Goal: Entertainment & Leisure: Browse casually

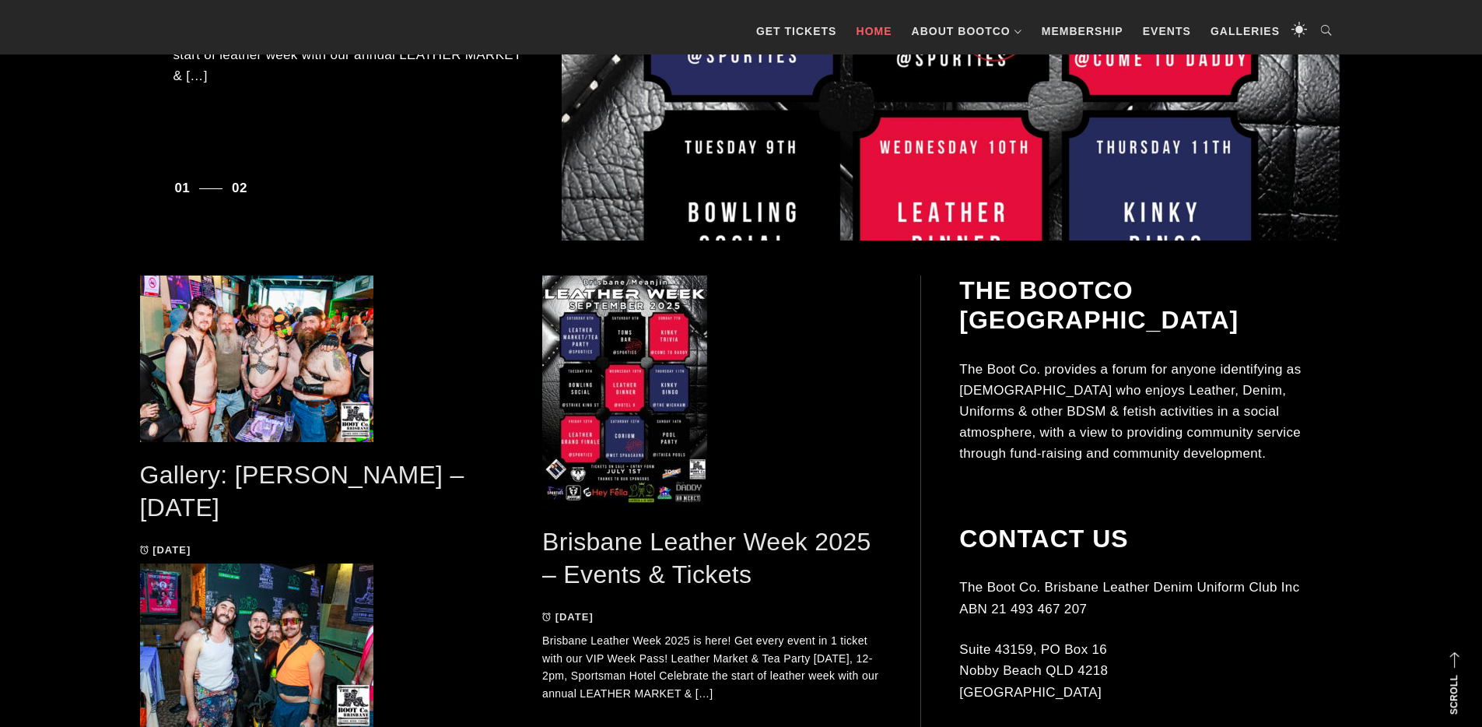
scroll to position [643, 0]
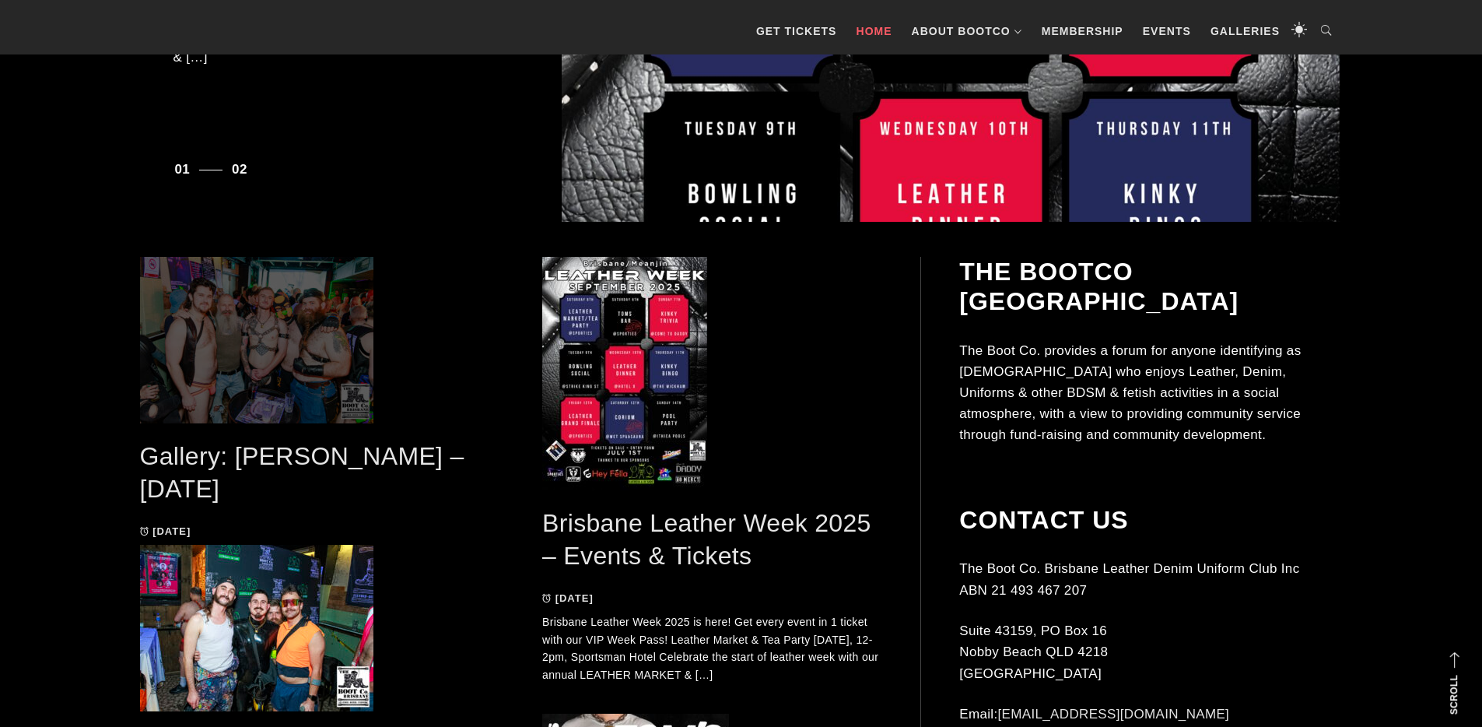
click at [267, 374] on span at bounding box center [310, 340] width 341 height 166
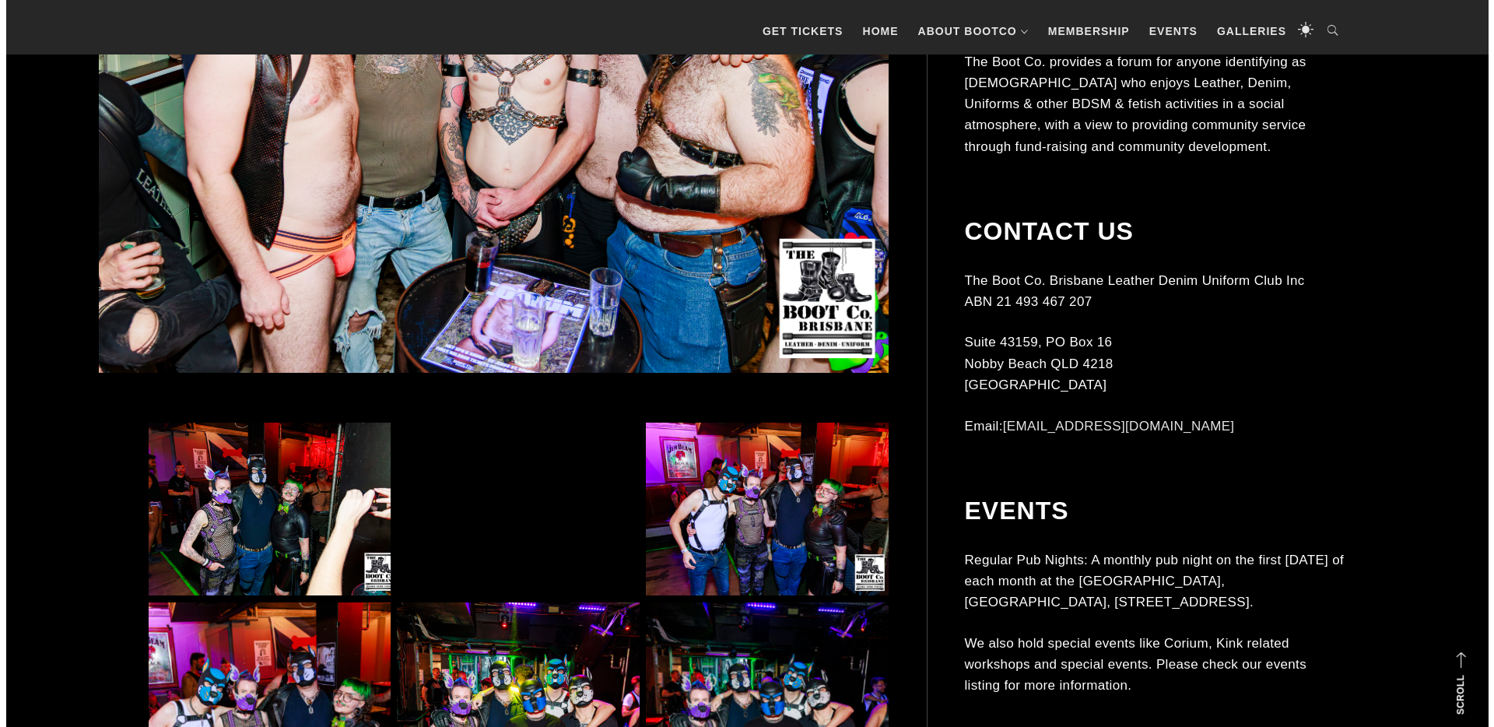
scroll to position [731, 0]
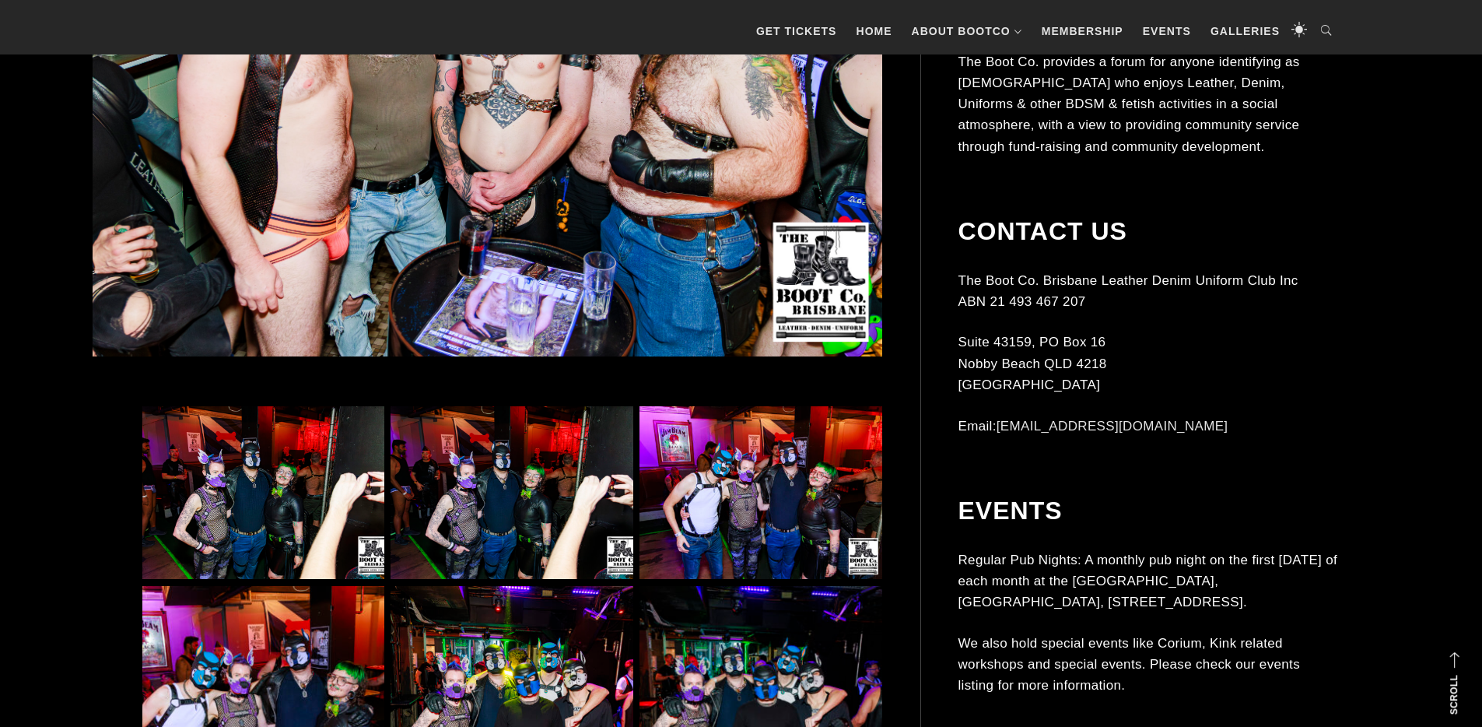
click at [324, 470] on img at bounding box center [263, 492] width 242 height 173
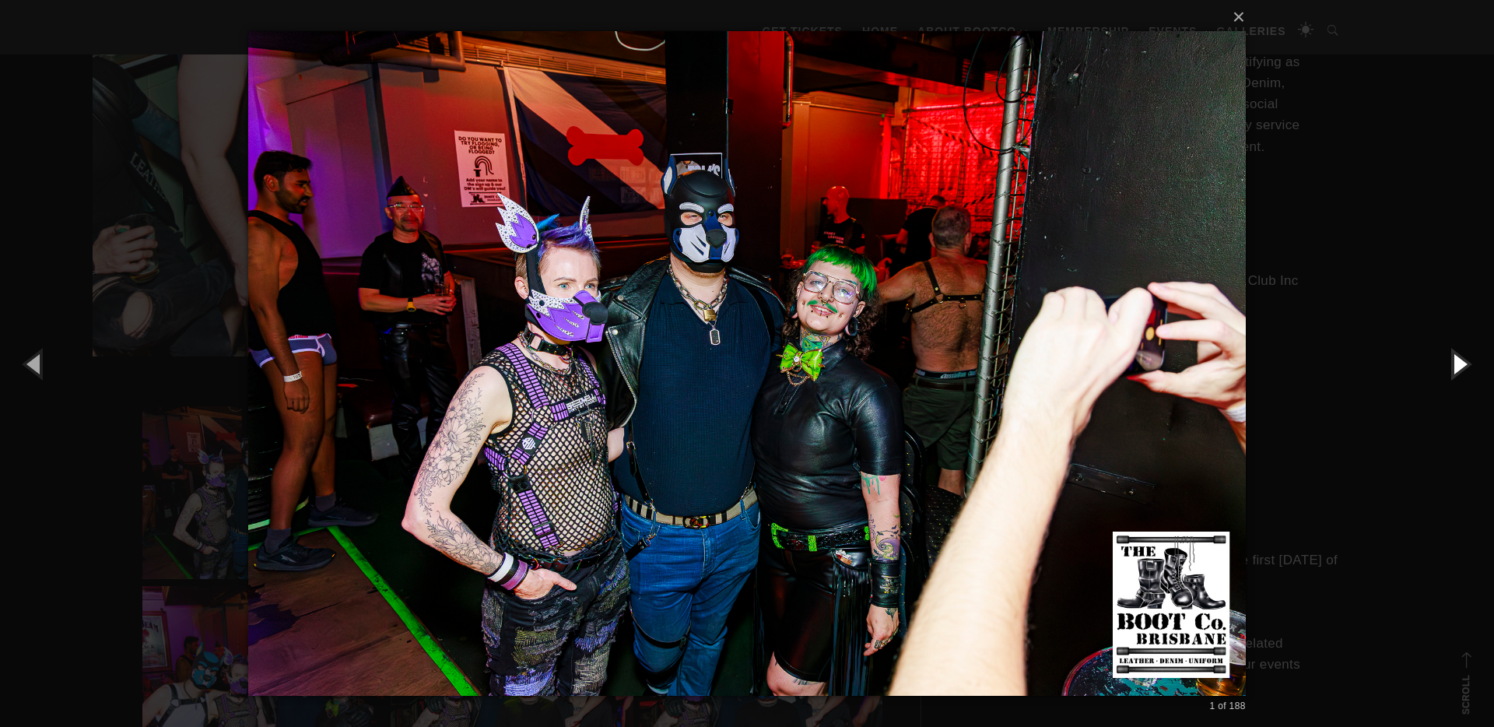
click at [1456, 368] on button "button" at bounding box center [1459, 364] width 70 height 86
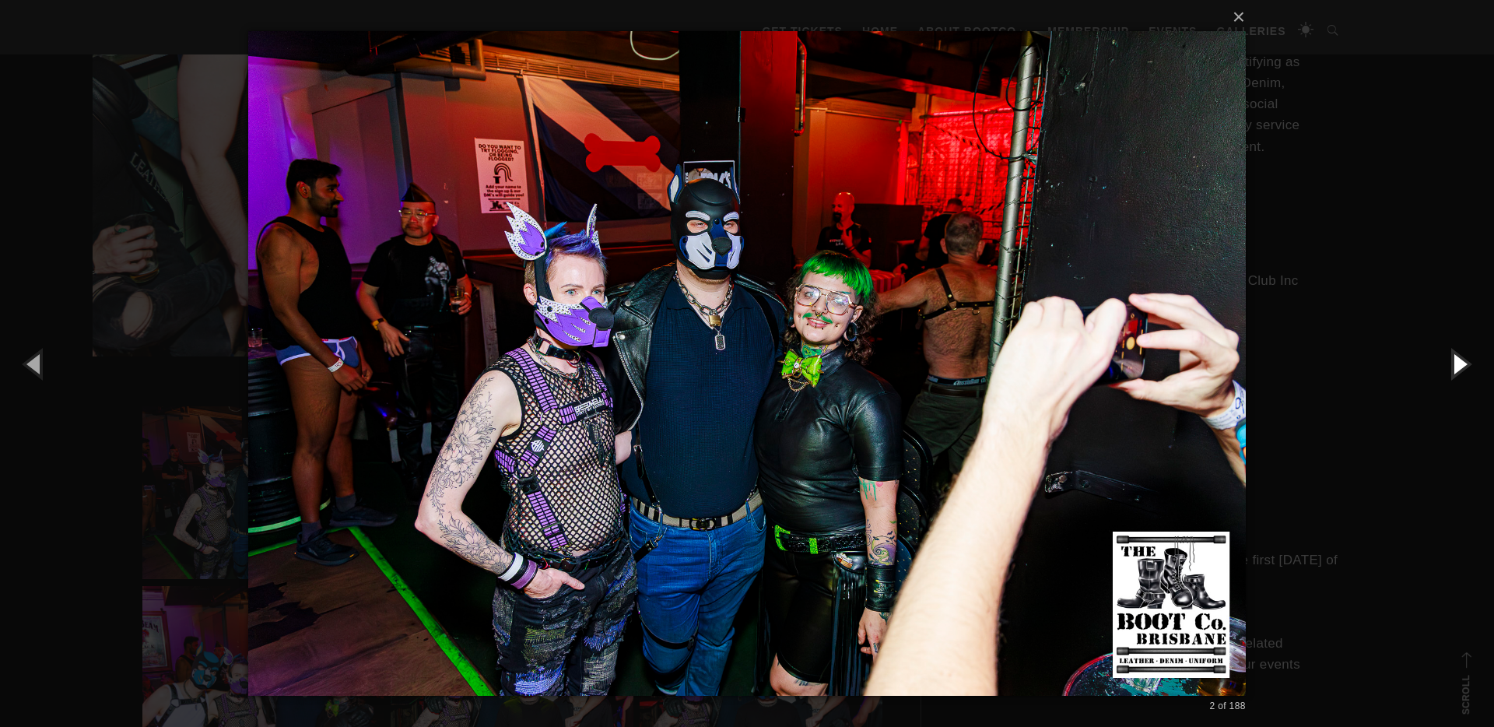
click at [1460, 368] on button "button" at bounding box center [1459, 364] width 70 height 86
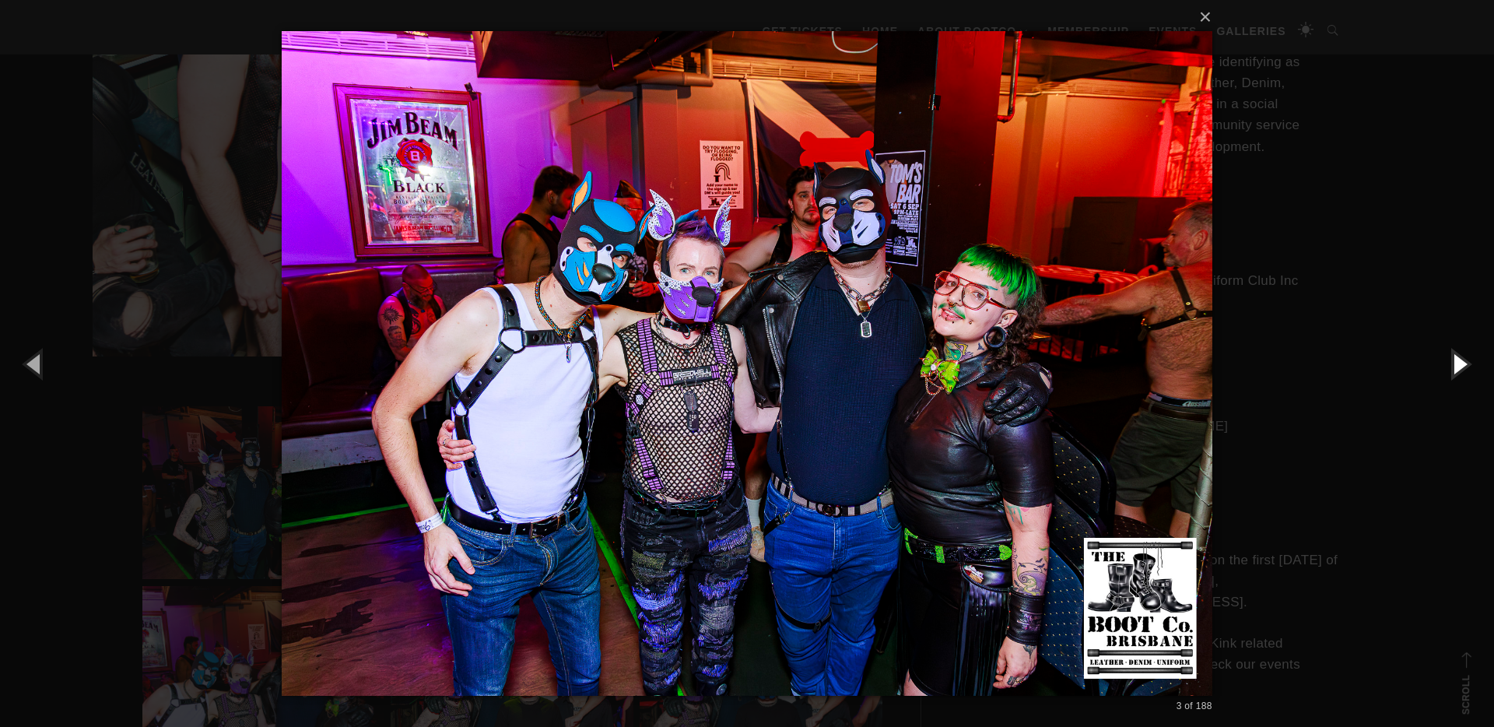
click at [1458, 366] on button "button" at bounding box center [1459, 364] width 70 height 86
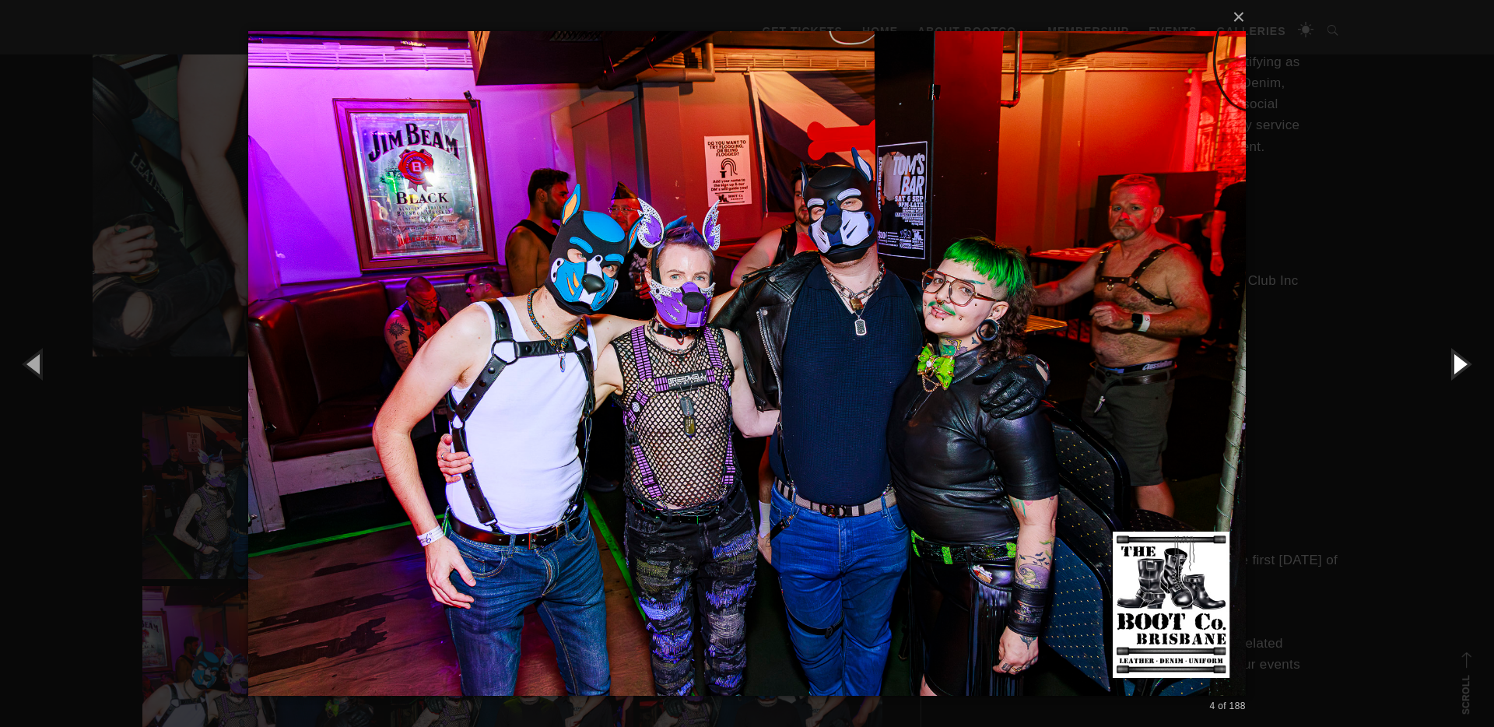
click at [1458, 366] on button "button" at bounding box center [1459, 364] width 70 height 86
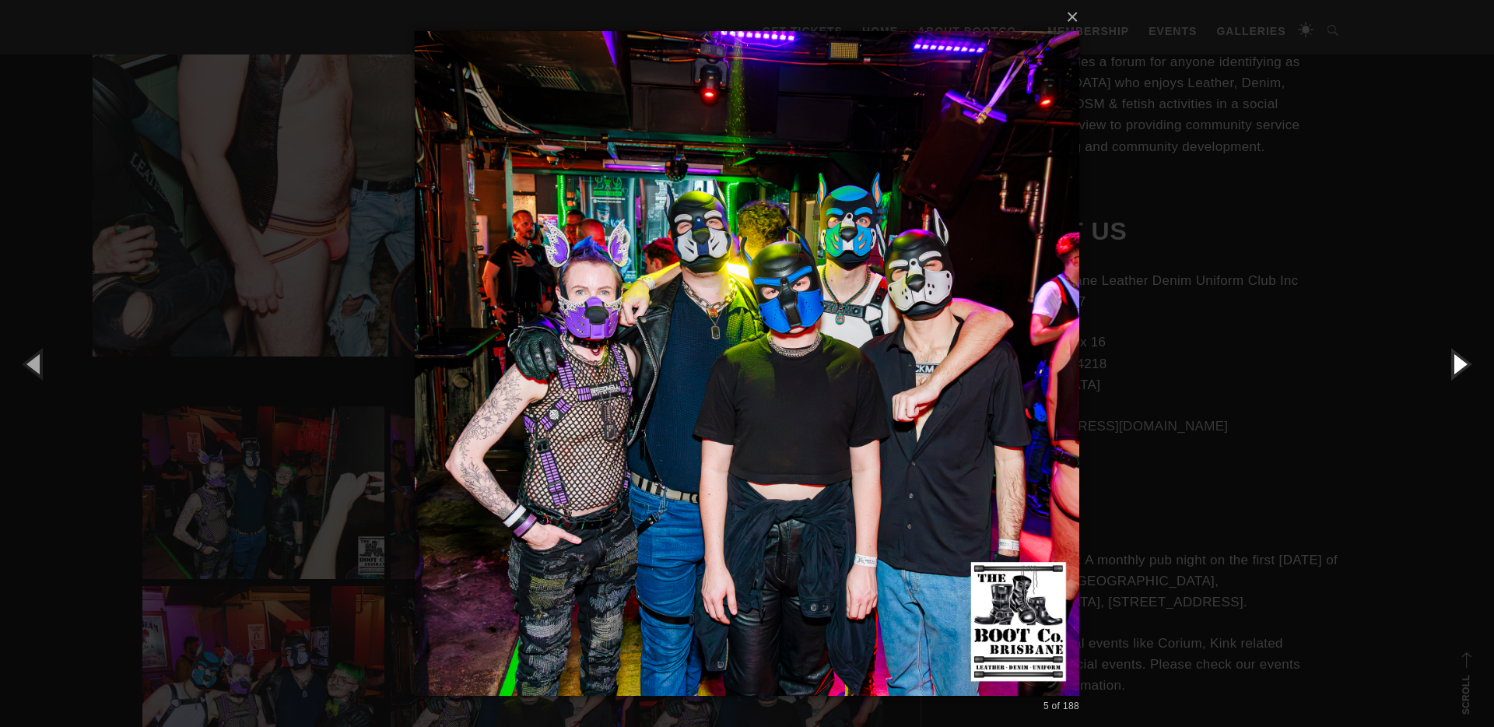
click at [1458, 366] on button "button" at bounding box center [1459, 364] width 70 height 86
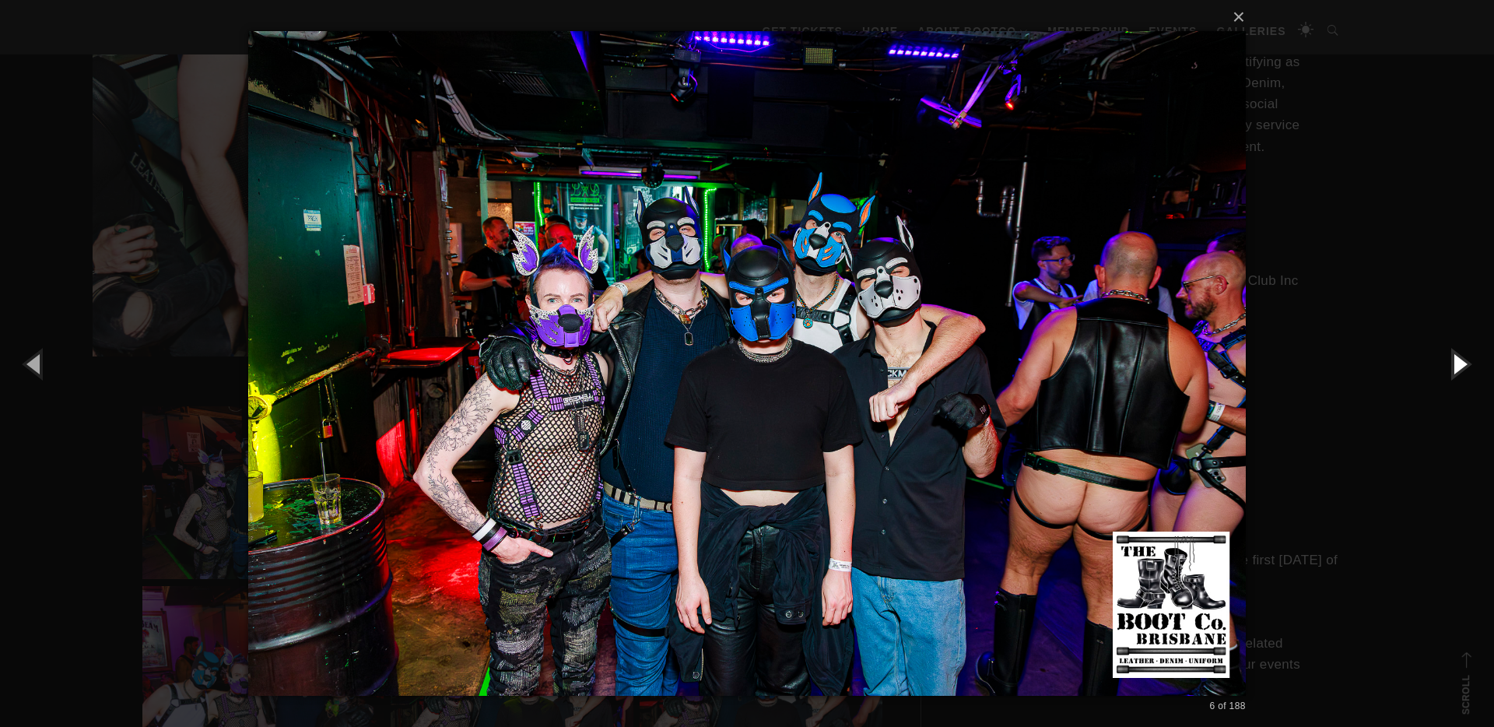
click at [1458, 366] on button "button" at bounding box center [1459, 364] width 70 height 86
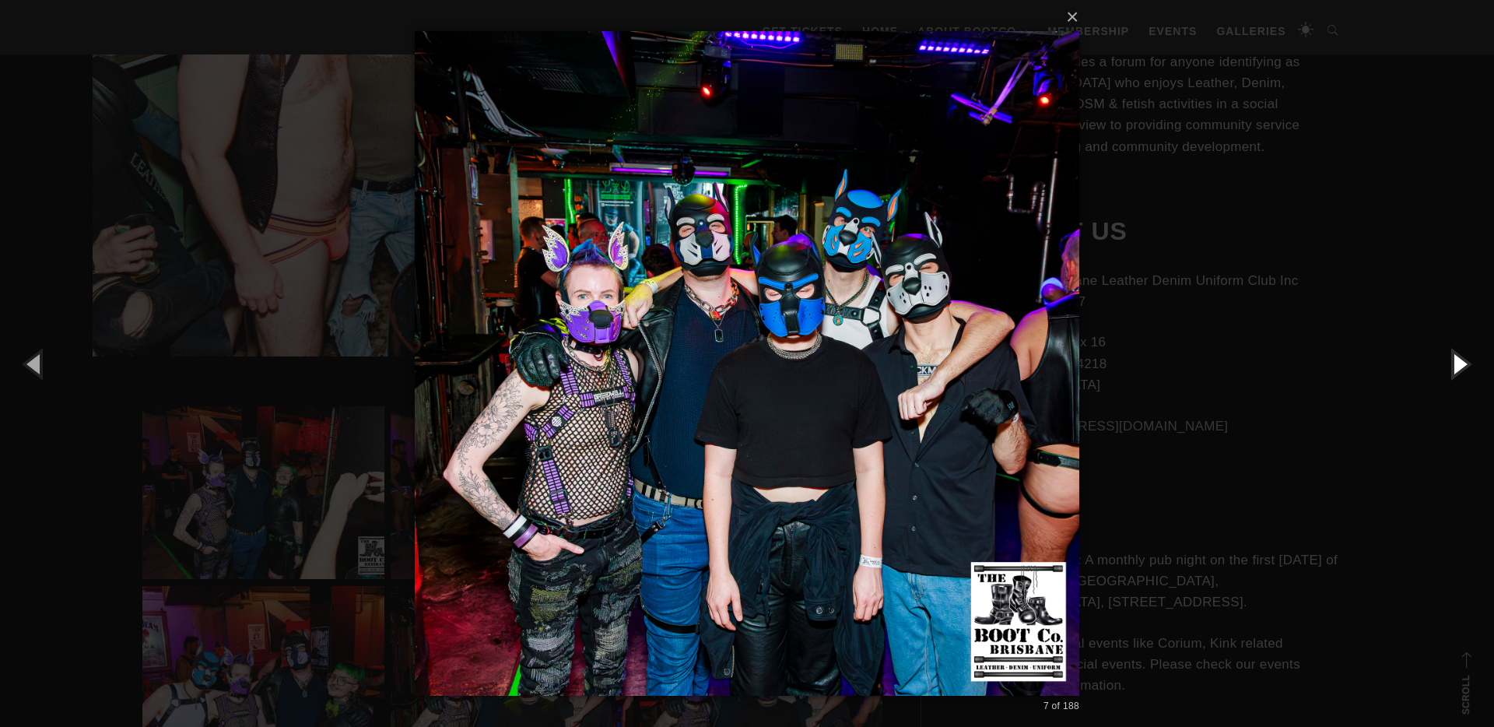
click at [1458, 366] on button "button" at bounding box center [1459, 364] width 70 height 86
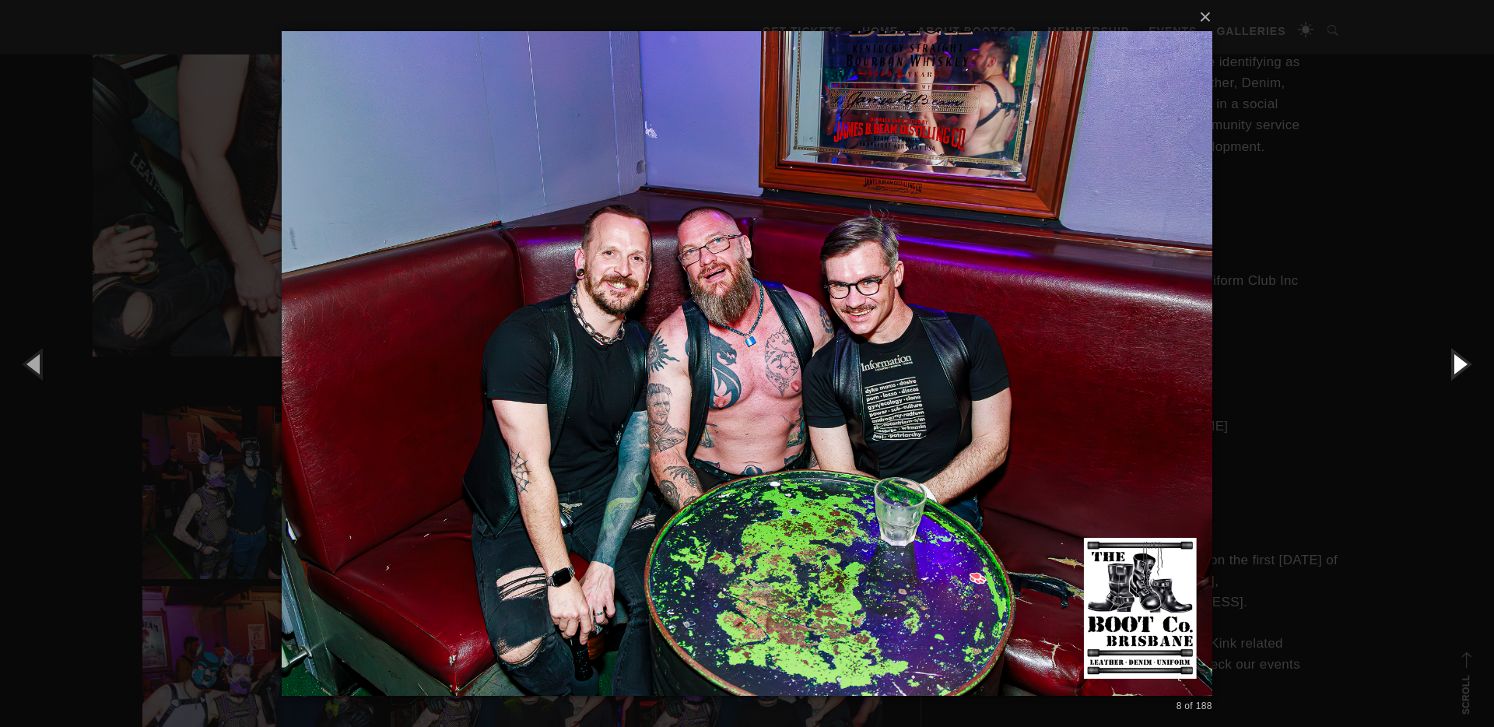
click at [1458, 366] on button "button" at bounding box center [1459, 364] width 70 height 86
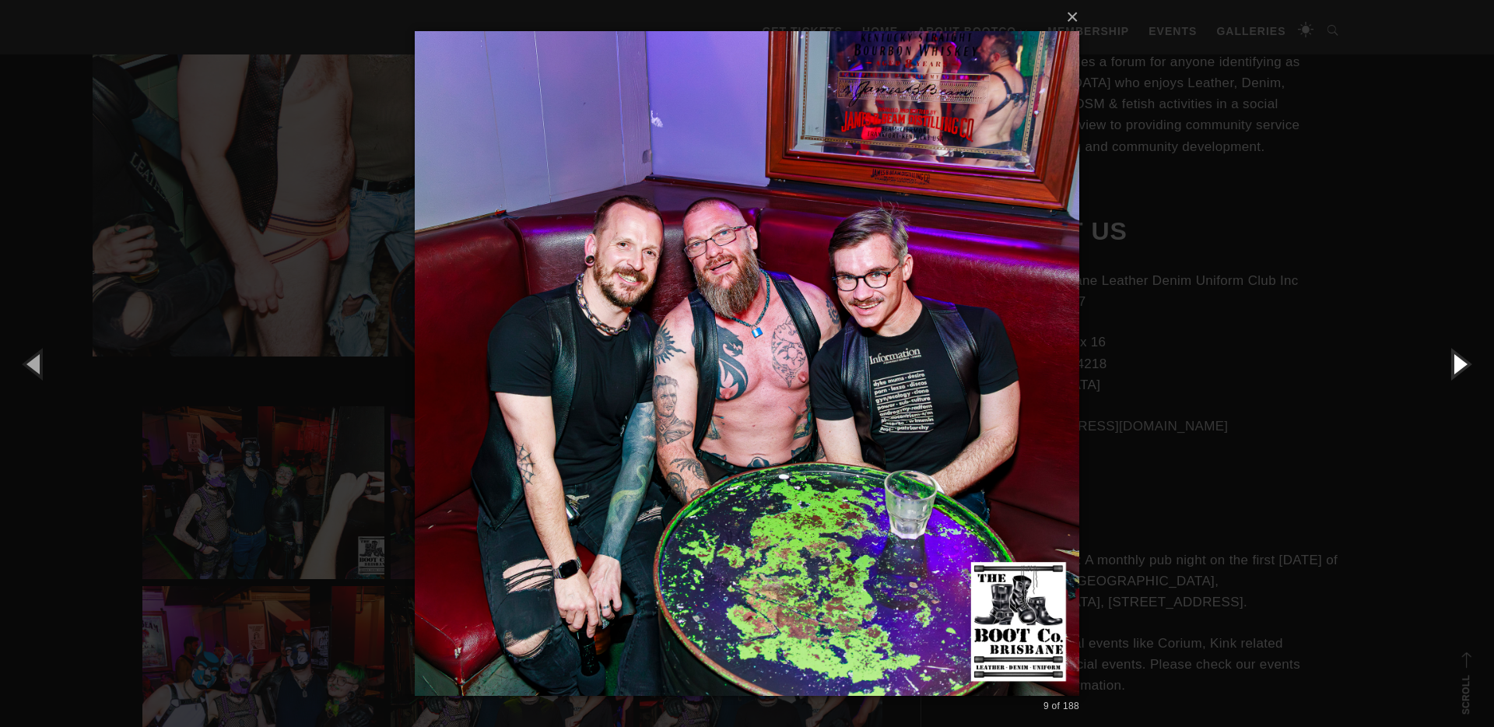
click at [1458, 366] on button "button" at bounding box center [1459, 364] width 70 height 86
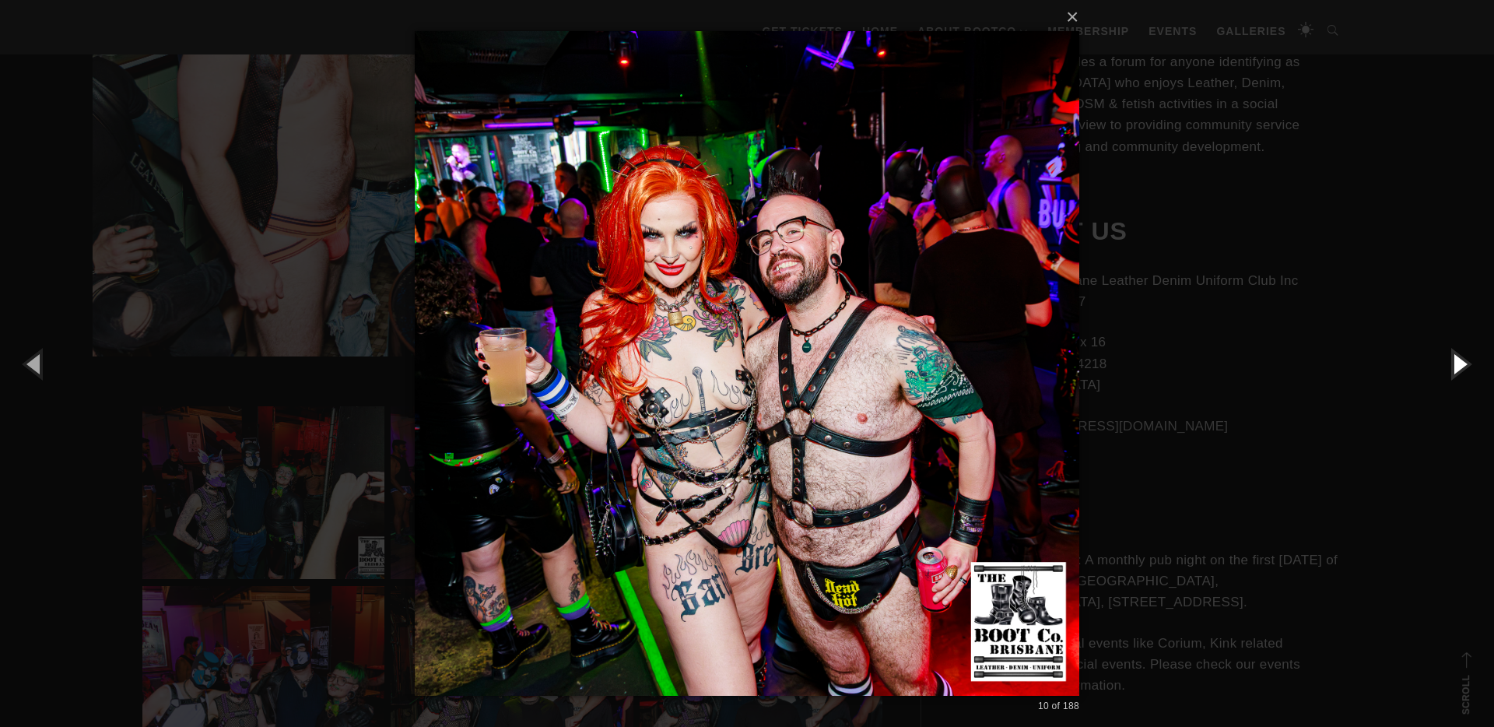
click at [1458, 366] on button "button" at bounding box center [1459, 364] width 70 height 86
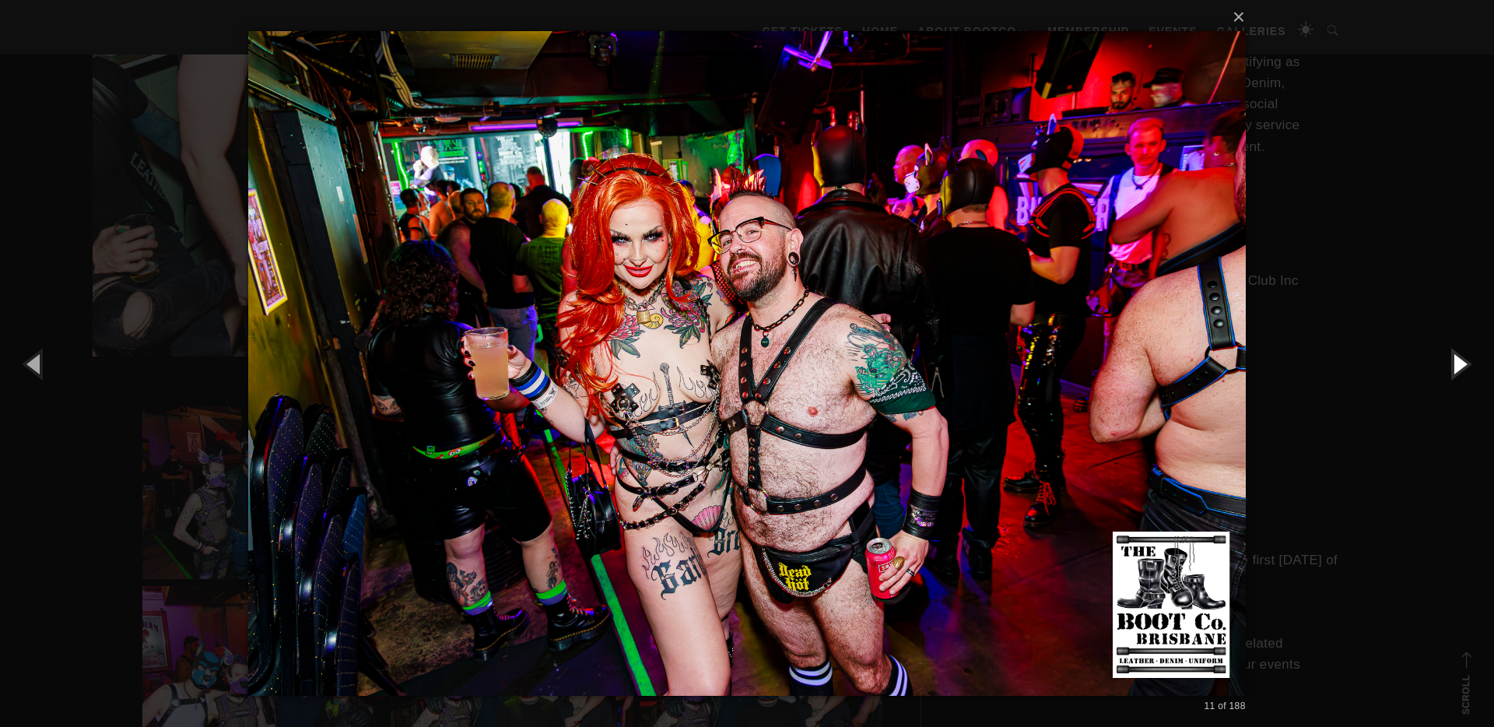
click at [1458, 366] on button "button" at bounding box center [1459, 364] width 70 height 86
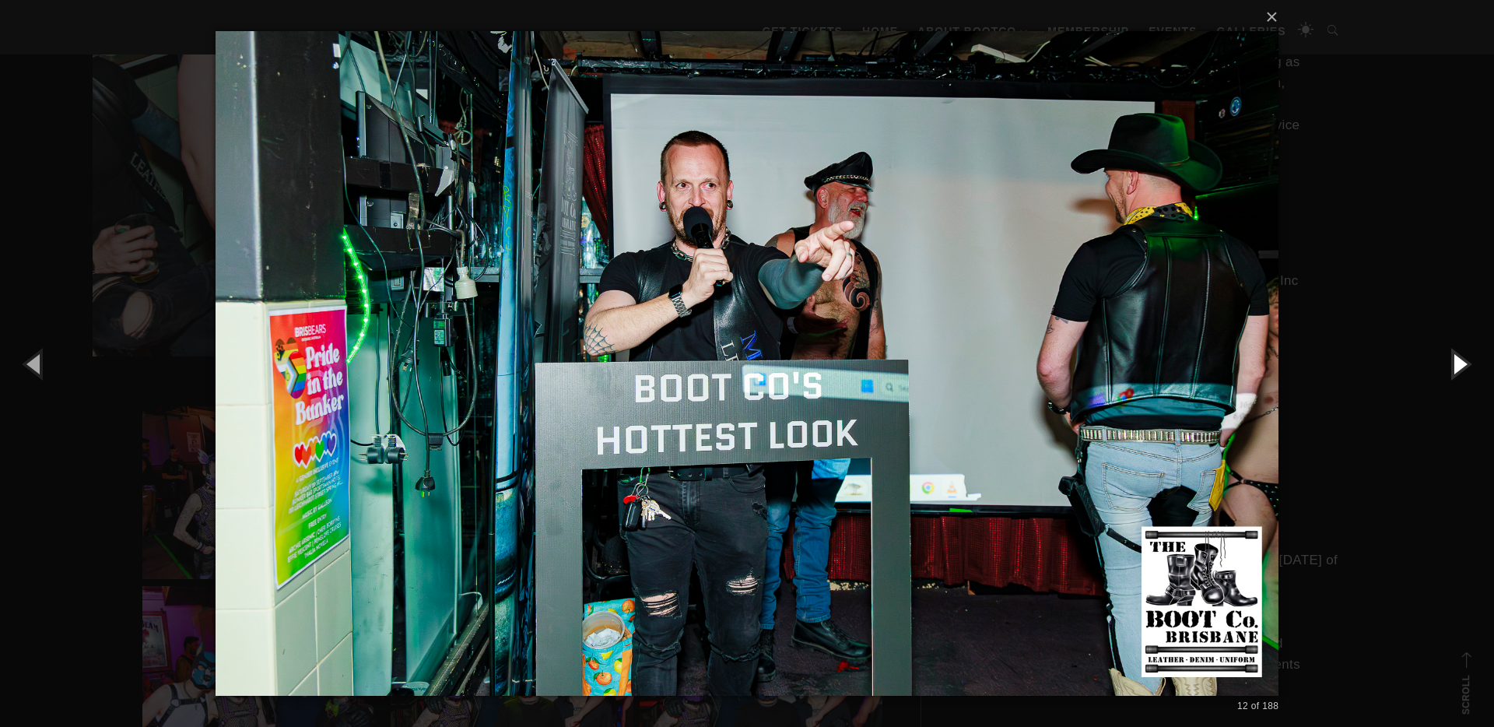
click at [1458, 366] on button "button" at bounding box center [1459, 364] width 70 height 86
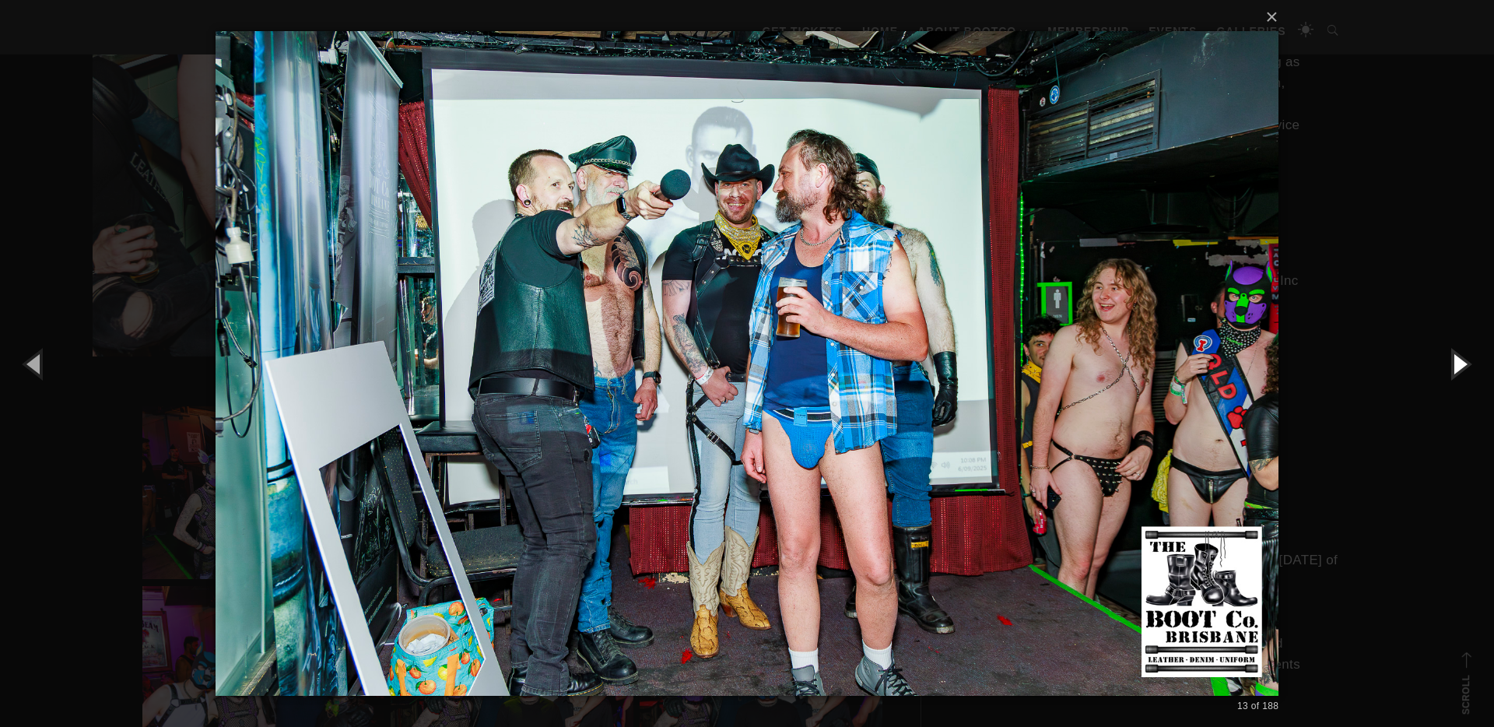
click at [1458, 366] on button "button" at bounding box center [1459, 364] width 70 height 86
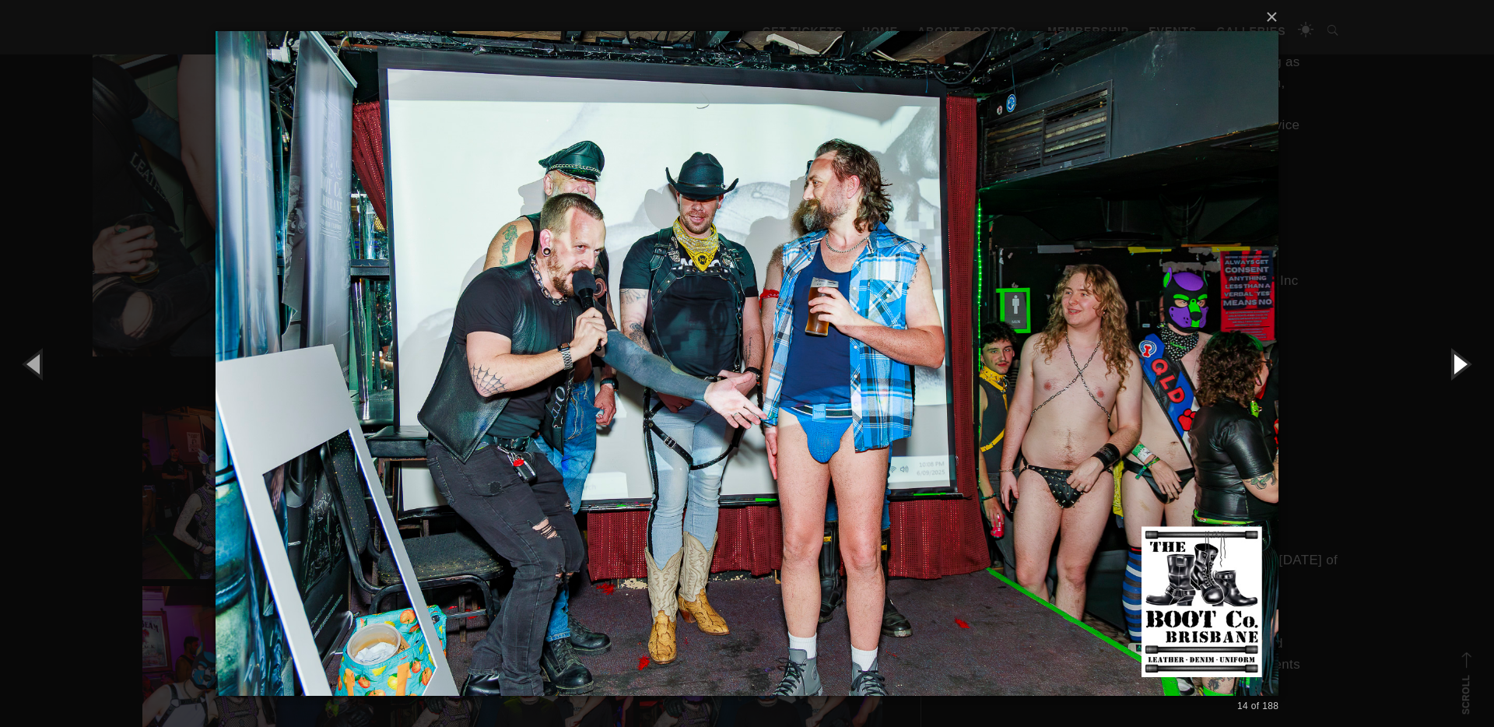
click at [1458, 366] on button "button" at bounding box center [1459, 364] width 70 height 86
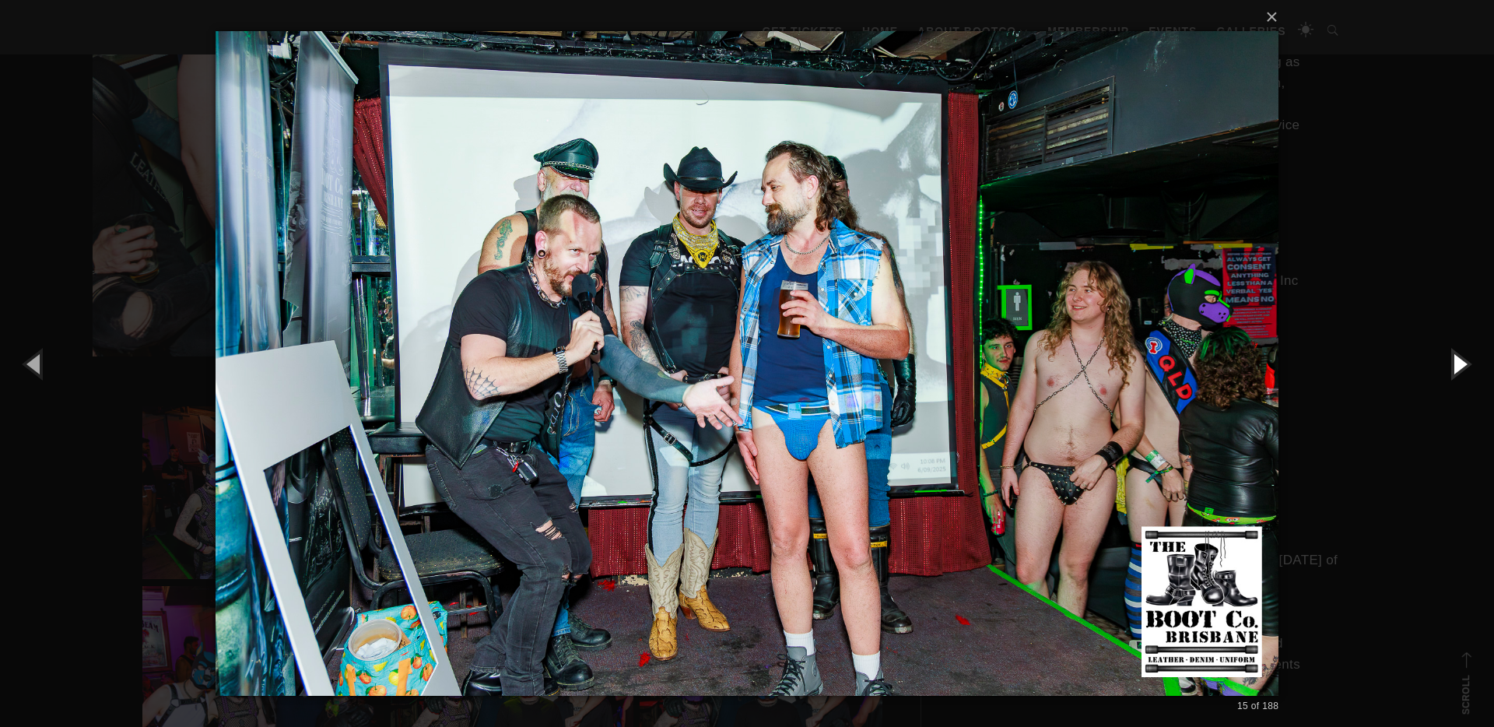
click at [1458, 366] on button "button" at bounding box center [1459, 364] width 70 height 86
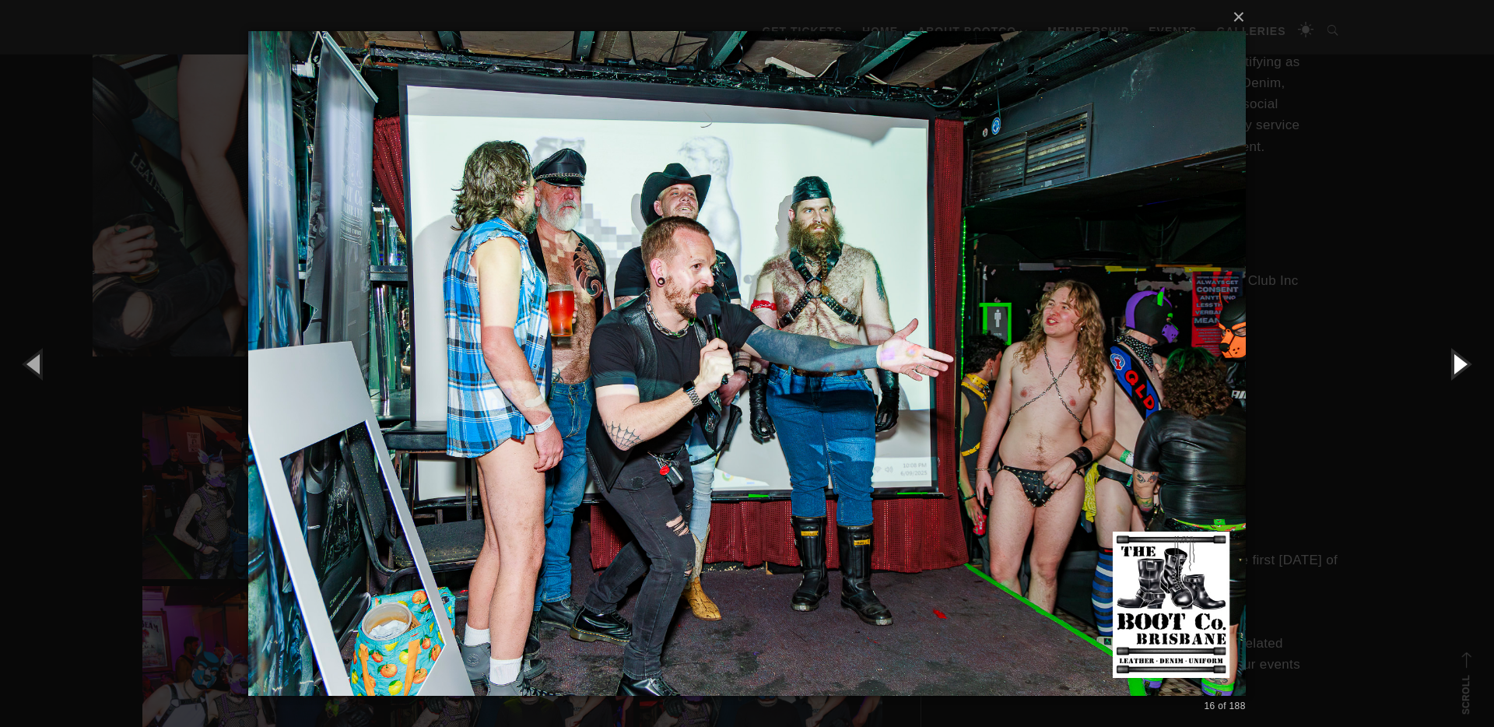
click at [1458, 366] on button "button" at bounding box center [1459, 364] width 70 height 86
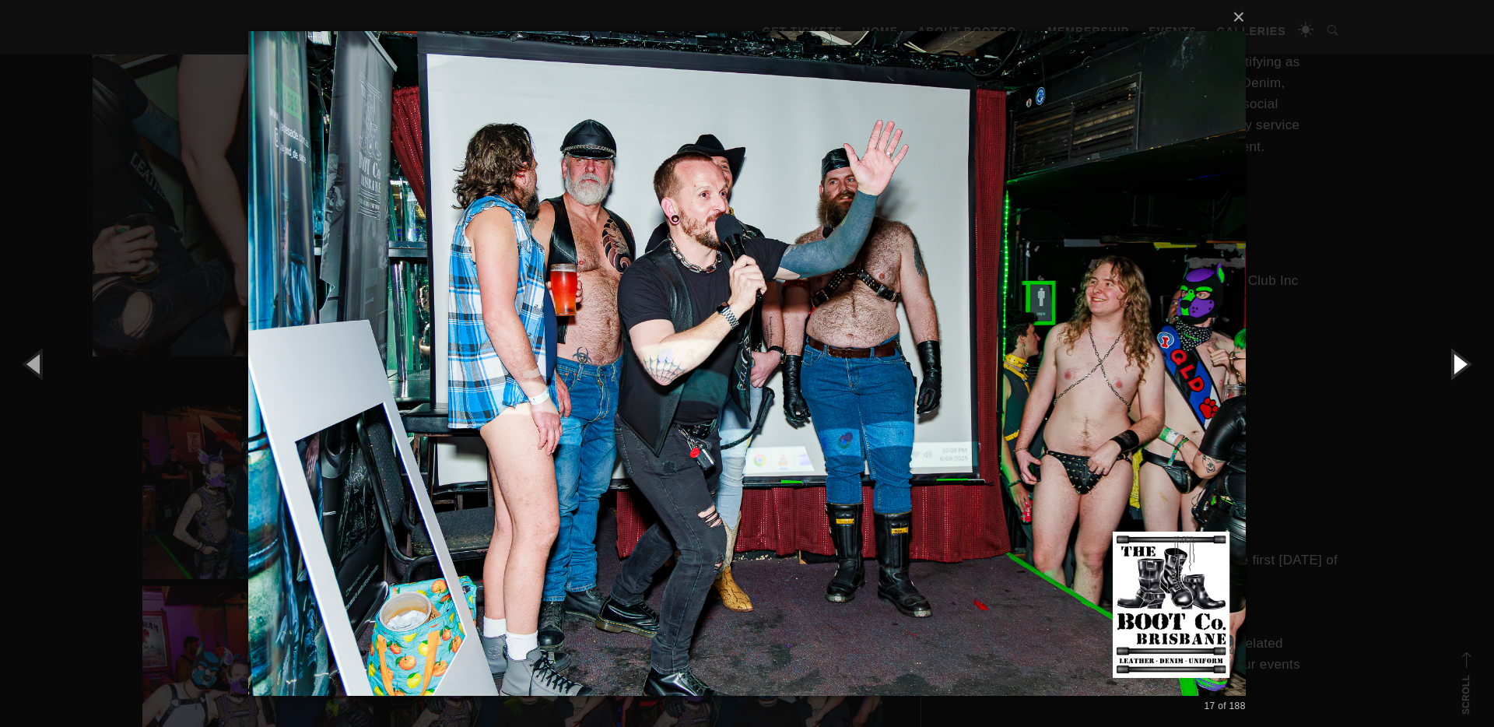
click at [1458, 366] on button "button" at bounding box center [1459, 364] width 70 height 86
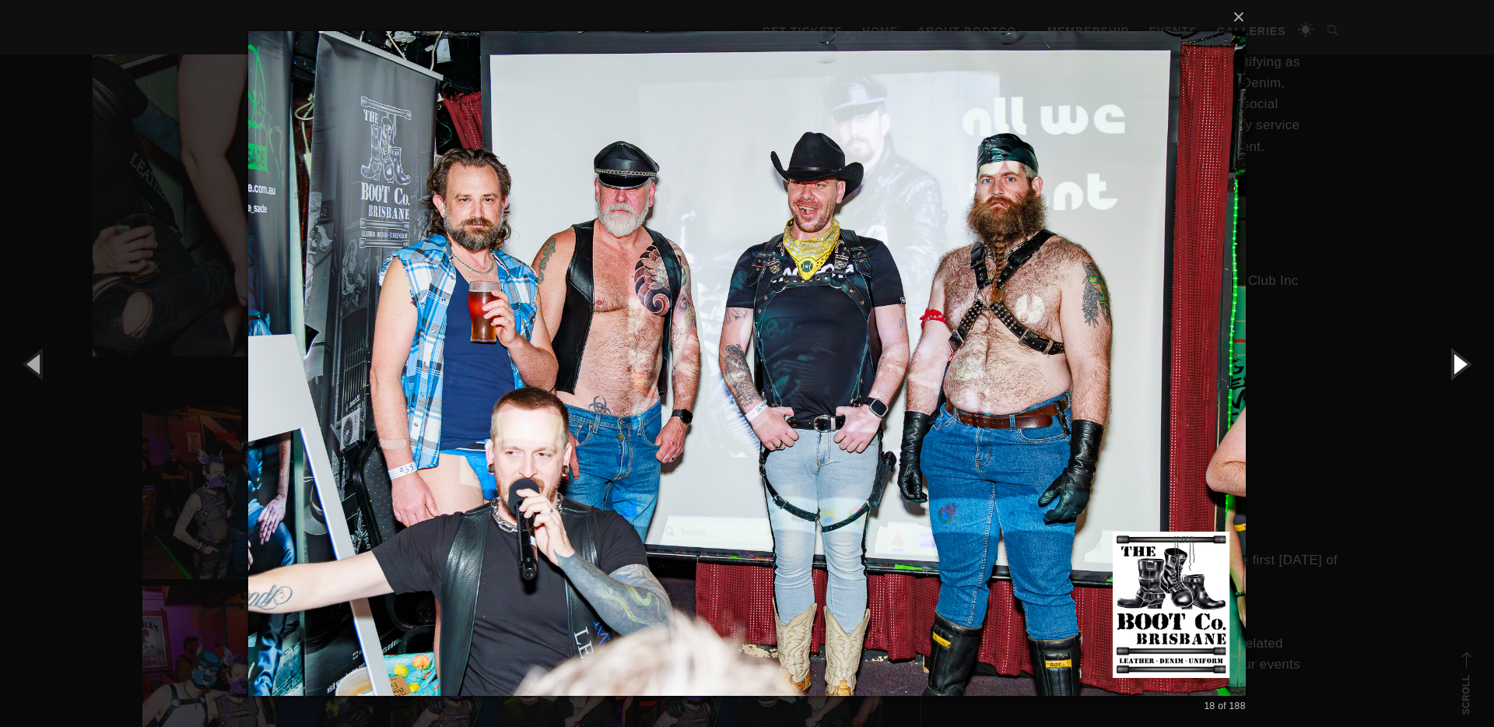
click at [1458, 366] on button "button" at bounding box center [1459, 364] width 70 height 86
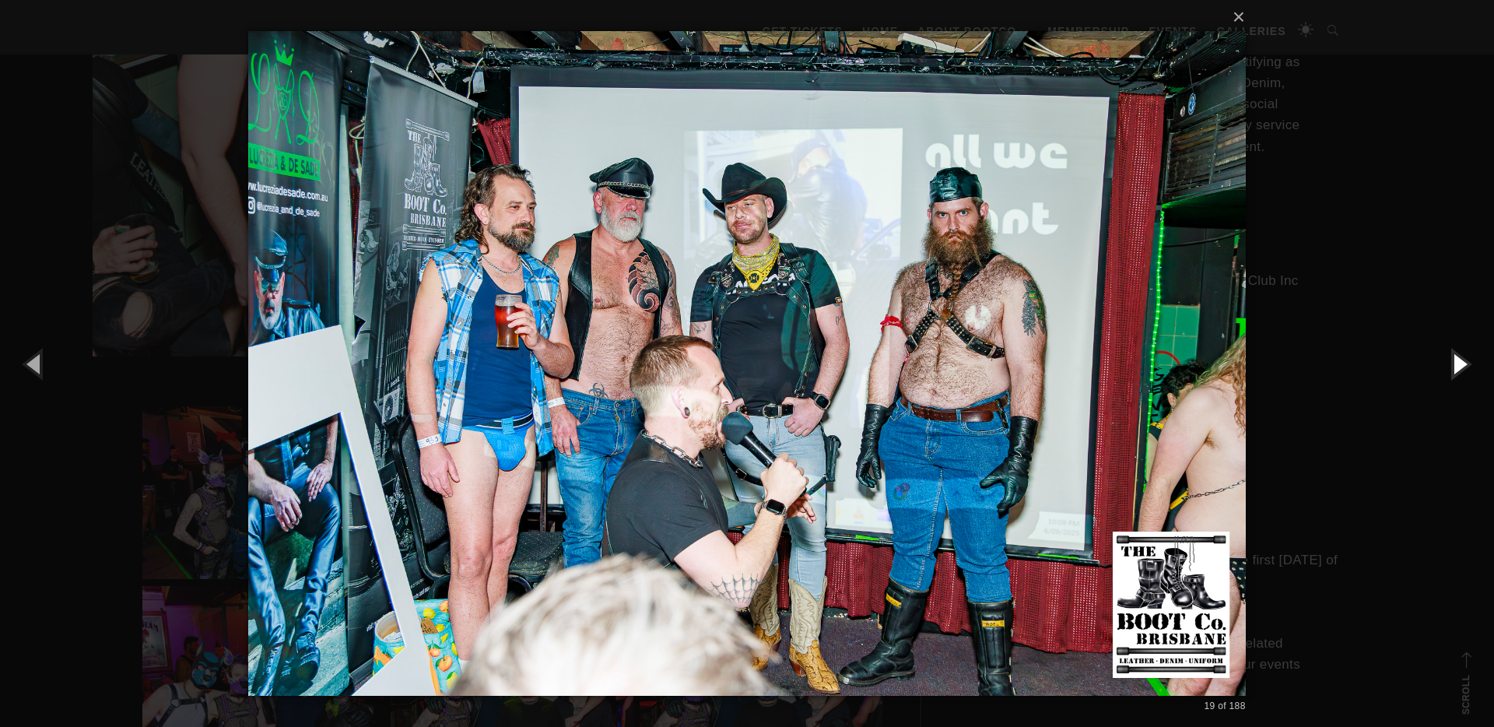
click at [1458, 366] on button "button" at bounding box center [1459, 364] width 70 height 86
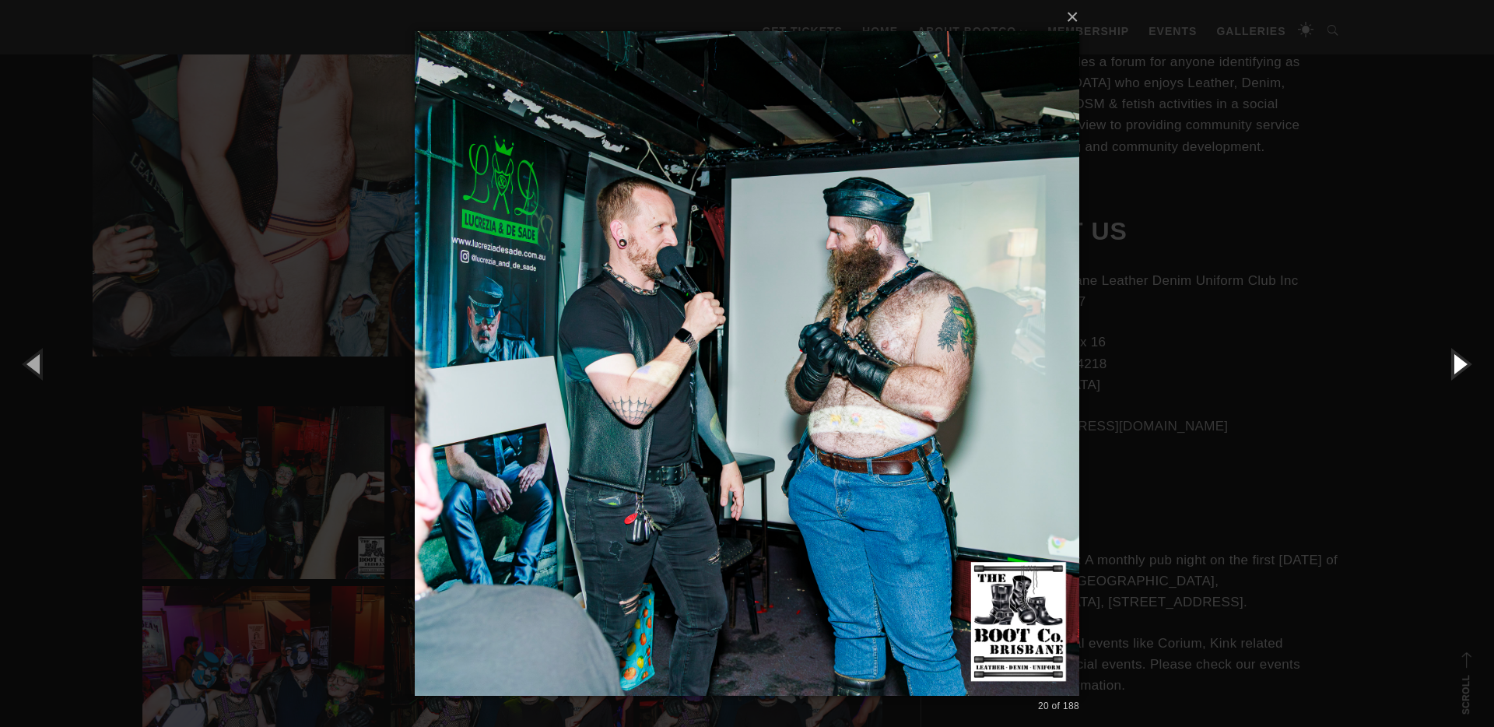
click at [1458, 366] on button "button" at bounding box center [1459, 364] width 70 height 86
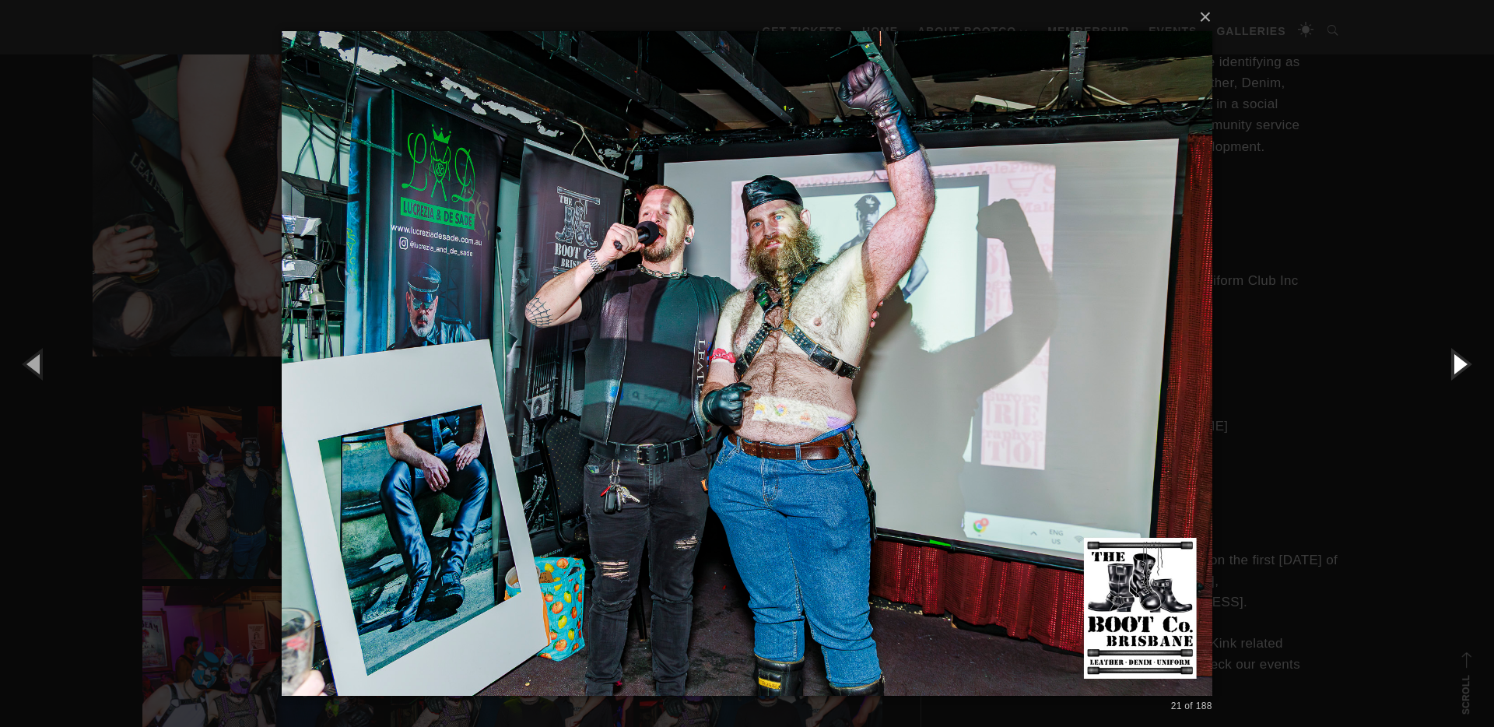
click at [1458, 366] on button "button" at bounding box center [1459, 364] width 70 height 86
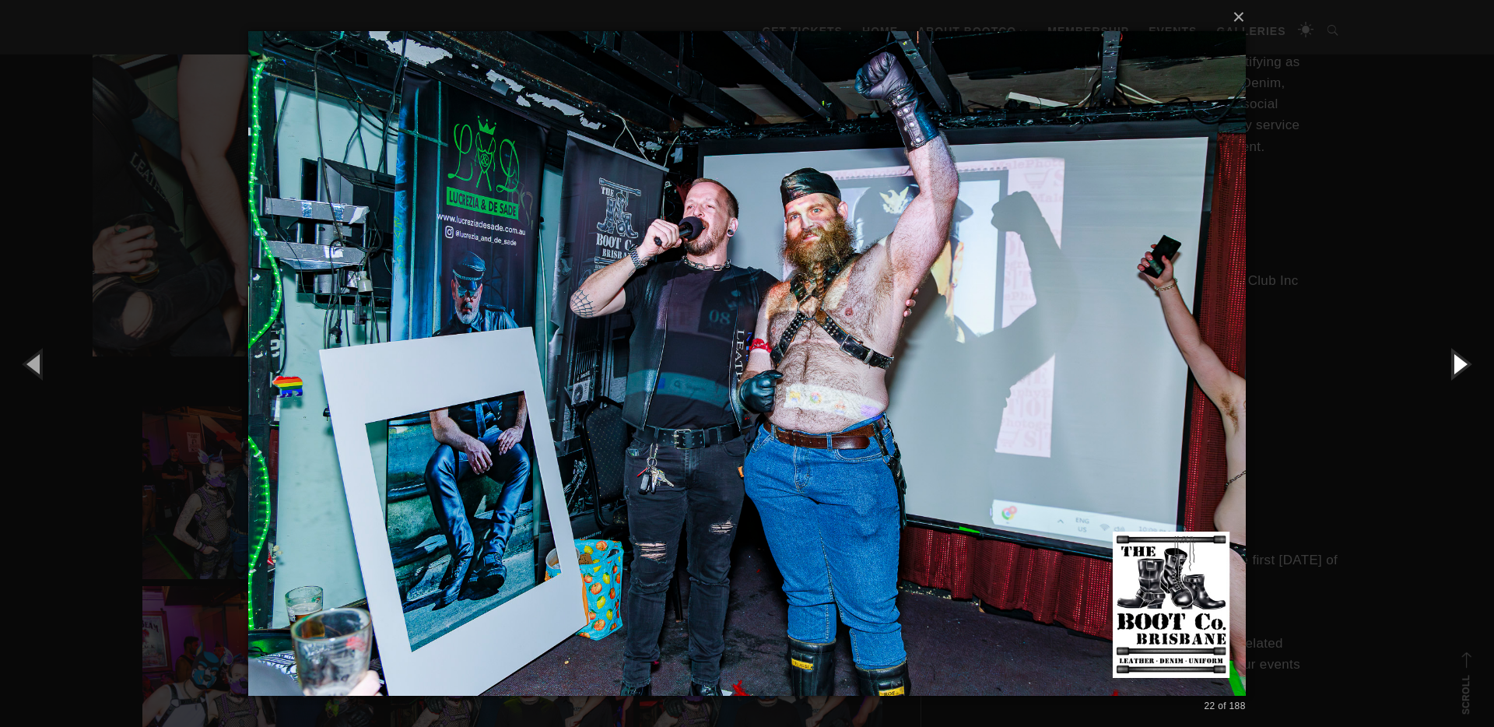
click at [1458, 366] on button "button" at bounding box center [1459, 364] width 70 height 86
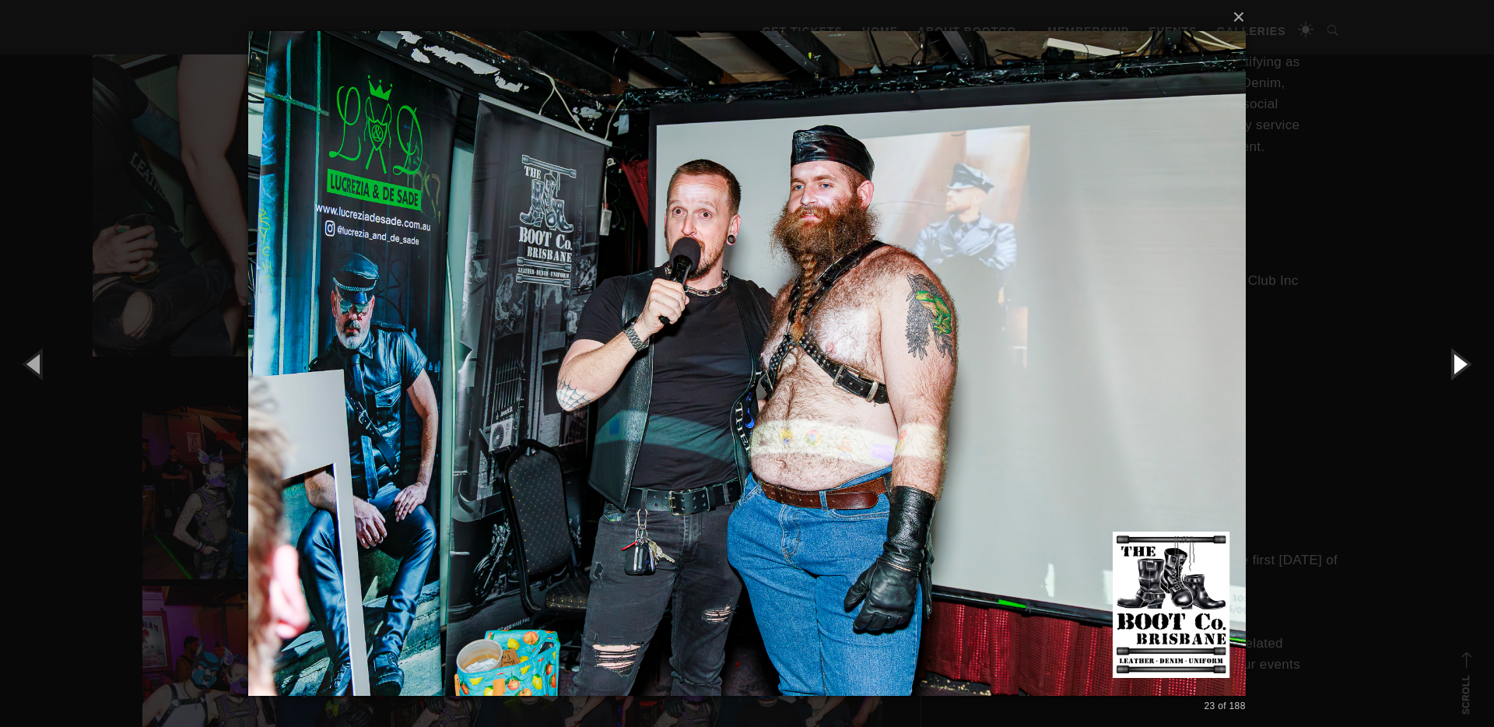
click at [1458, 366] on button "button" at bounding box center [1459, 364] width 70 height 86
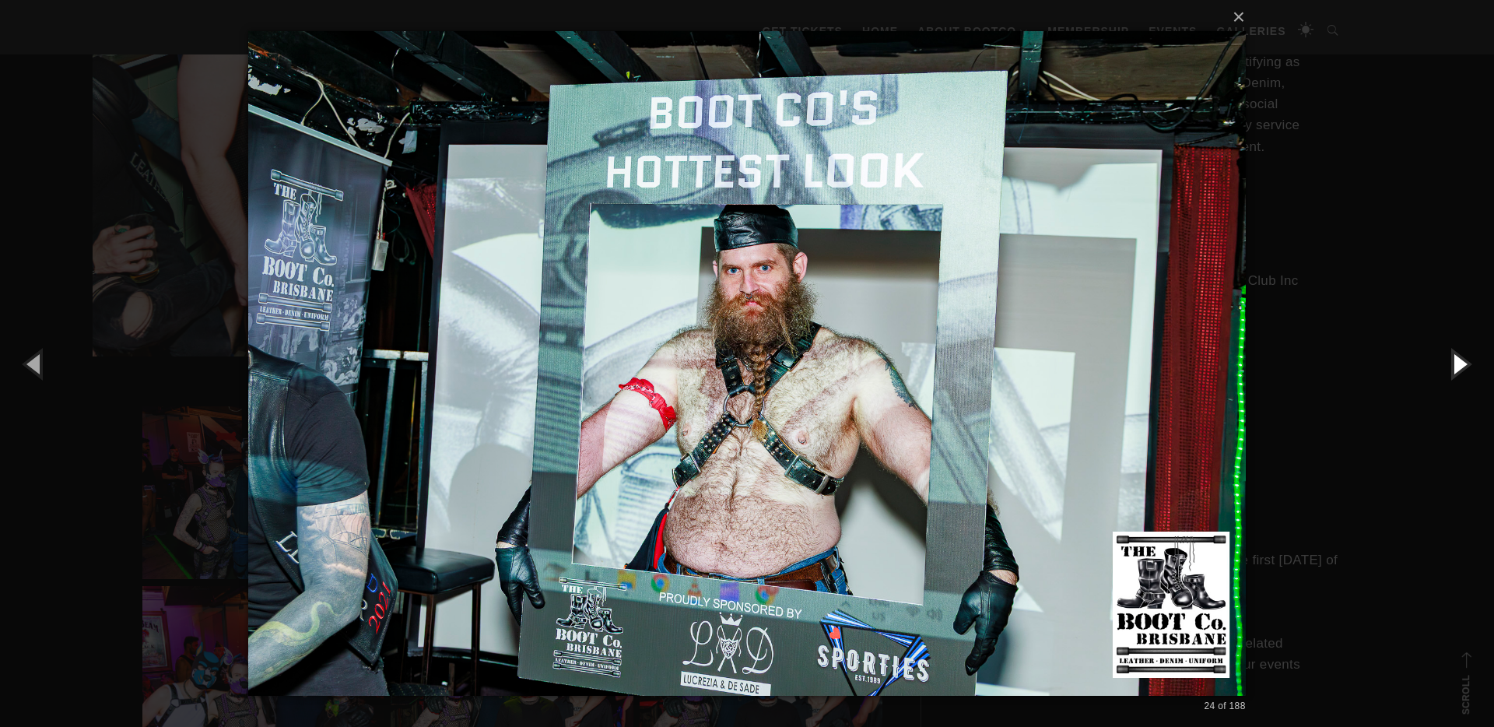
click at [1458, 366] on button "button" at bounding box center [1459, 364] width 70 height 86
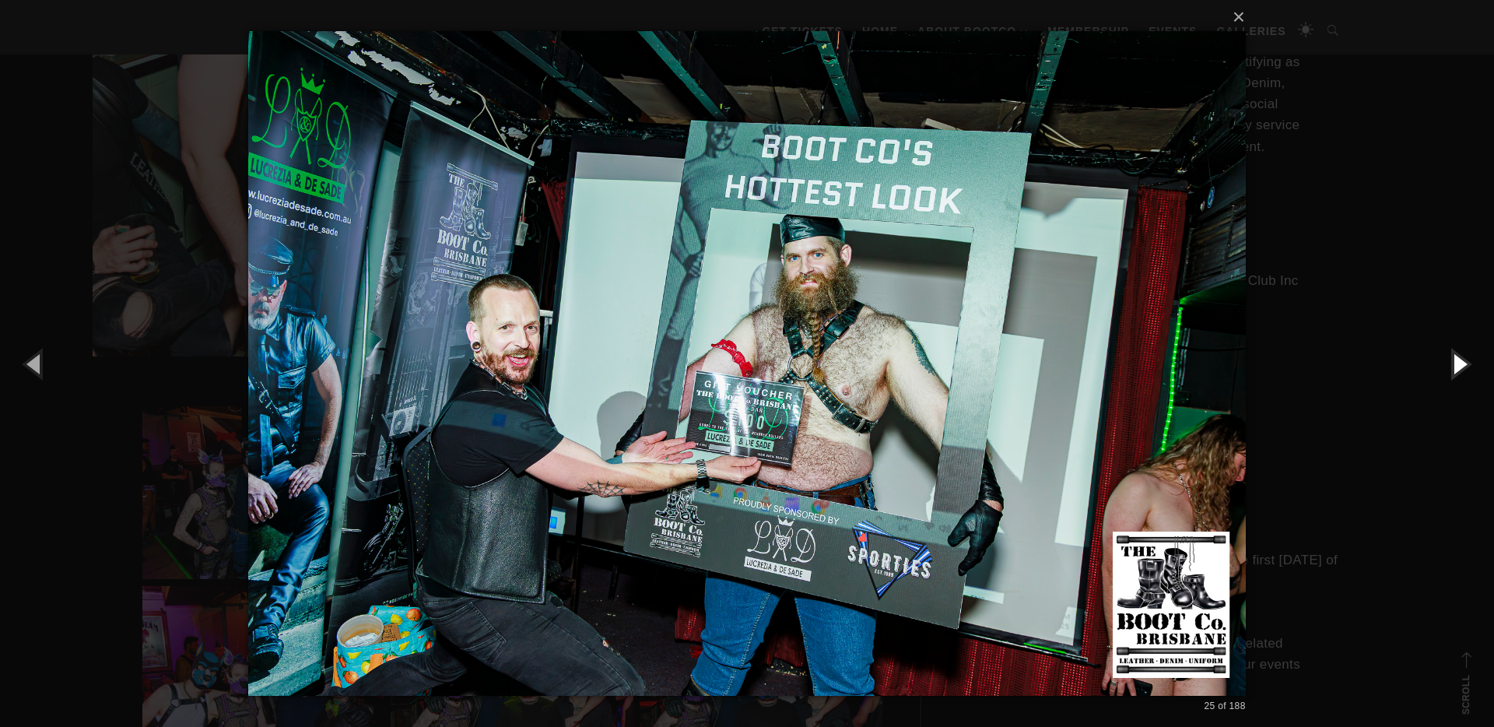
click at [1458, 366] on button "button" at bounding box center [1459, 364] width 70 height 86
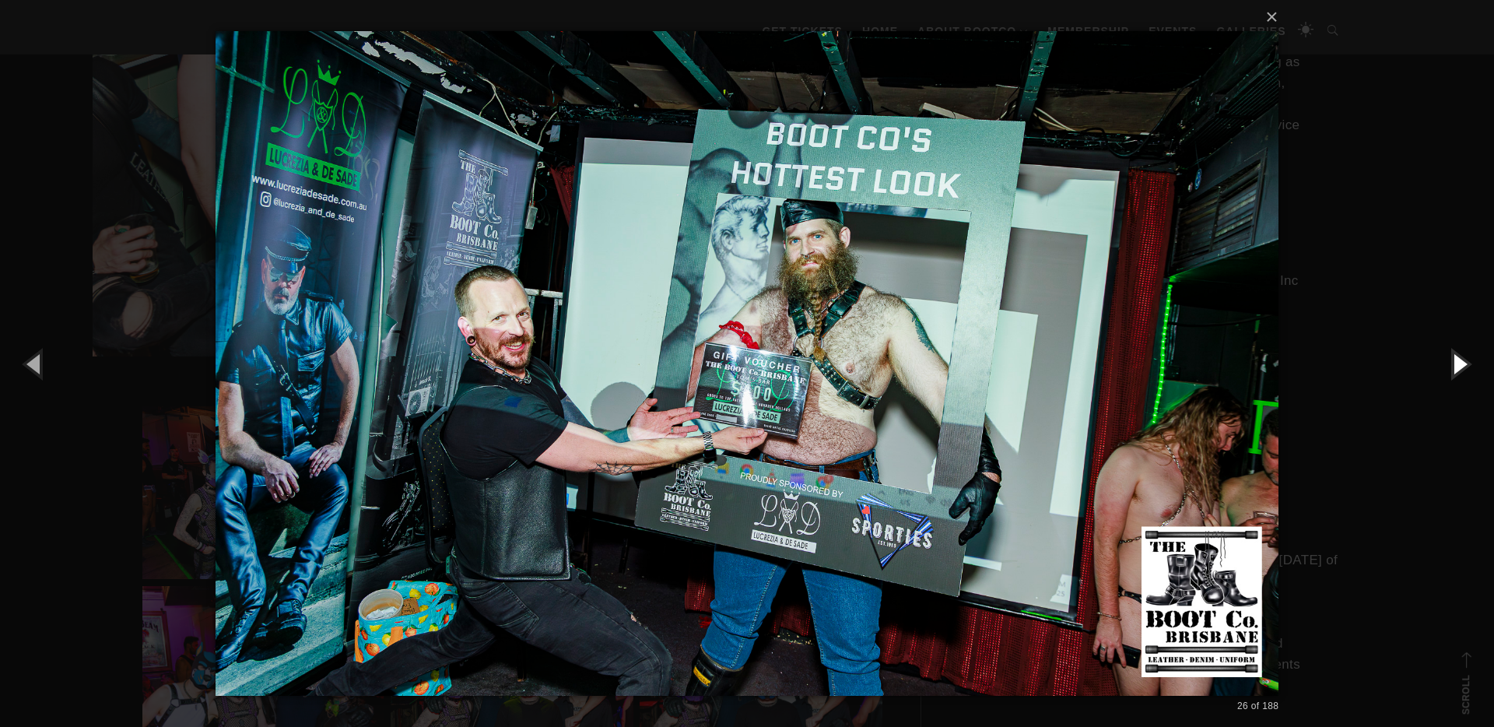
click at [1458, 366] on button "button" at bounding box center [1459, 364] width 70 height 86
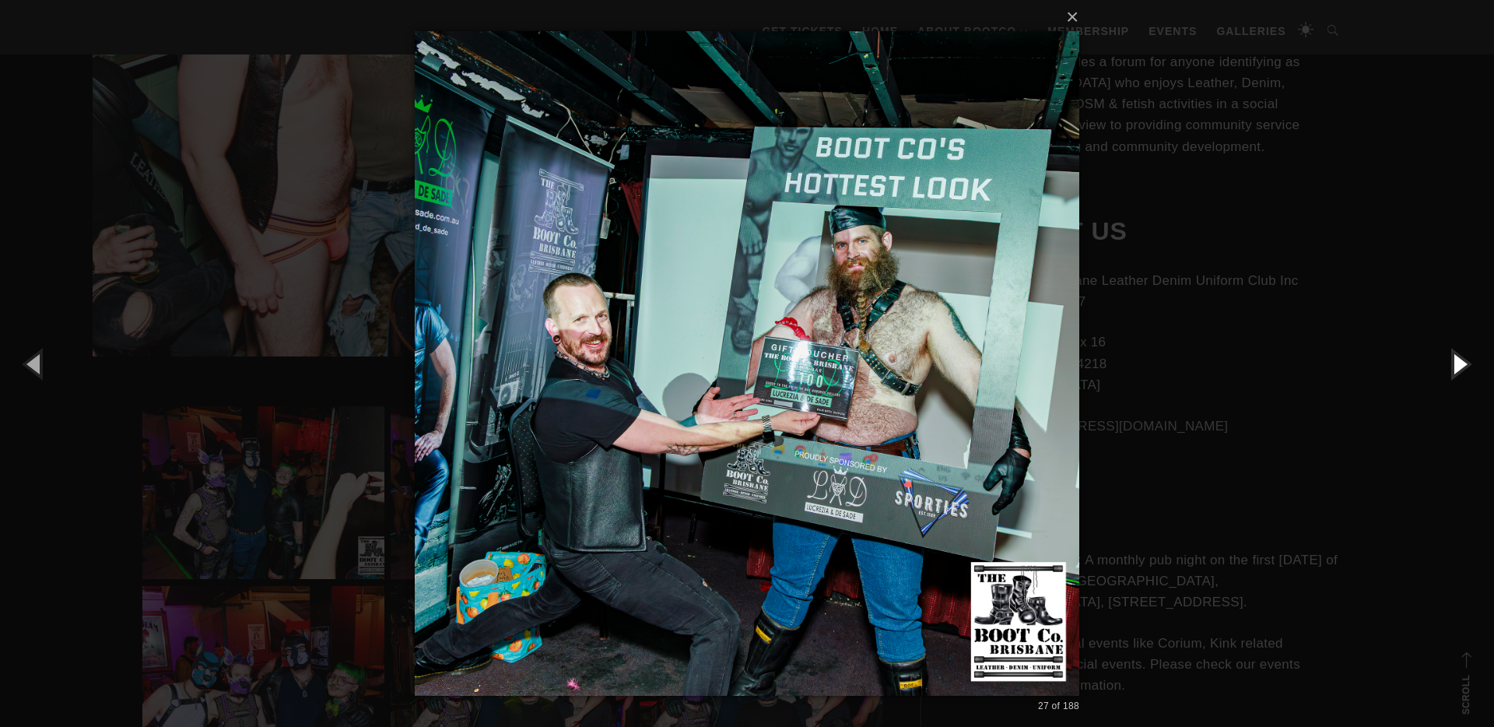
click at [1458, 366] on button "button" at bounding box center [1459, 364] width 70 height 86
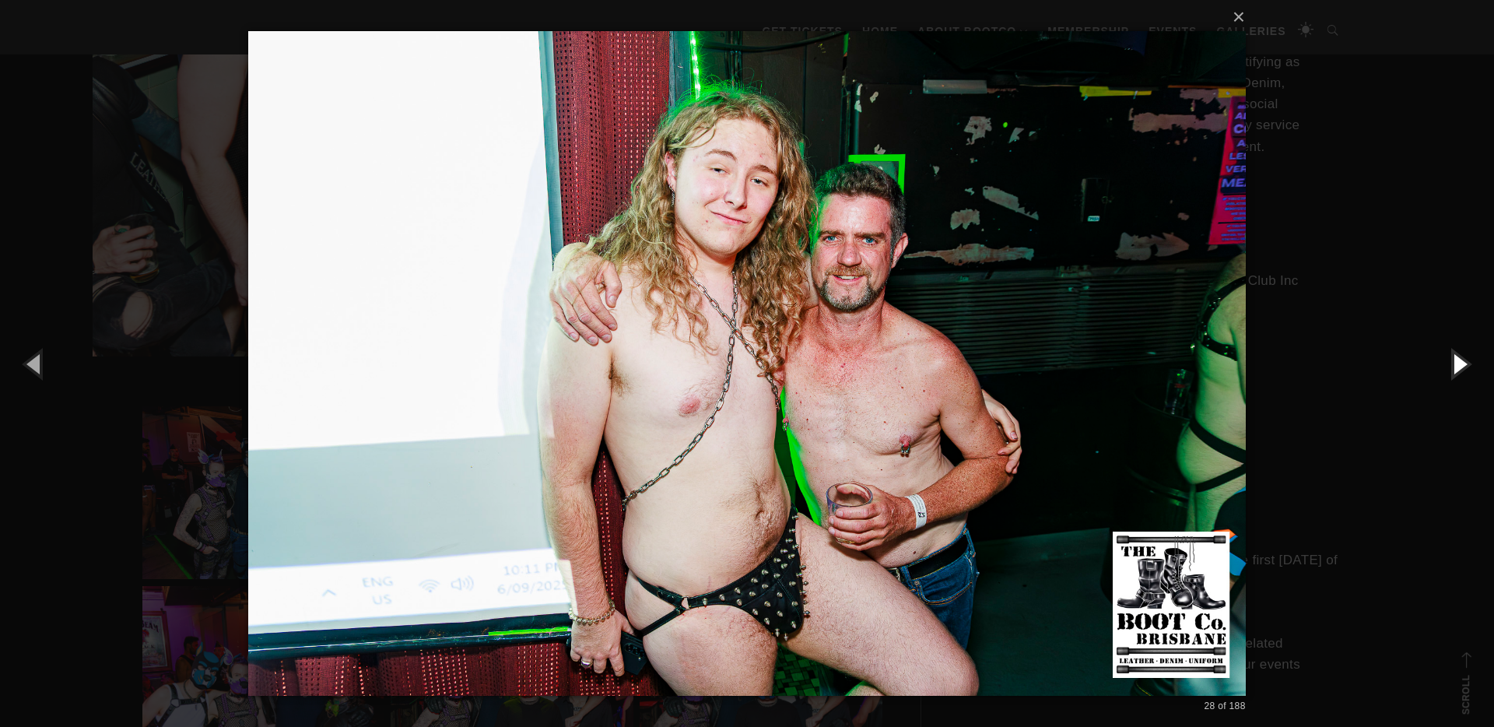
click at [1458, 366] on button "button" at bounding box center [1459, 364] width 70 height 86
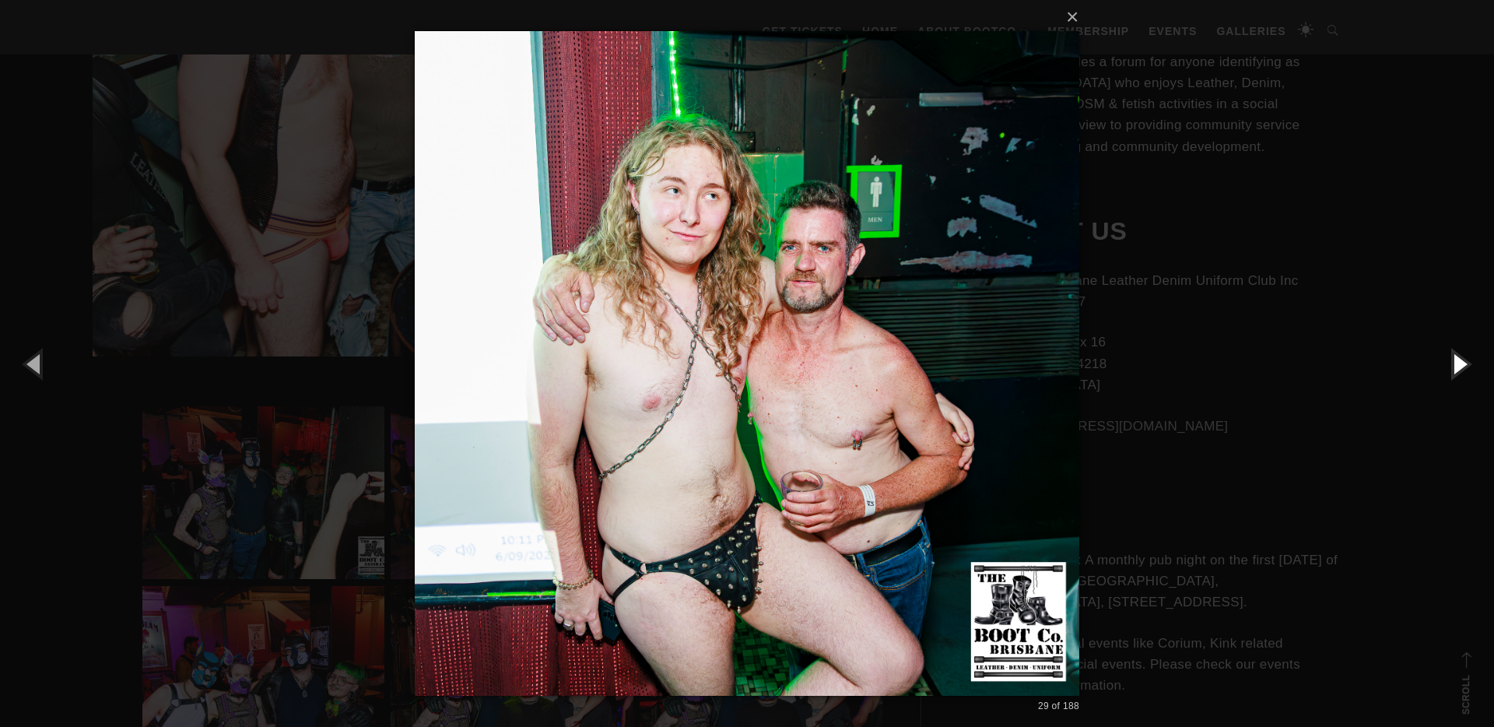
click at [1458, 366] on button "button" at bounding box center [1459, 364] width 70 height 86
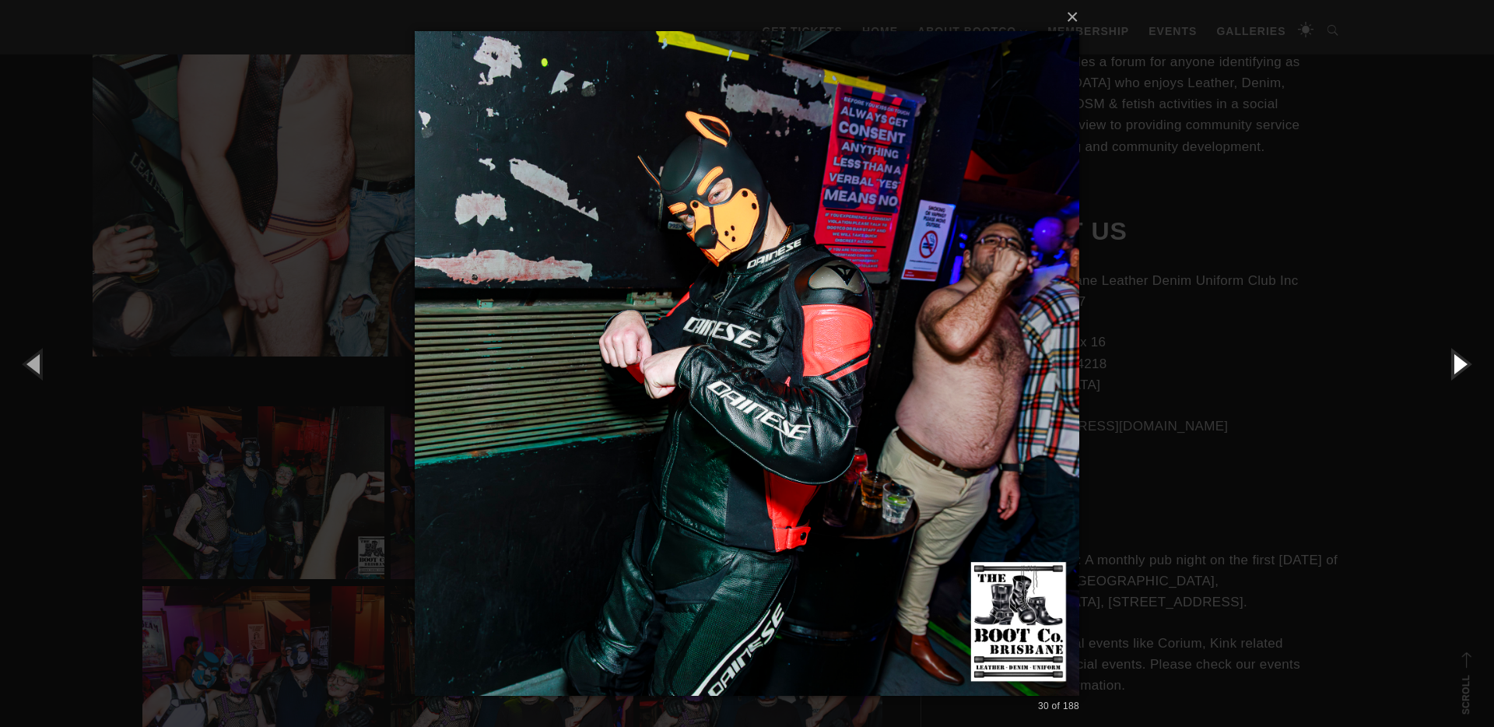
click at [1458, 366] on button "button" at bounding box center [1459, 364] width 70 height 86
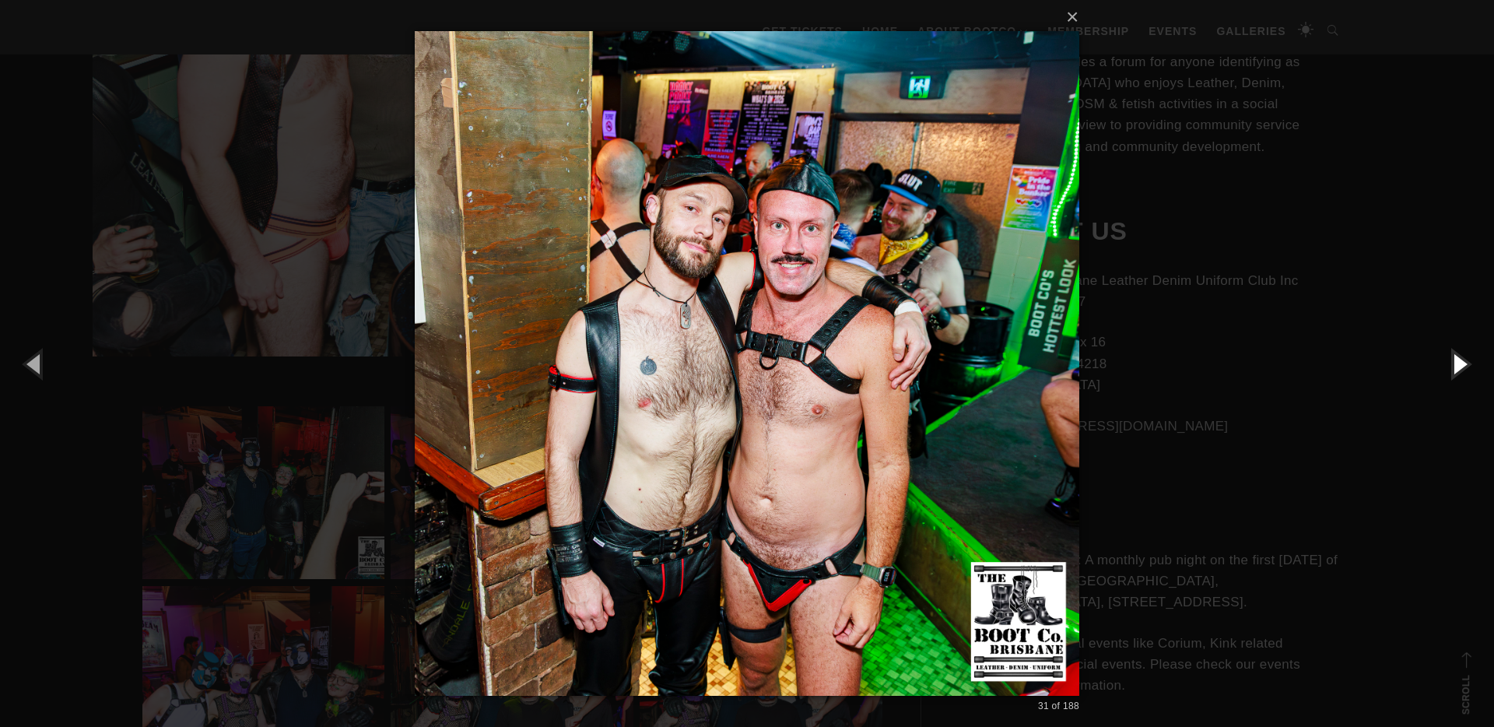
click at [1459, 366] on button "button" at bounding box center [1459, 364] width 70 height 86
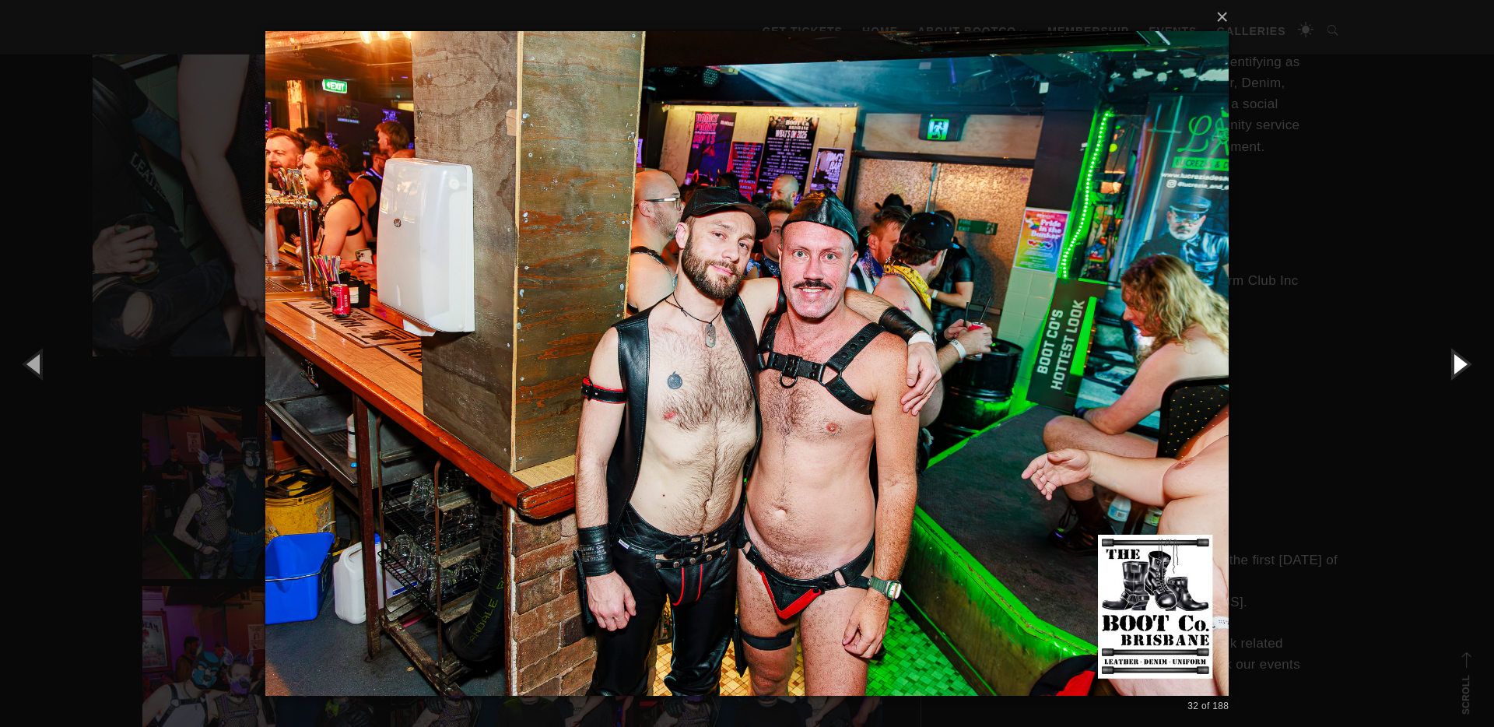
click at [1463, 366] on button "button" at bounding box center [1459, 364] width 70 height 86
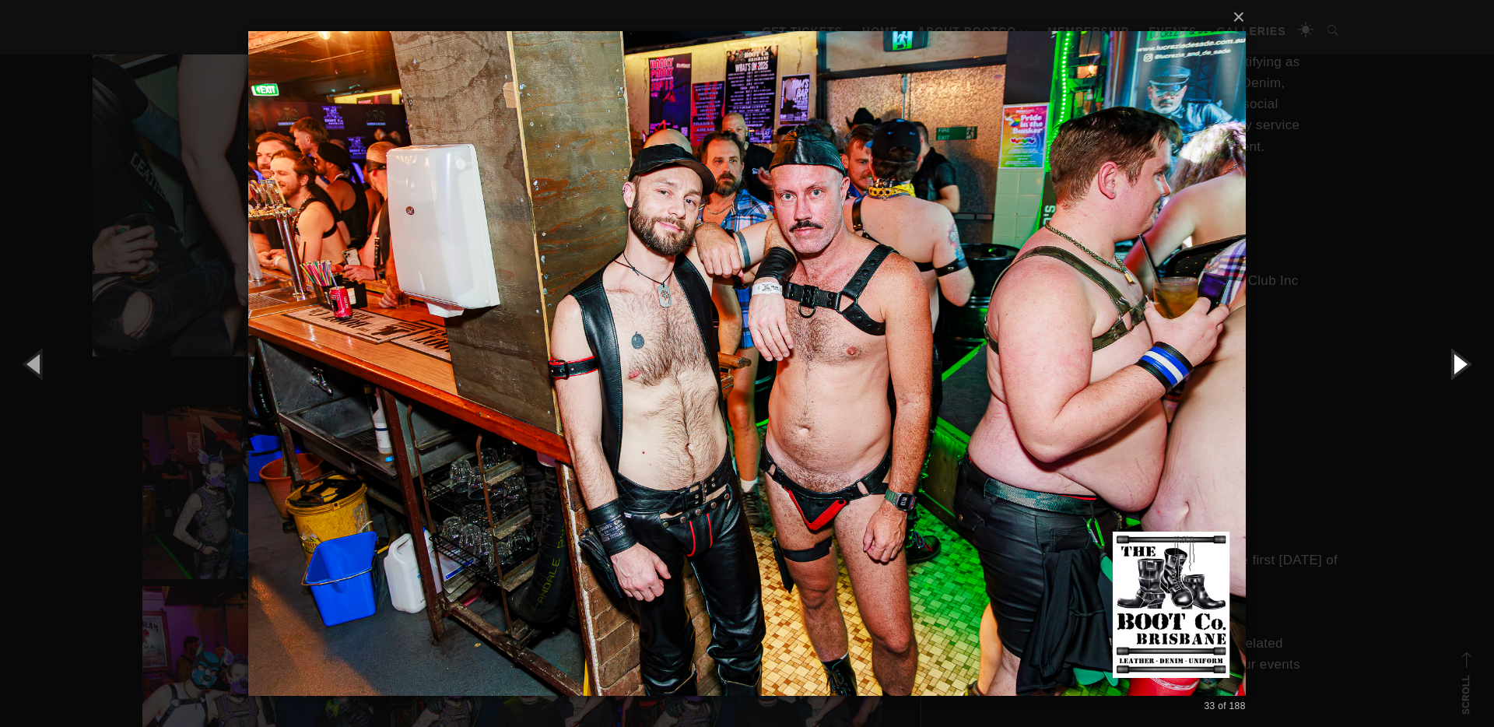
click at [1463, 366] on button "button" at bounding box center [1459, 364] width 70 height 86
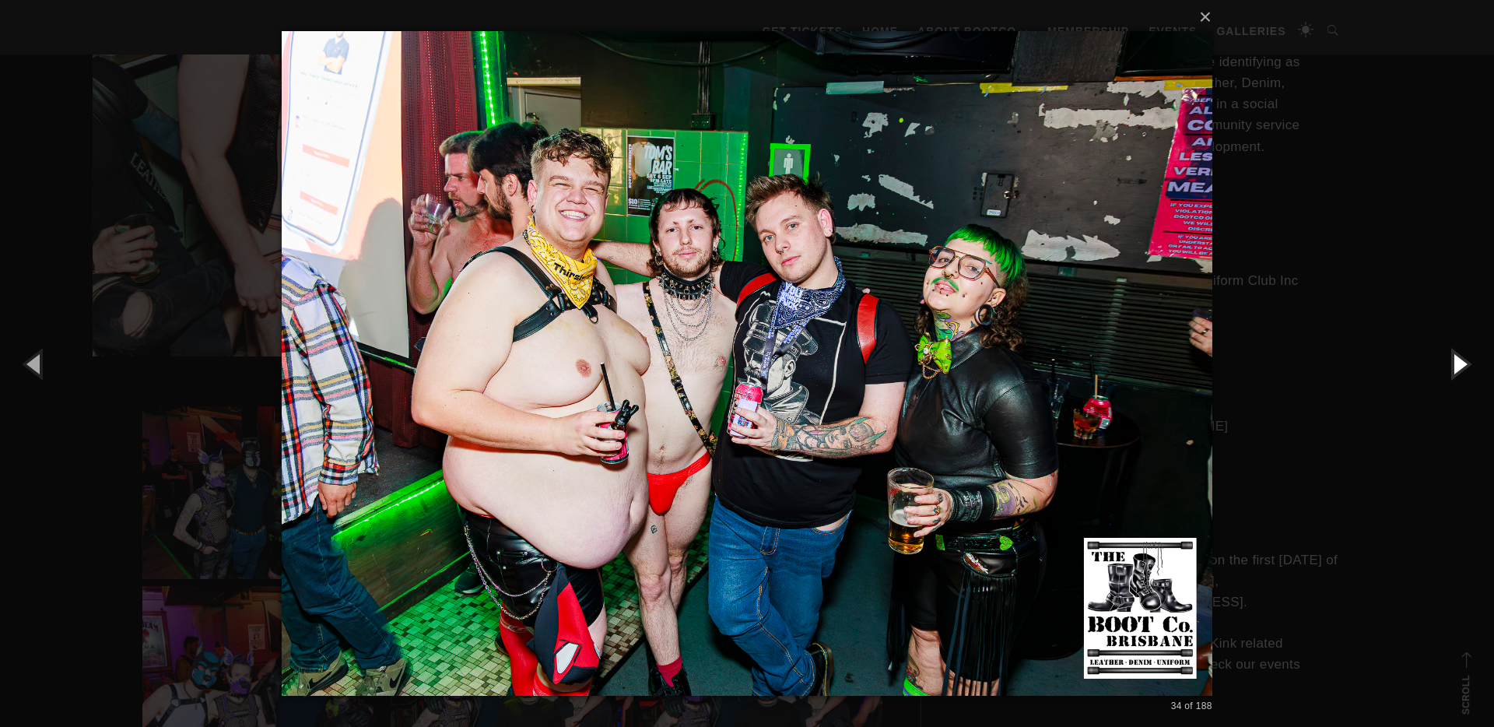
click at [1463, 366] on button "button" at bounding box center [1459, 364] width 70 height 86
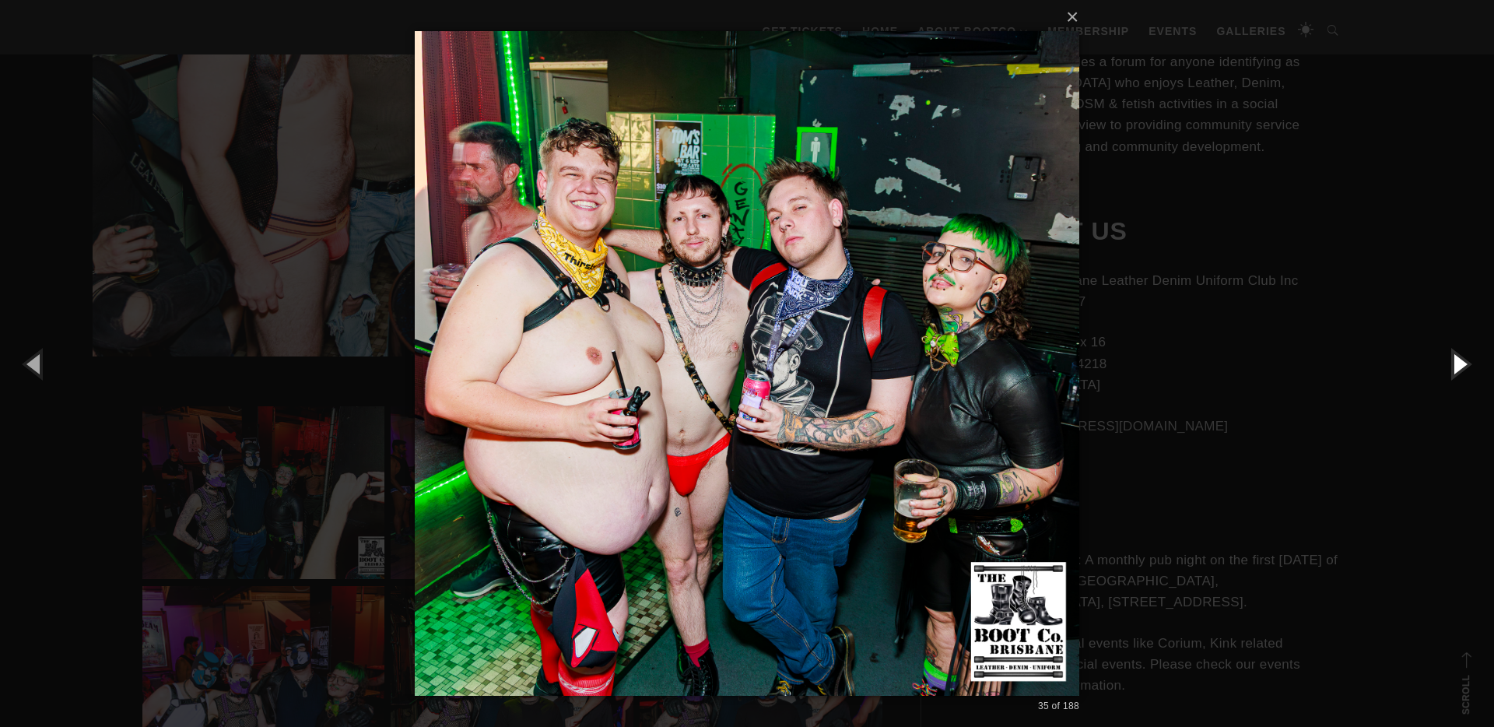
click at [1463, 366] on button "button" at bounding box center [1459, 364] width 70 height 86
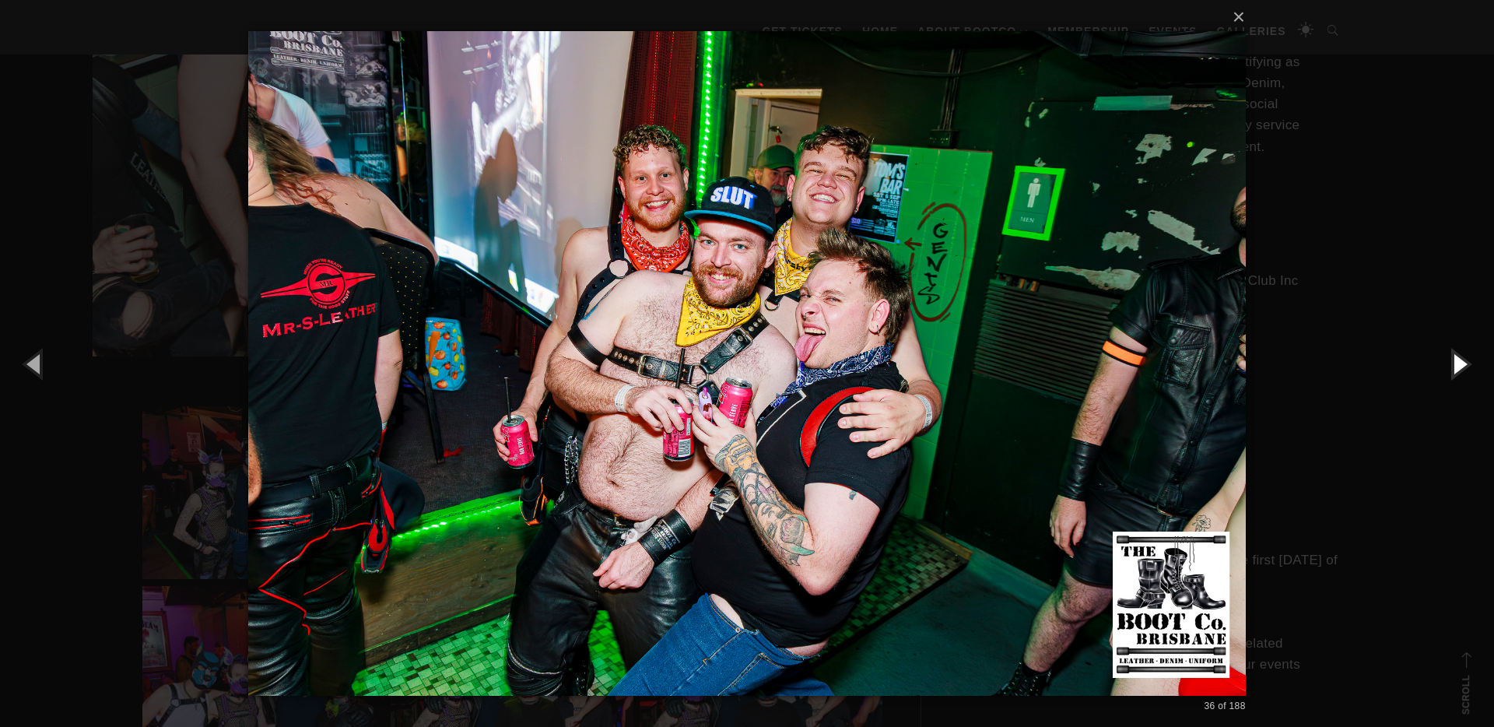
click at [1463, 366] on button "button" at bounding box center [1459, 364] width 70 height 86
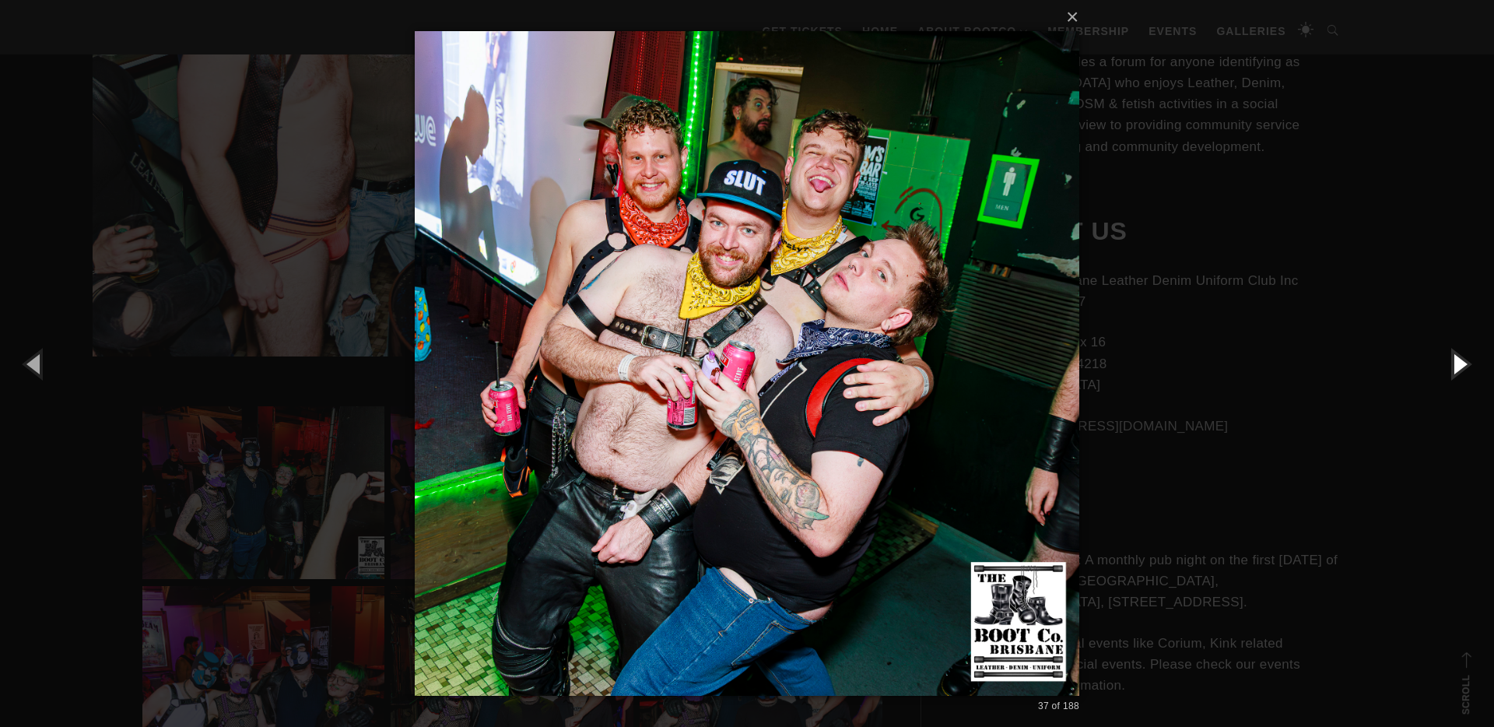
click at [1463, 366] on button "button" at bounding box center [1459, 364] width 70 height 86
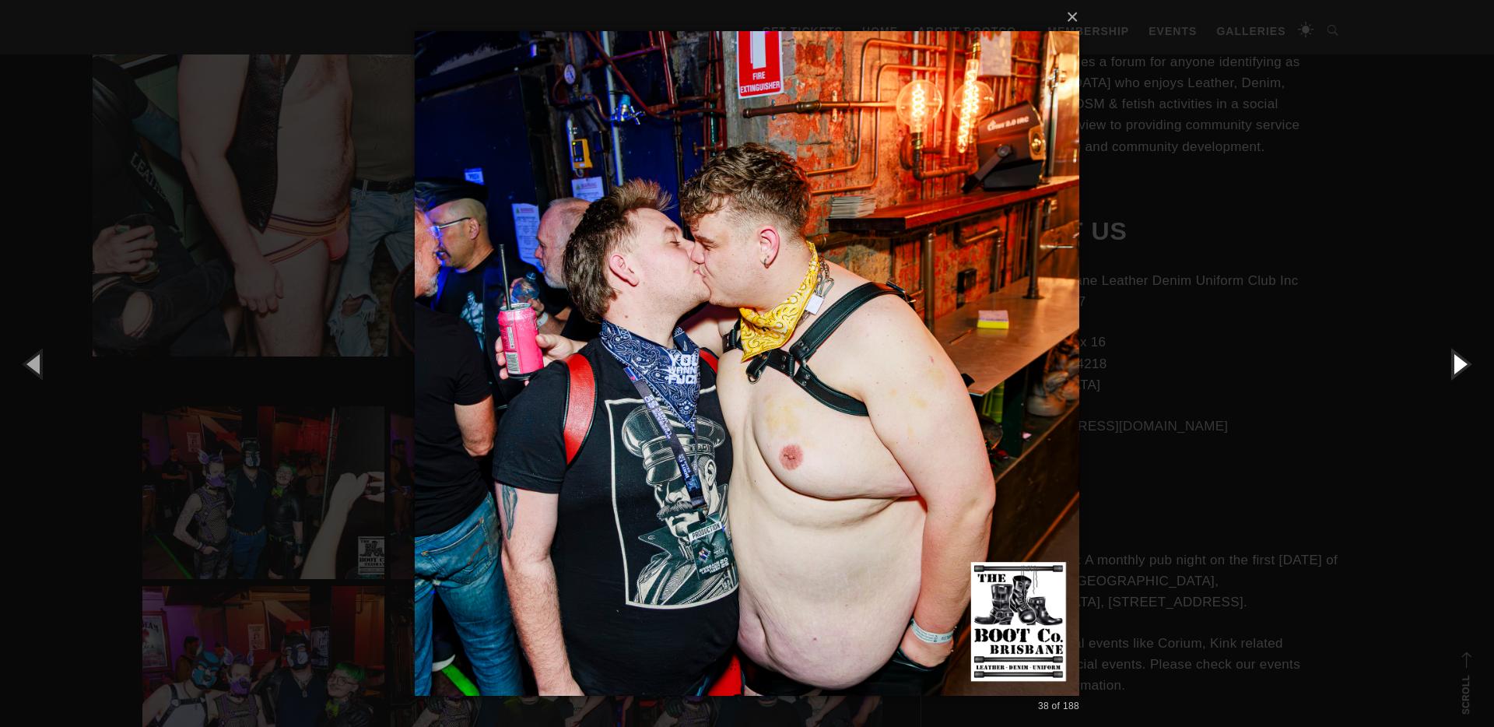
click at [1463, 366] on button "button" at bounding box center [1459, 364] width 70 height 86
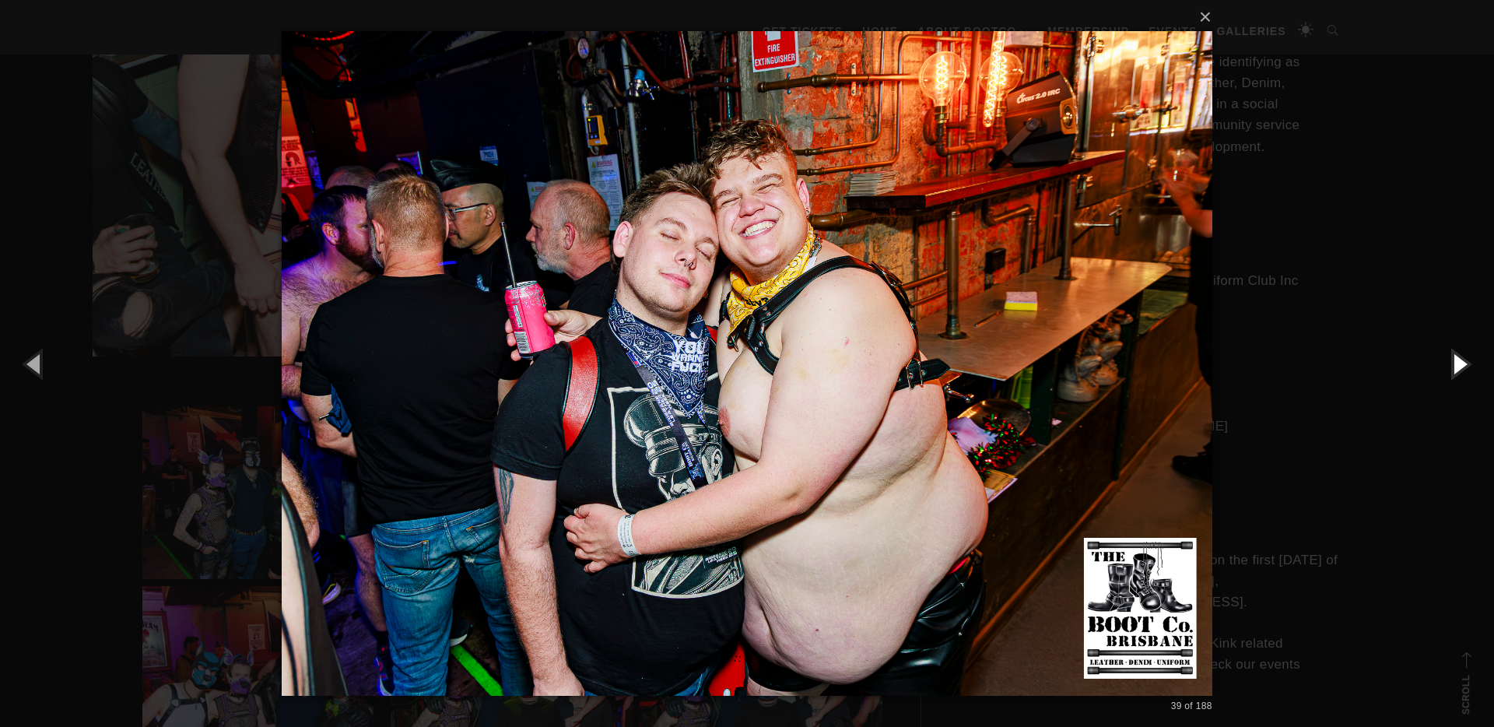
click at [1463, 366] on button "button" at bounding box center [1459, 364] width 70 height 86
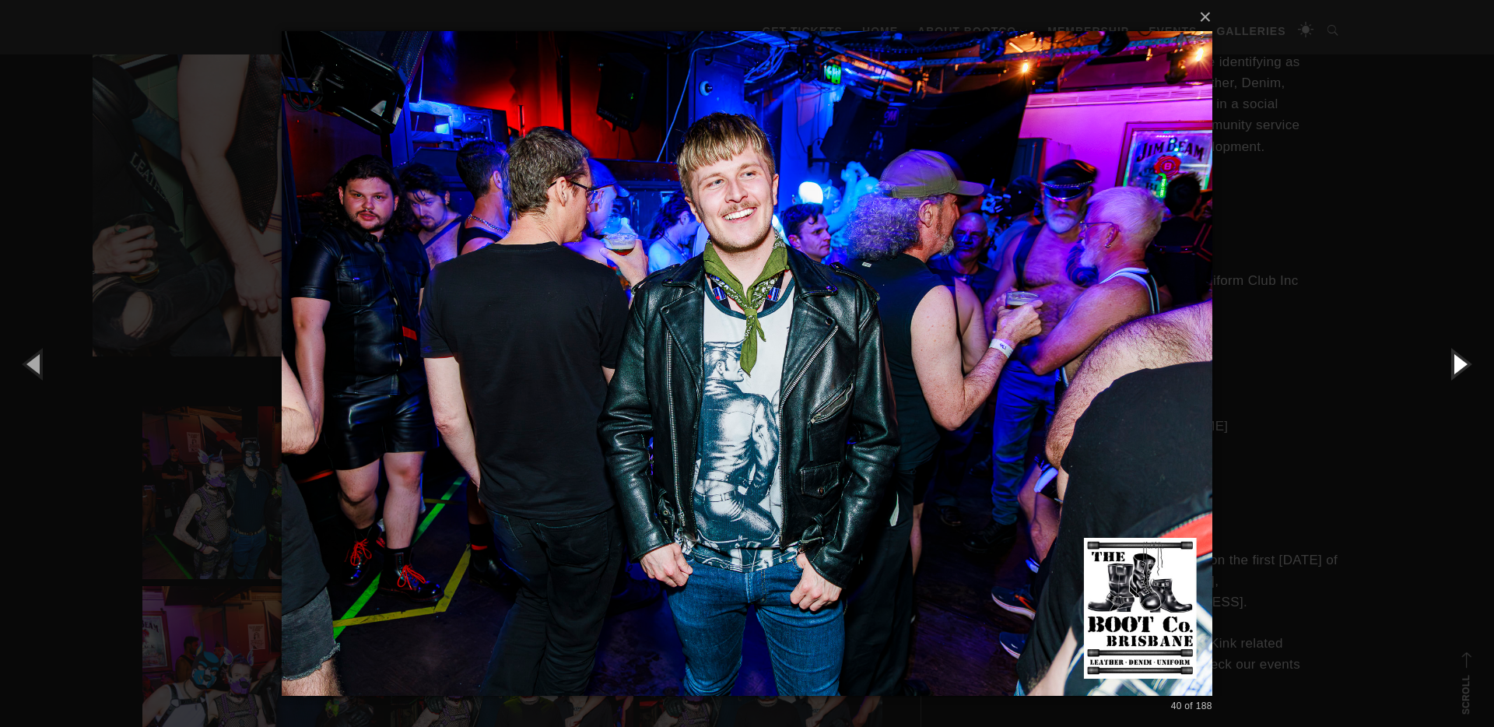
click at [1463, 366] on button "button" at bounding box center [1459, 364] width 70 height 86
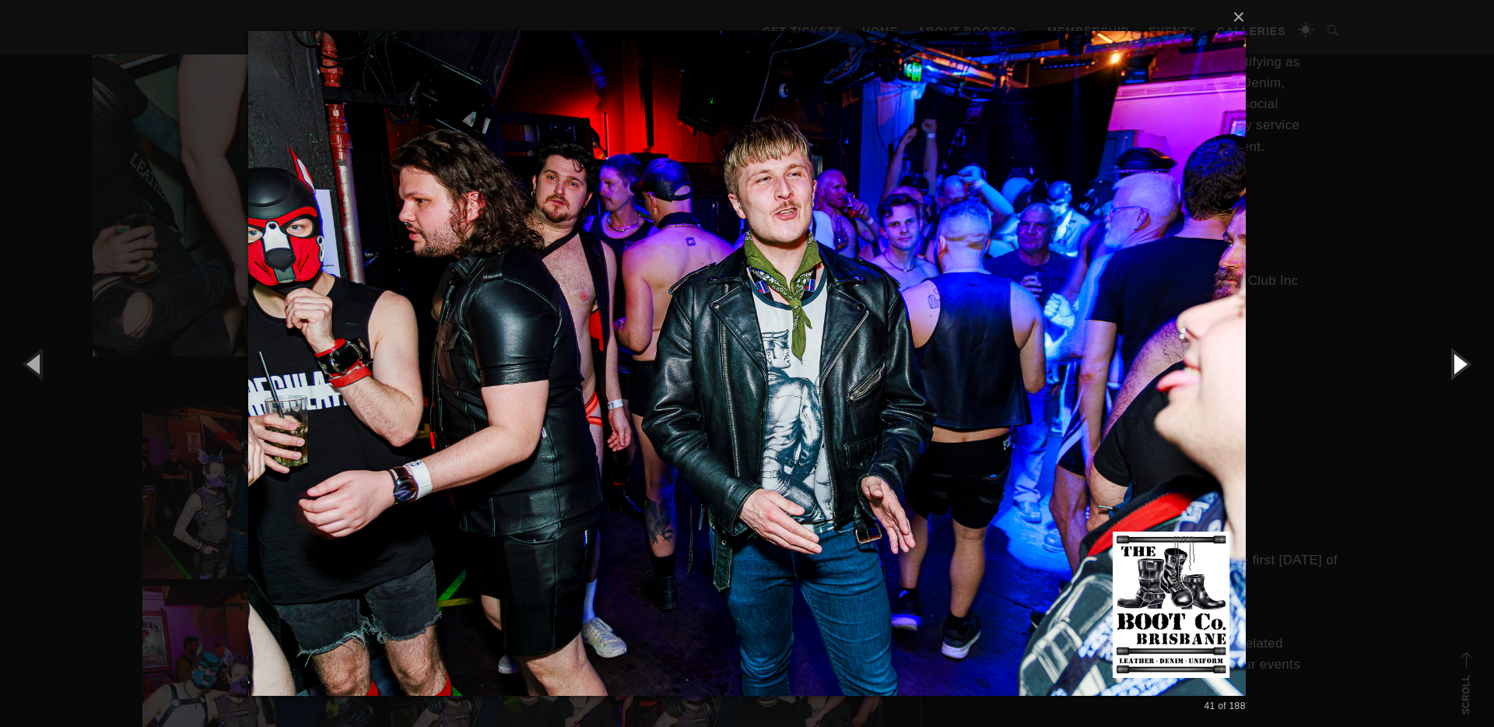
click at [1463, 366] on button "button" at bounding box center [1459, 364] width 70 height 86
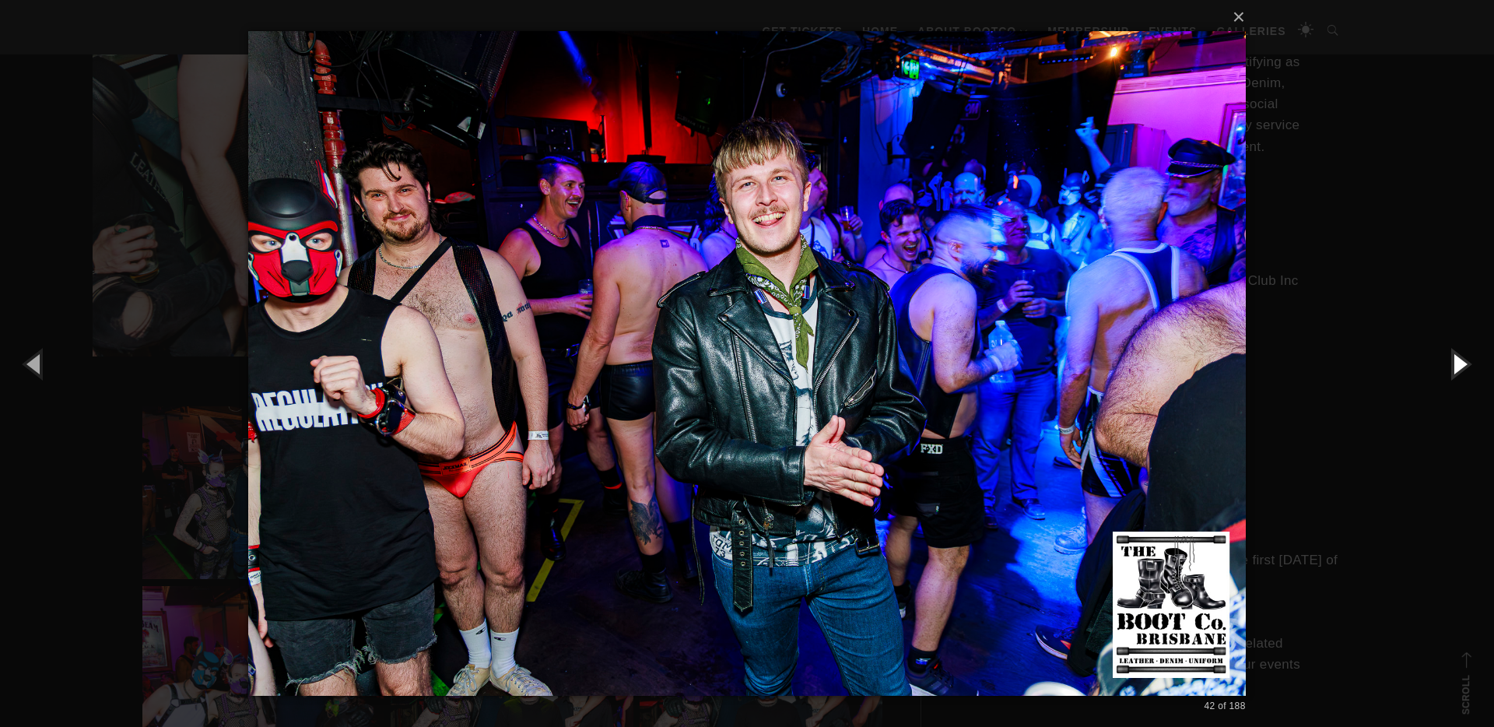
click at [1463, 366] on button "button" at bounding box center [1459, 364] width 70 height 86
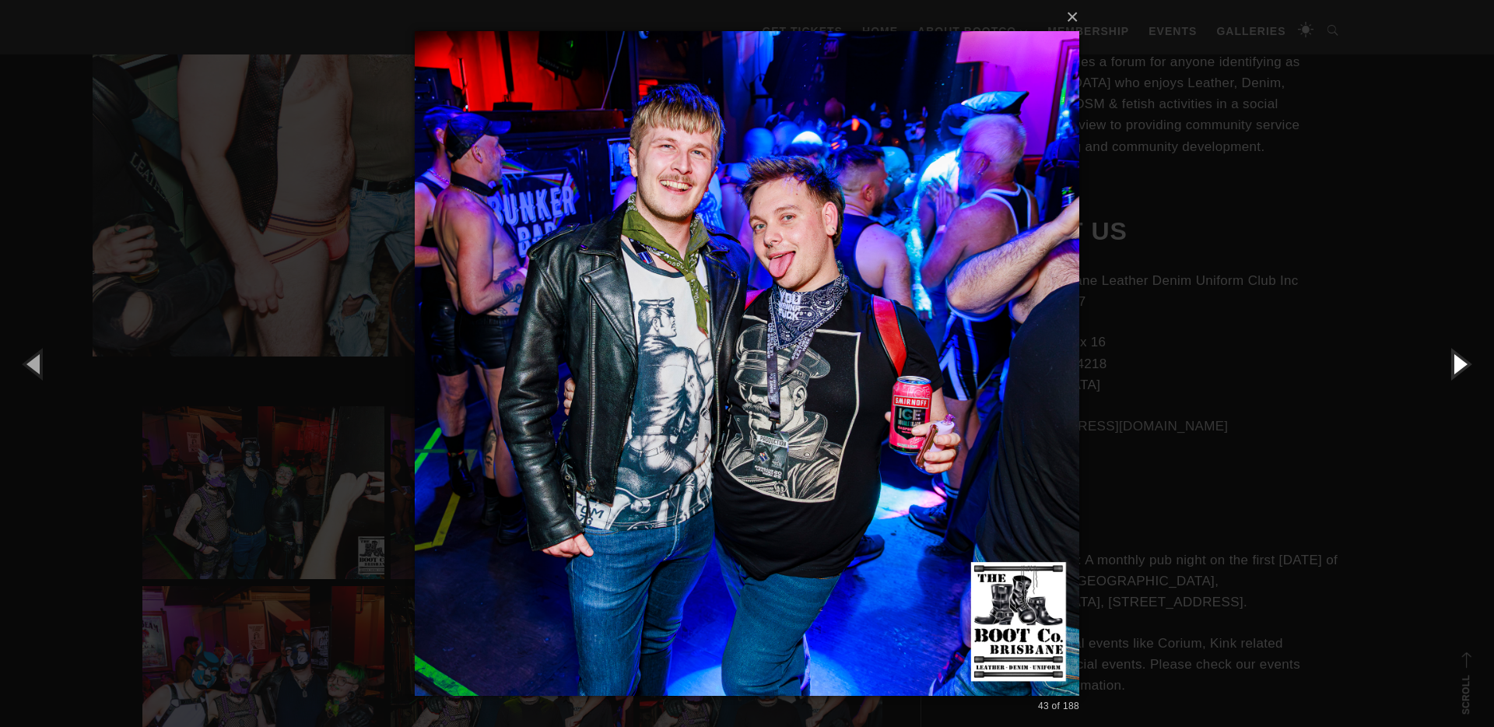
click at [1463, 366] on button "button" at bounding box center [1459, 364] width 70 height 86
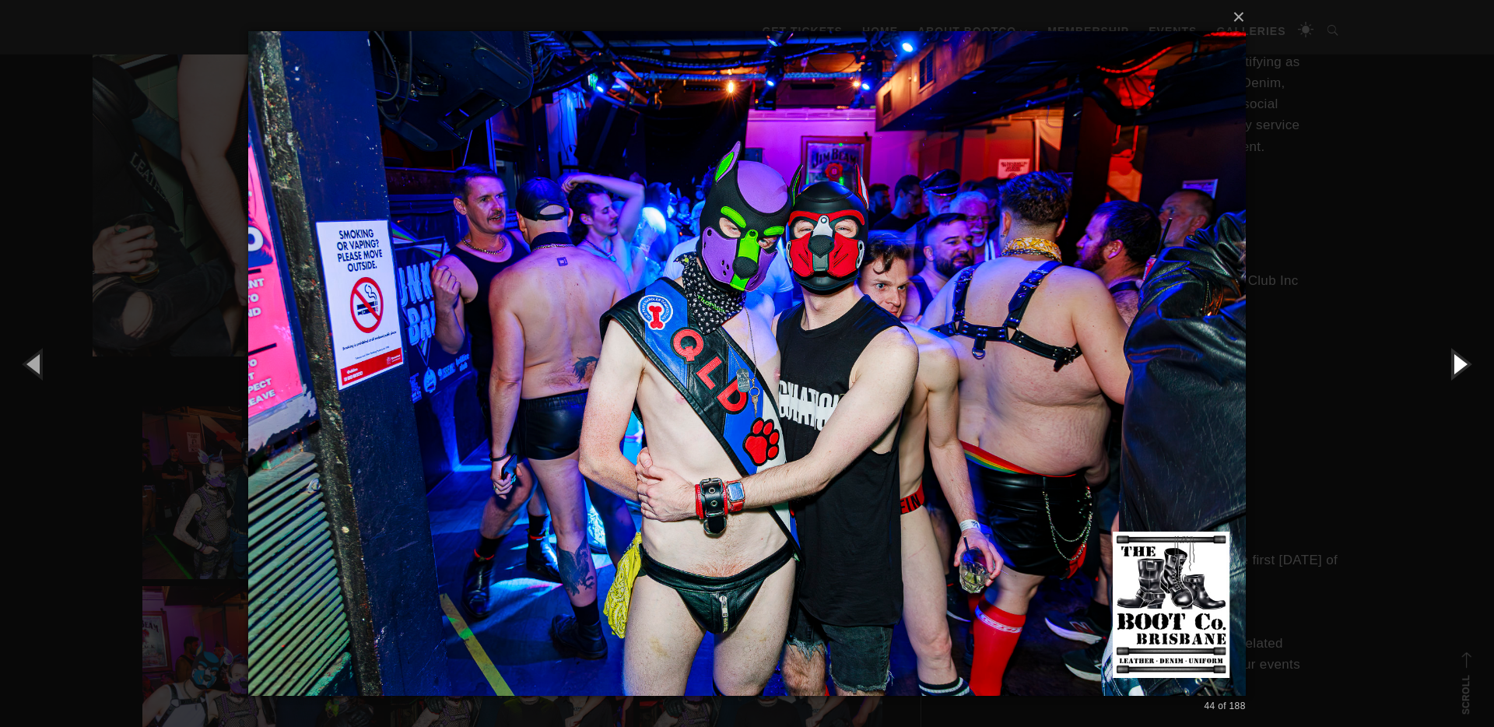
click at [1463, 366] on button "button" at bounding box center [1459, 364] width 70 height 86
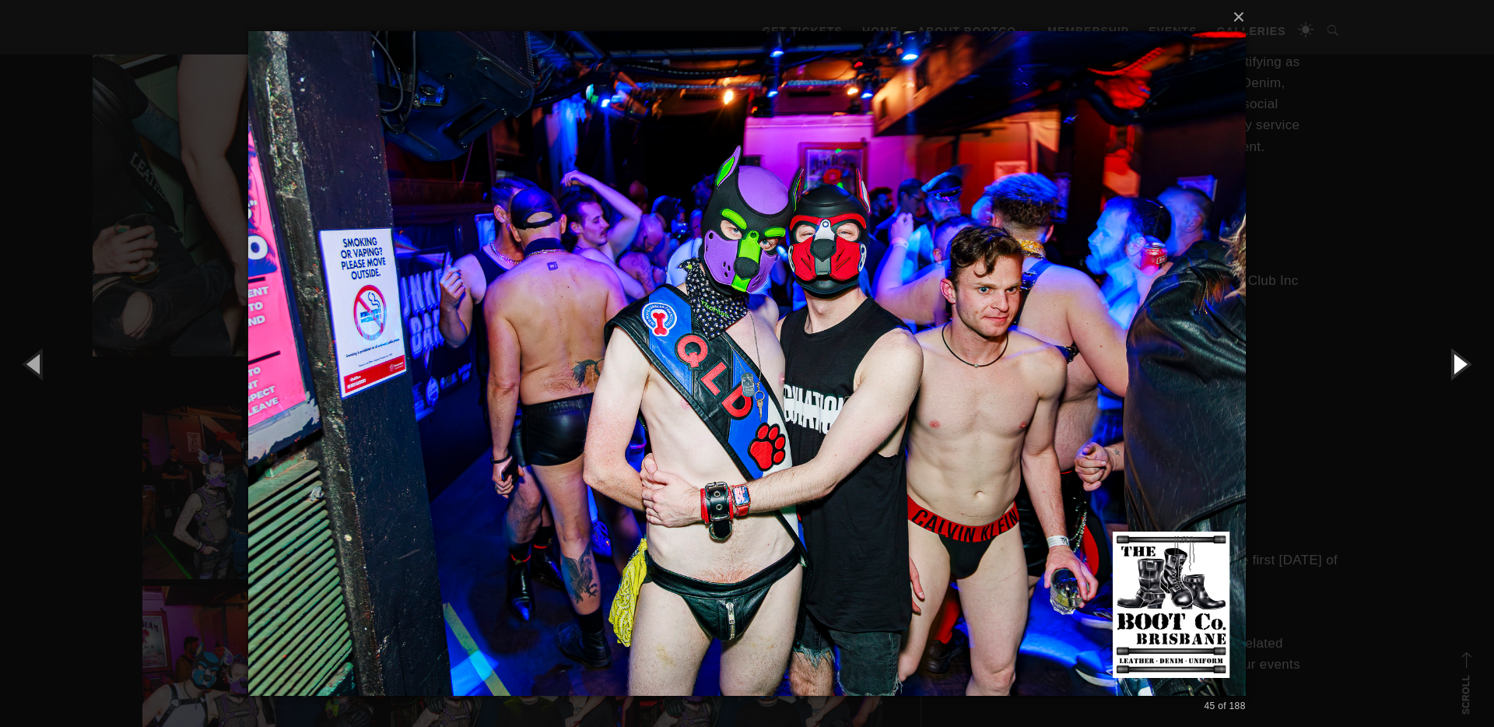
click at [1463, 366] on button "button" at bounding box center [1459, 364] width 70 height 86
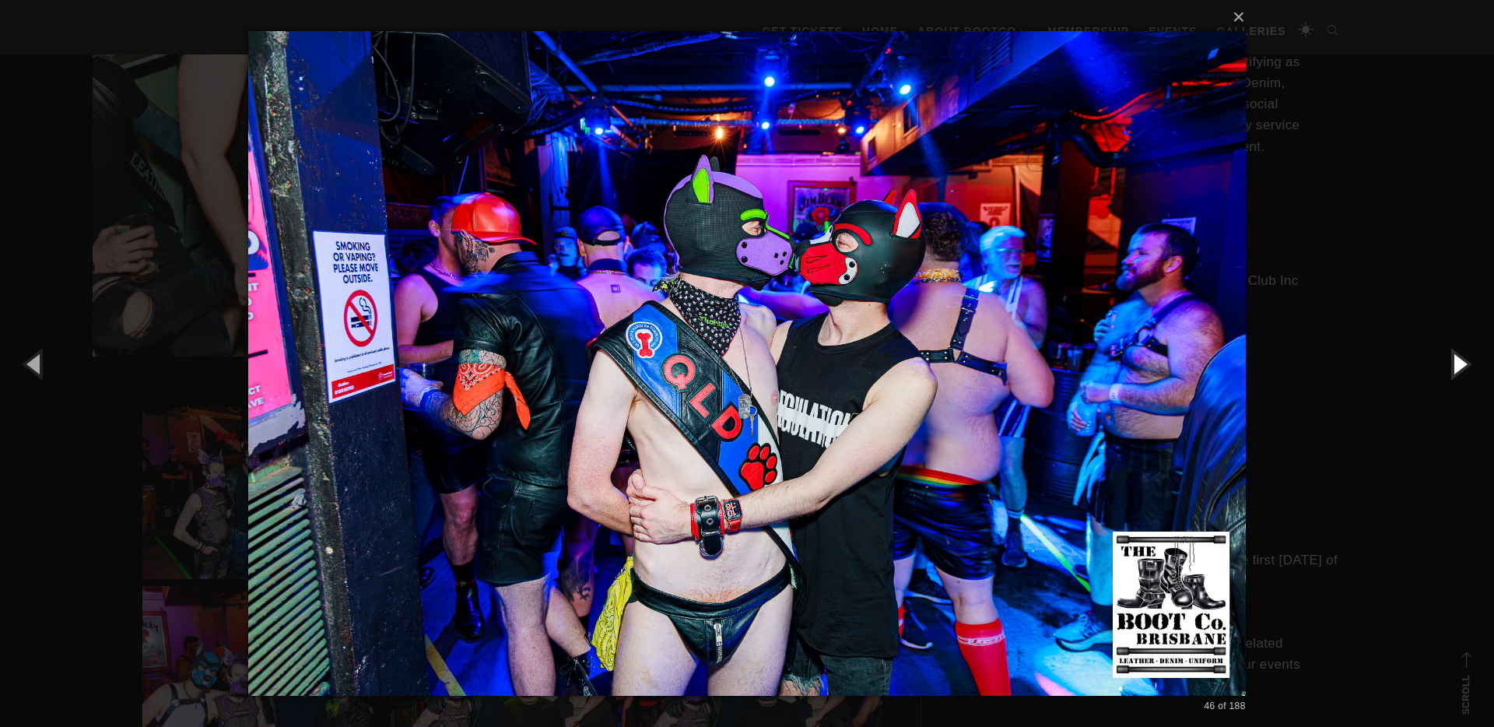
click at [1463, 366] on button "button" at bounding box center [1459, 364] width 70 height 86
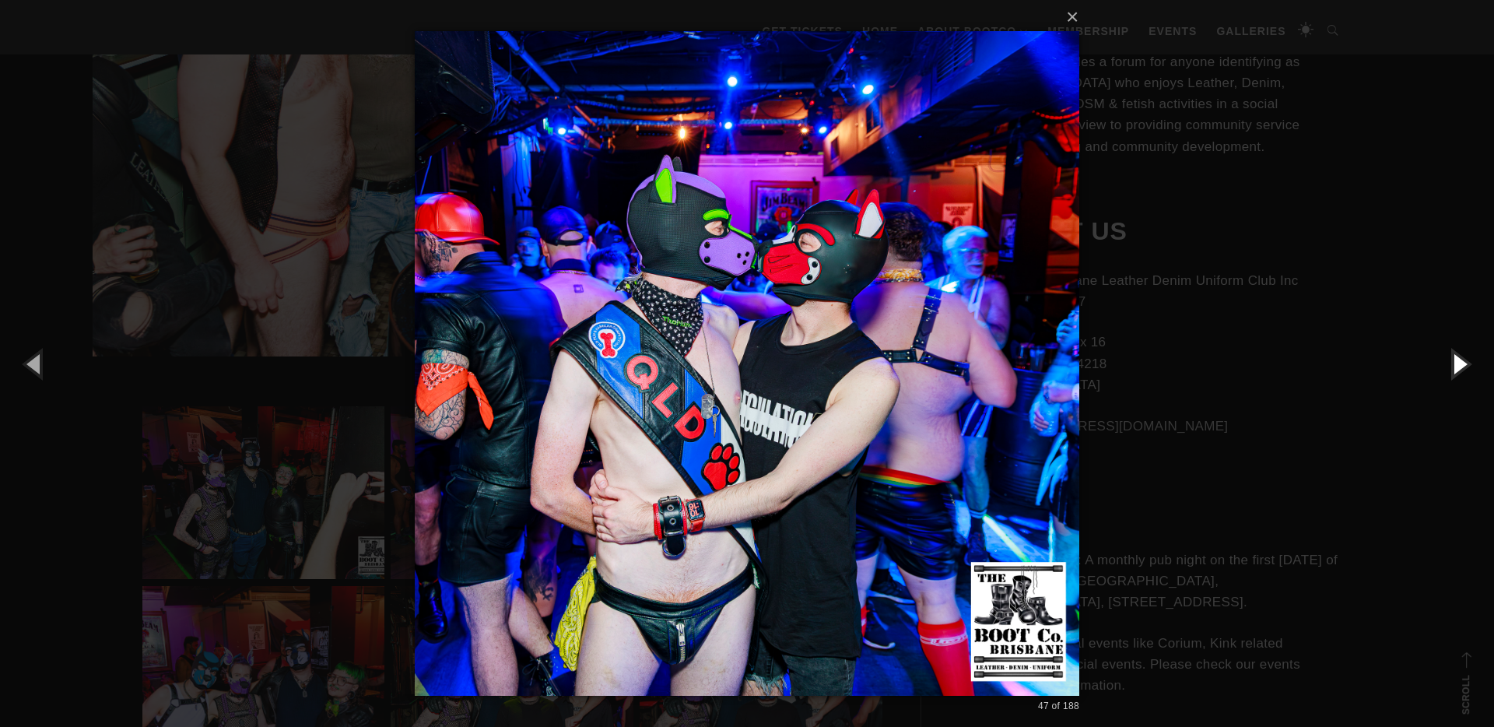
click at [1463, 366] on button "button" at bounding box center [1459, 364] width 70 height 86
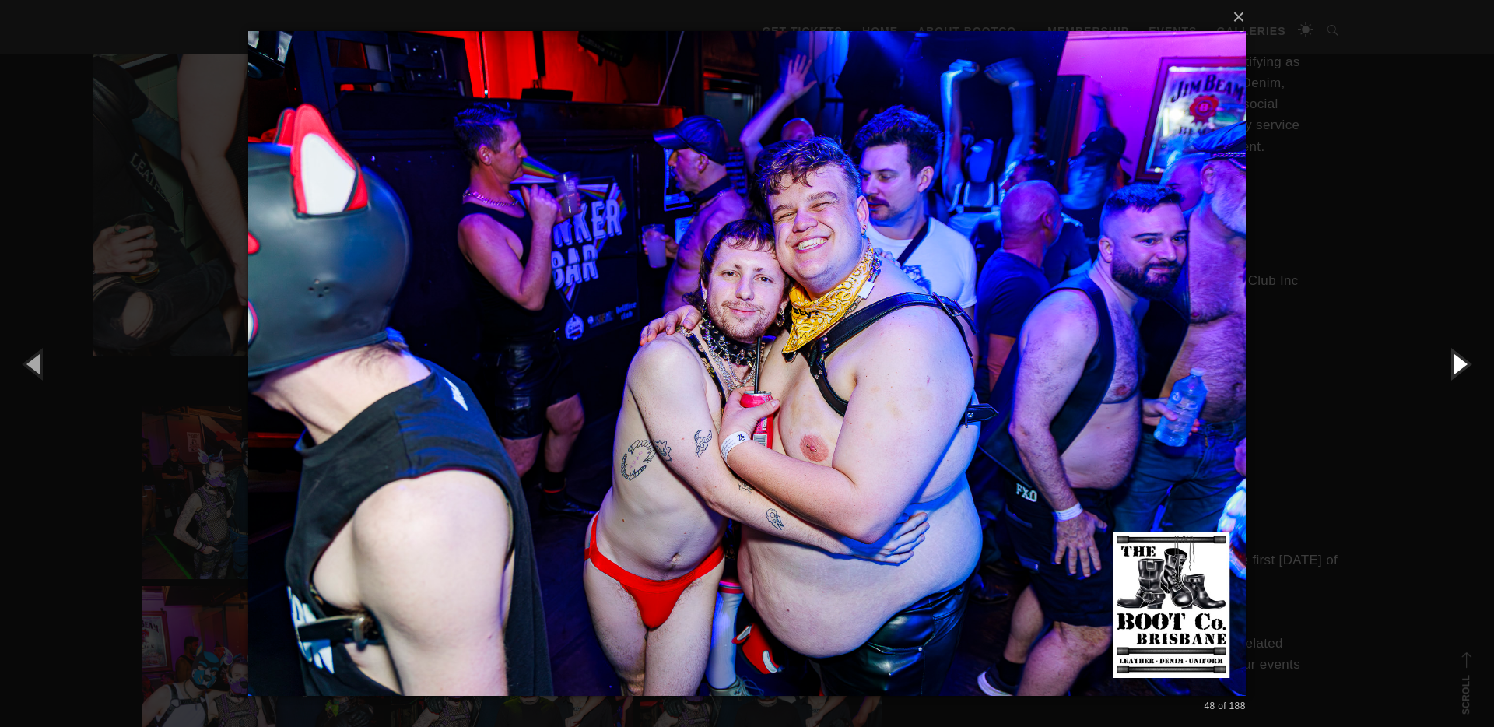
click at [1463, 363] on button "button" at bounding box center [1459, 364] width 70 height 86
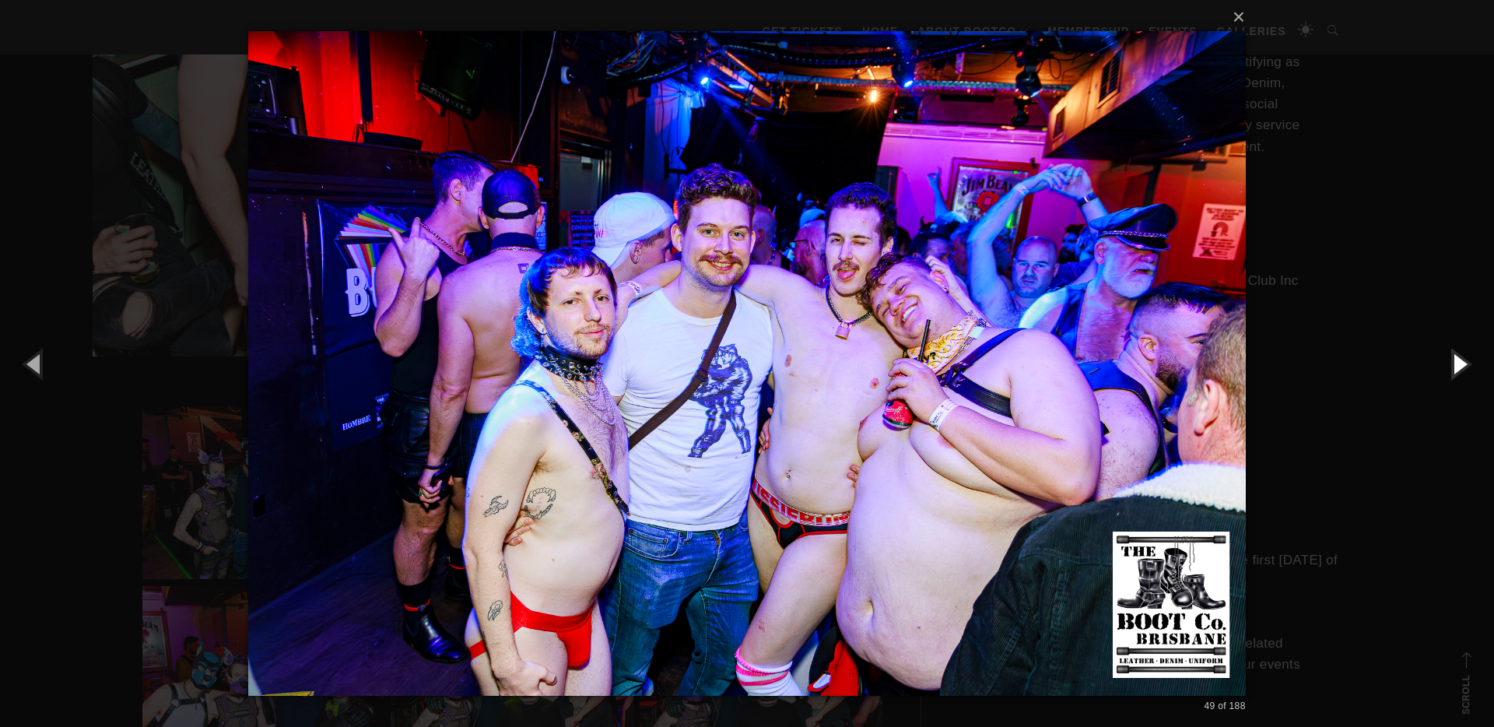
click at [1463, 363] on button "button" at bounding box center [1459, 364] width 70 height 86
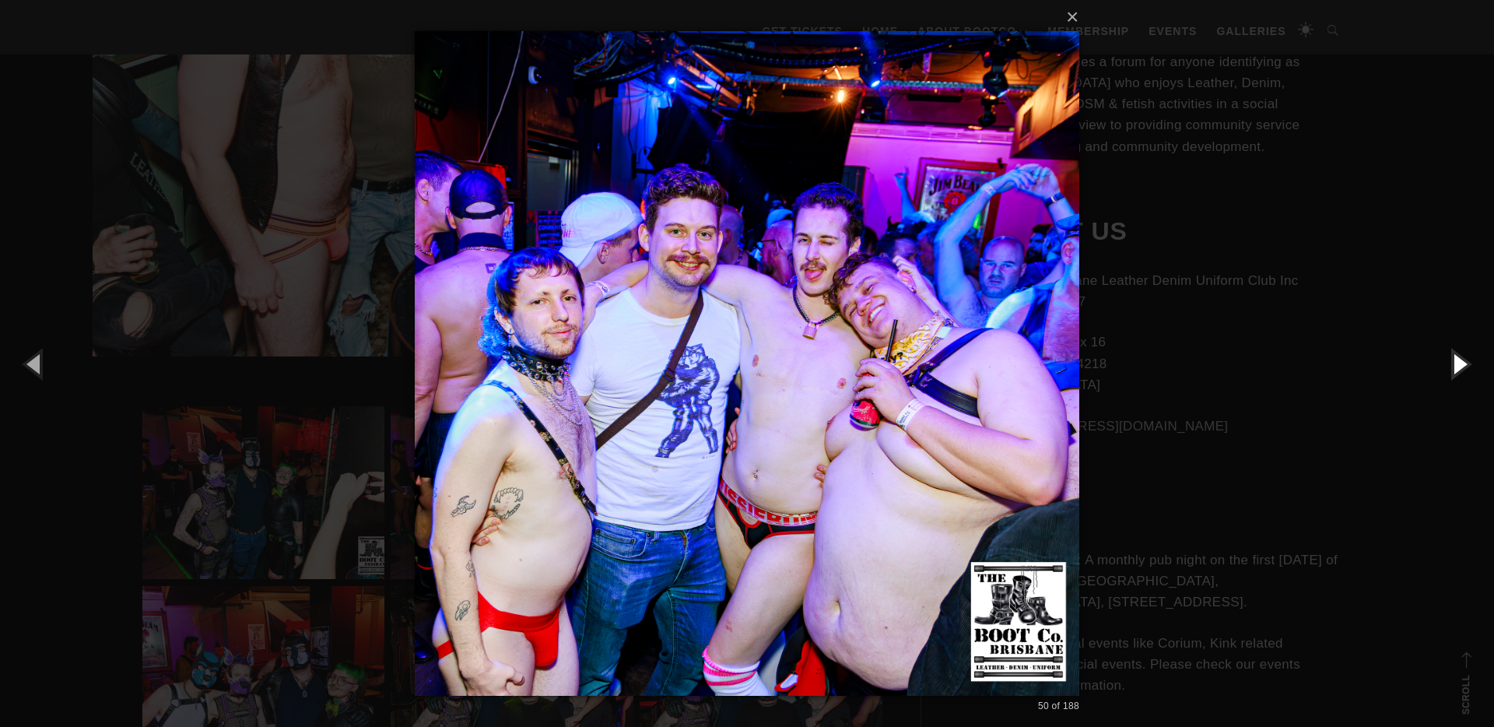
click at [1463, 363] on button "button" at bounding box center [1459, 364] width 70 height 86
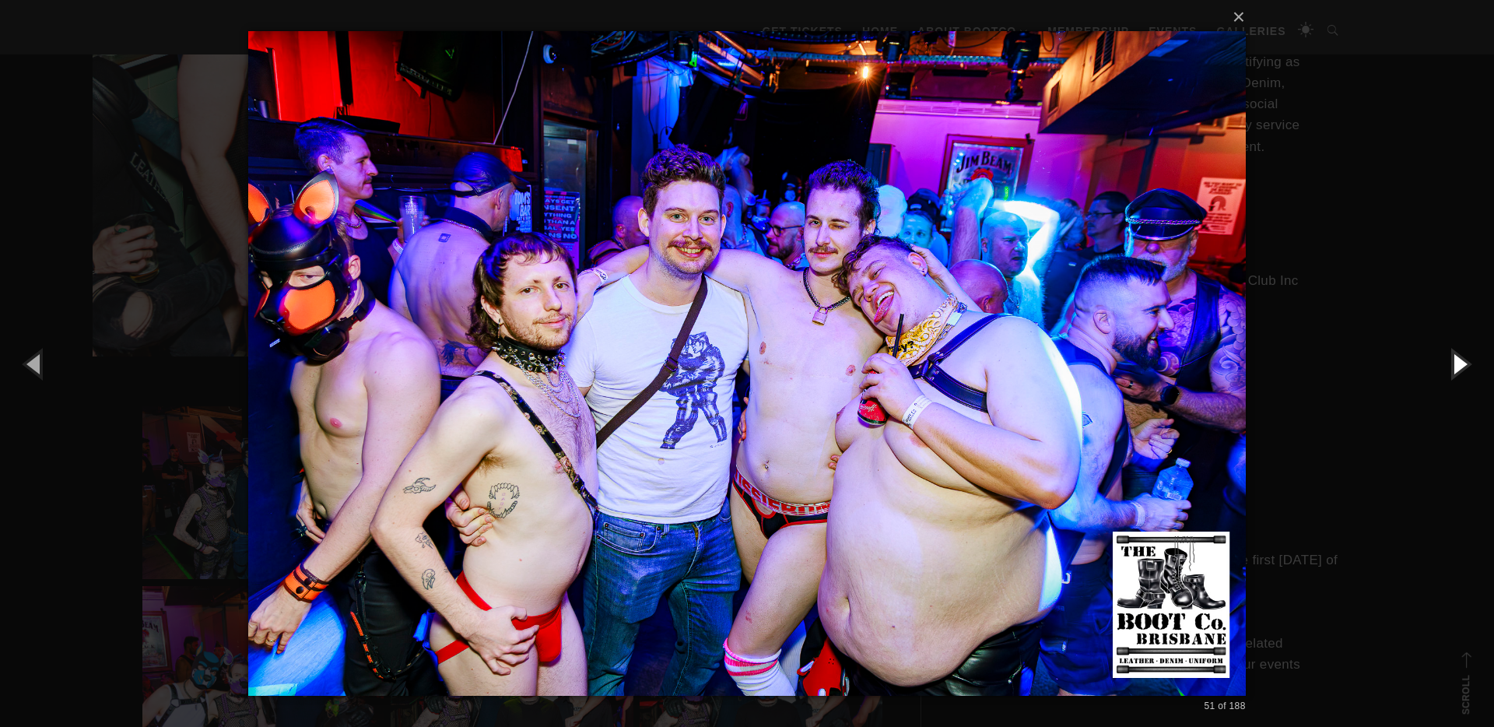
click at [1463, 363] on button "button" at bounding box center [1459, 364] width 70 height 86
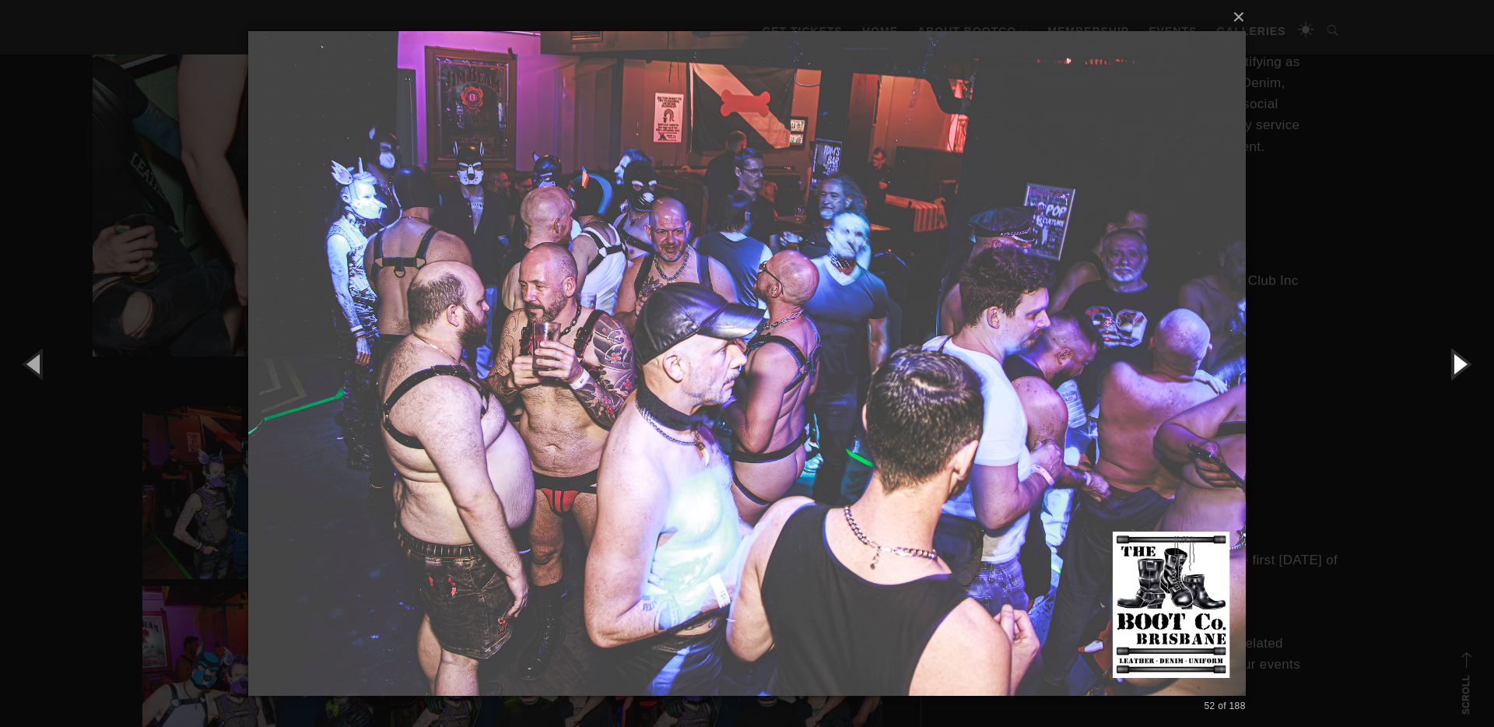
click at [1462, 364] on button "button" at bounding box center [1459, 364] width 70 height 86
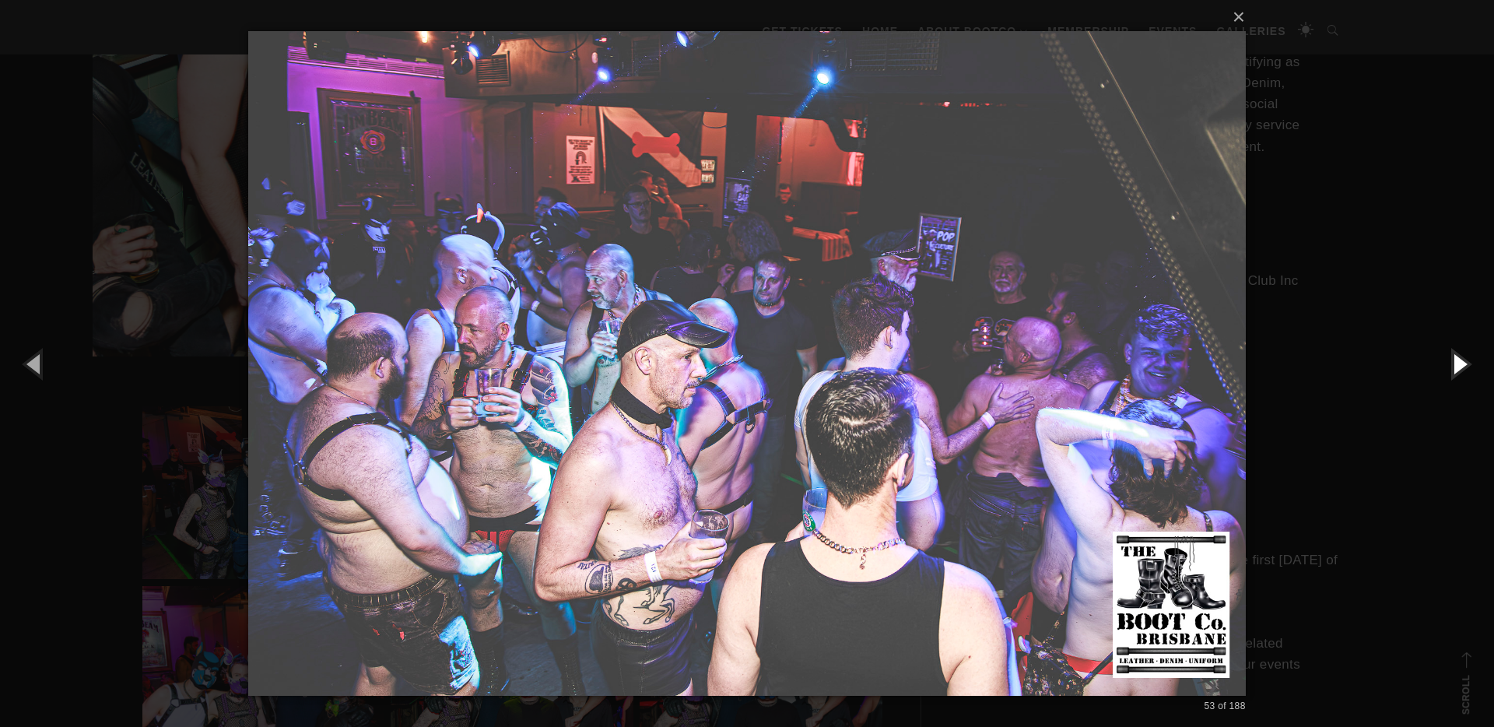
click at [1462, 364] on button "button" at bounding box center [1459, 364] width 70 height 86
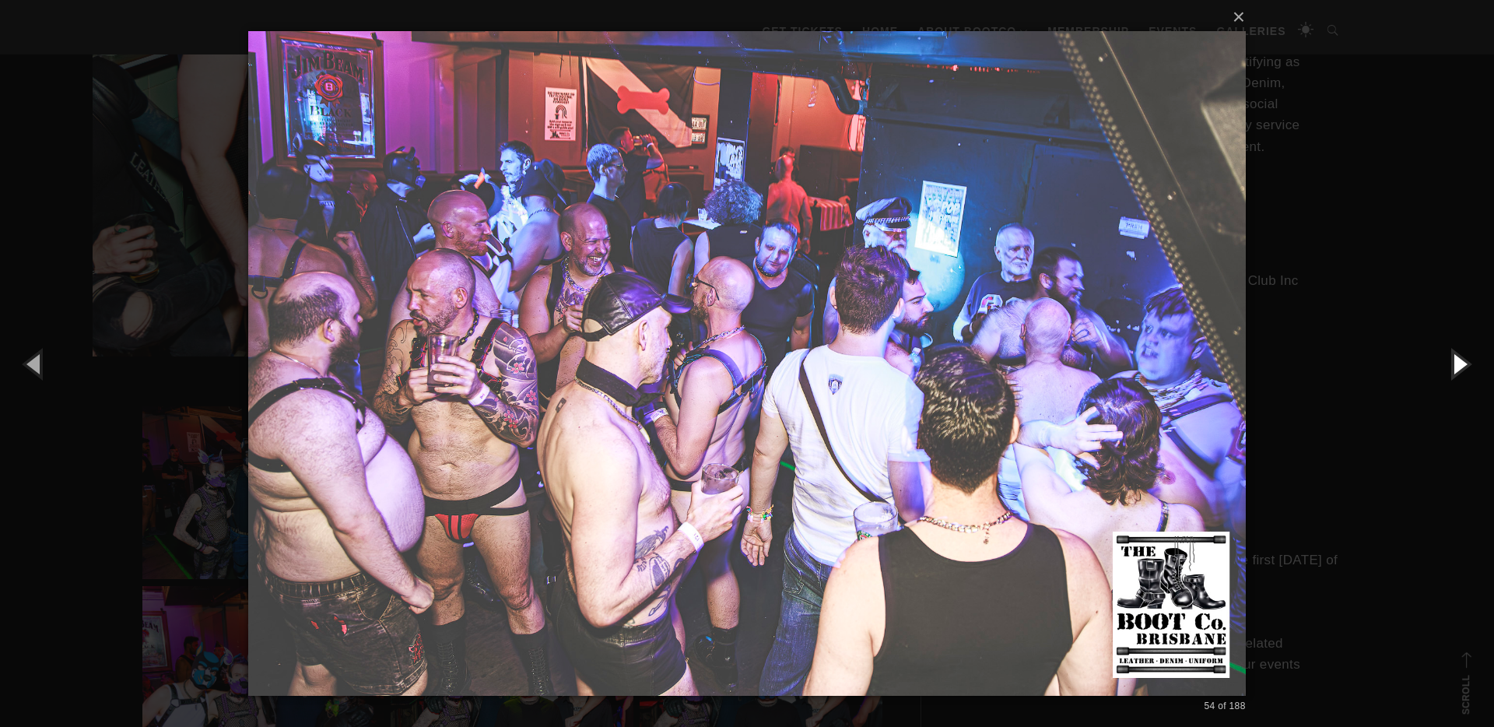
click at [1462, 364] on button "button" at bounding box center [1459, 364] width 70 height 86
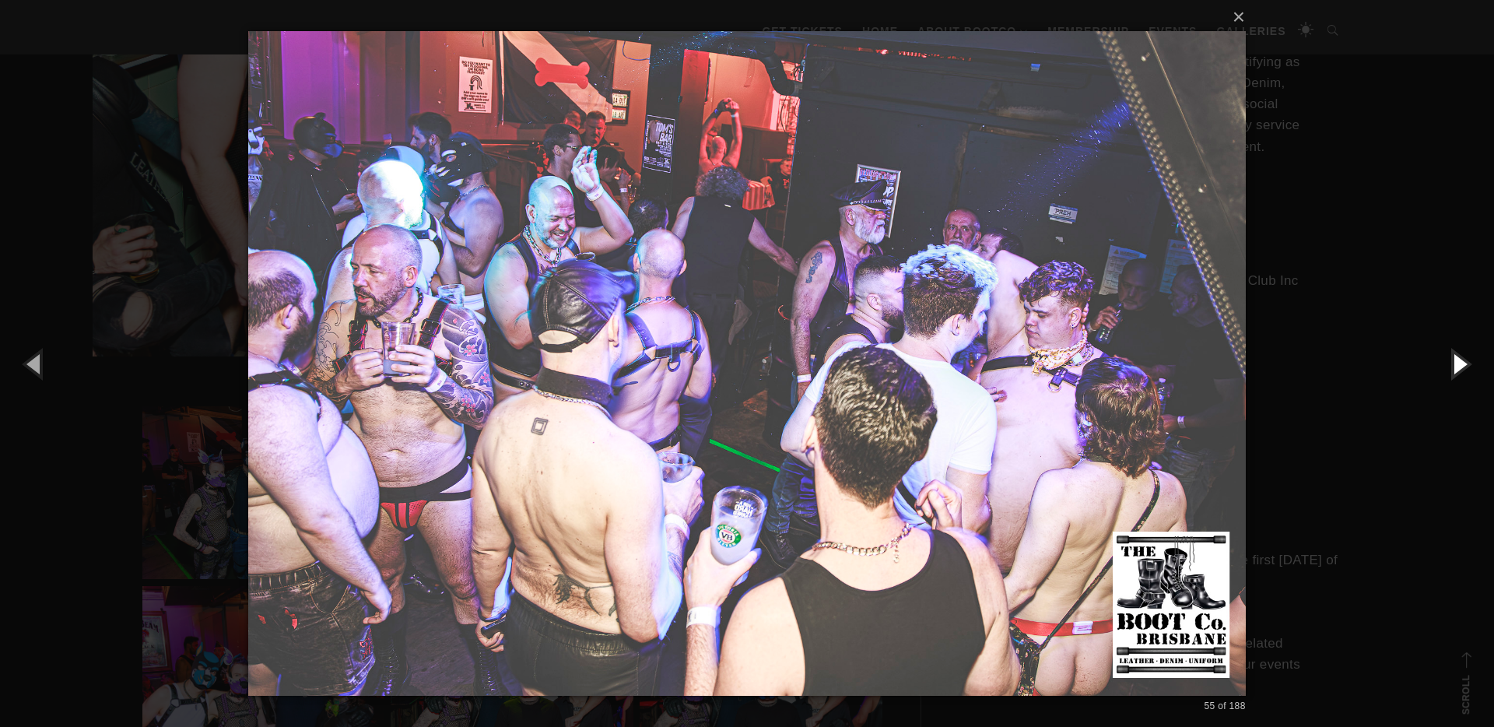
click at [1462, 364] on button "button" at bounding box center [1459, 364] width 70 height 86
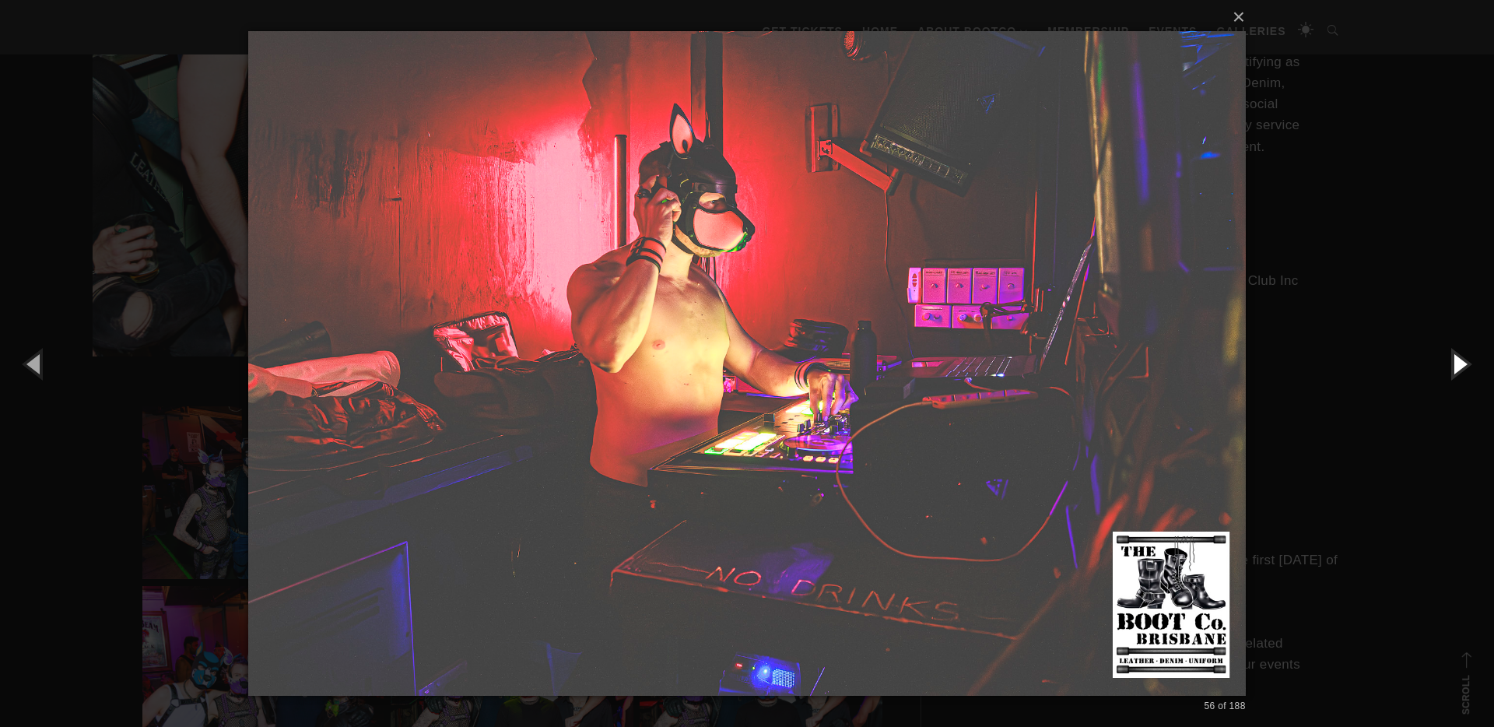
click at [1462, 364] on button "button" at bounding box center [1459, 364] width 70 height 86
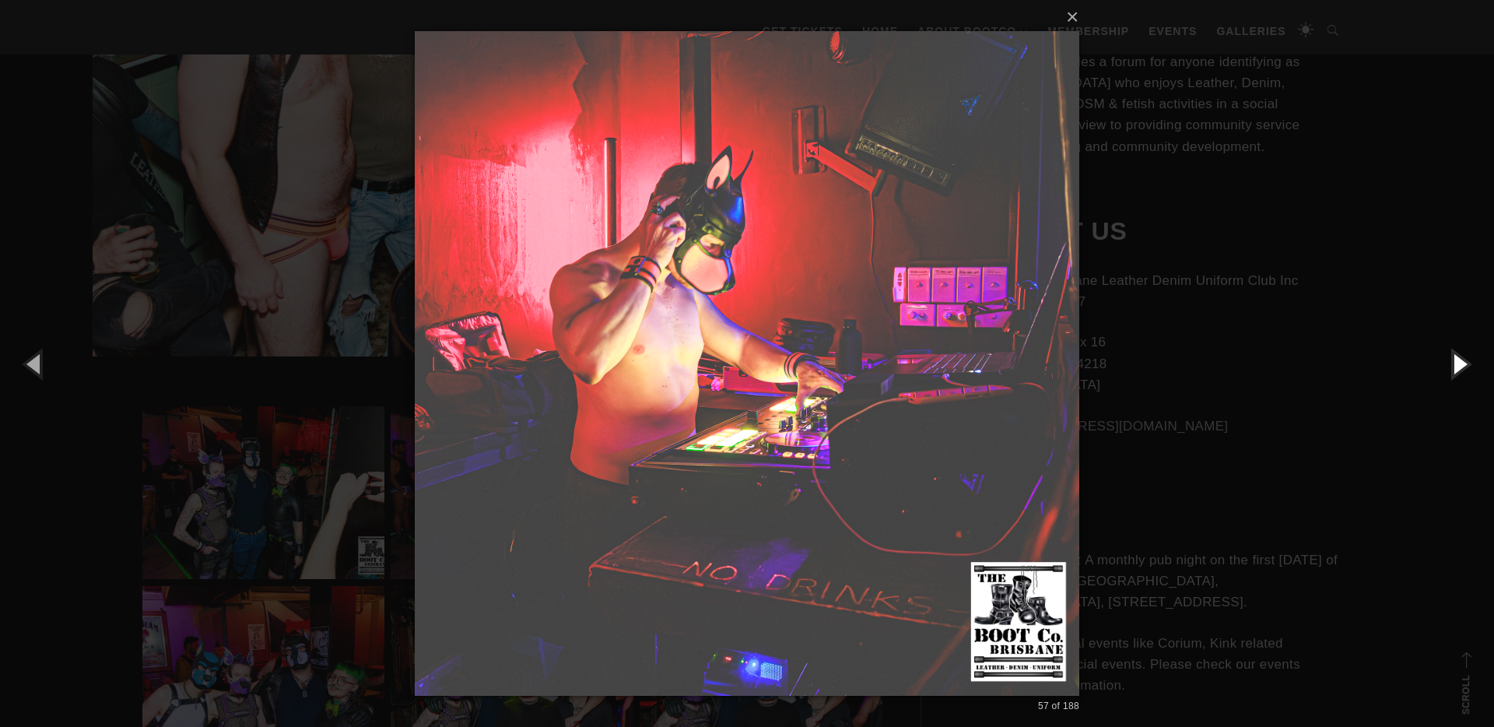
click at [1462, 364] on button "button" at bounding box center [1459, 364] width 70 height 86
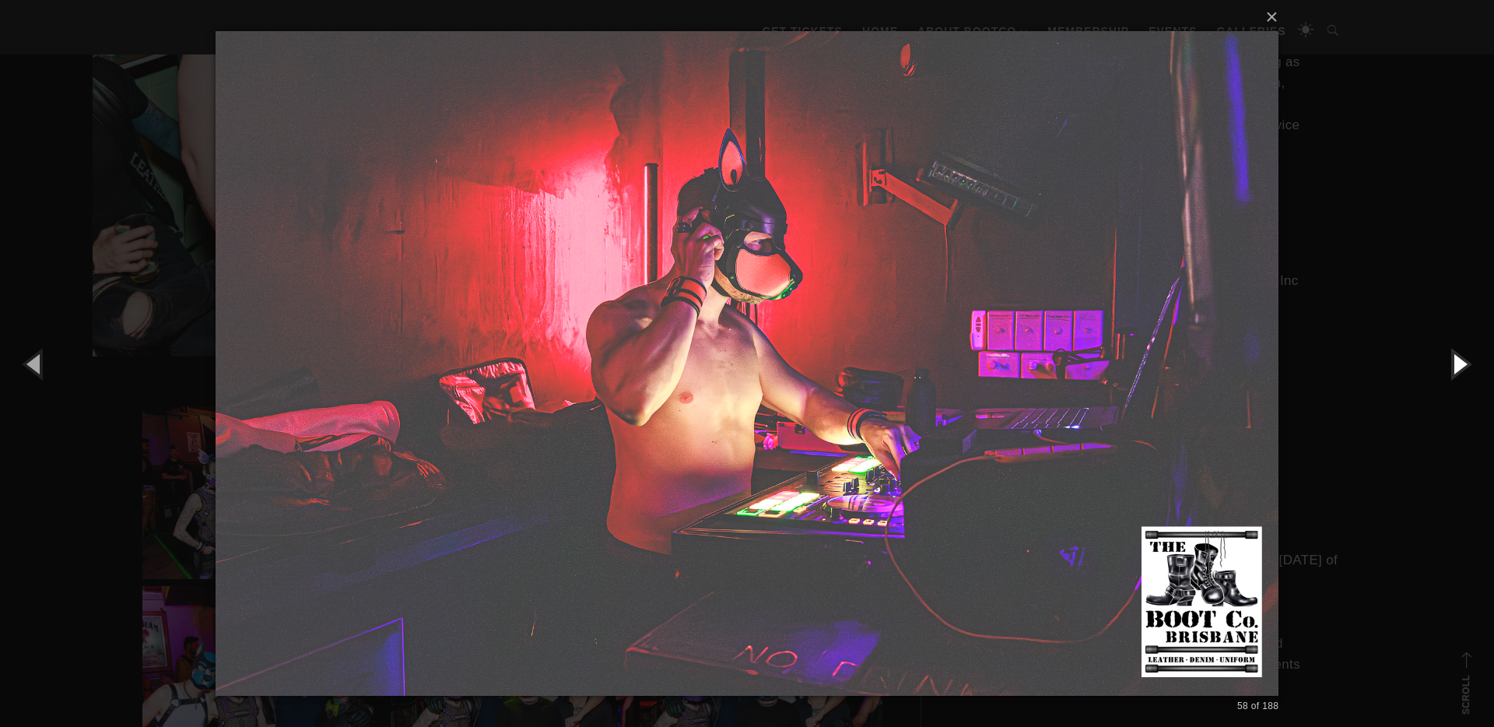
click at [1462, 364] on button "button" at bounding box center [1459, 364] width 70 height 86
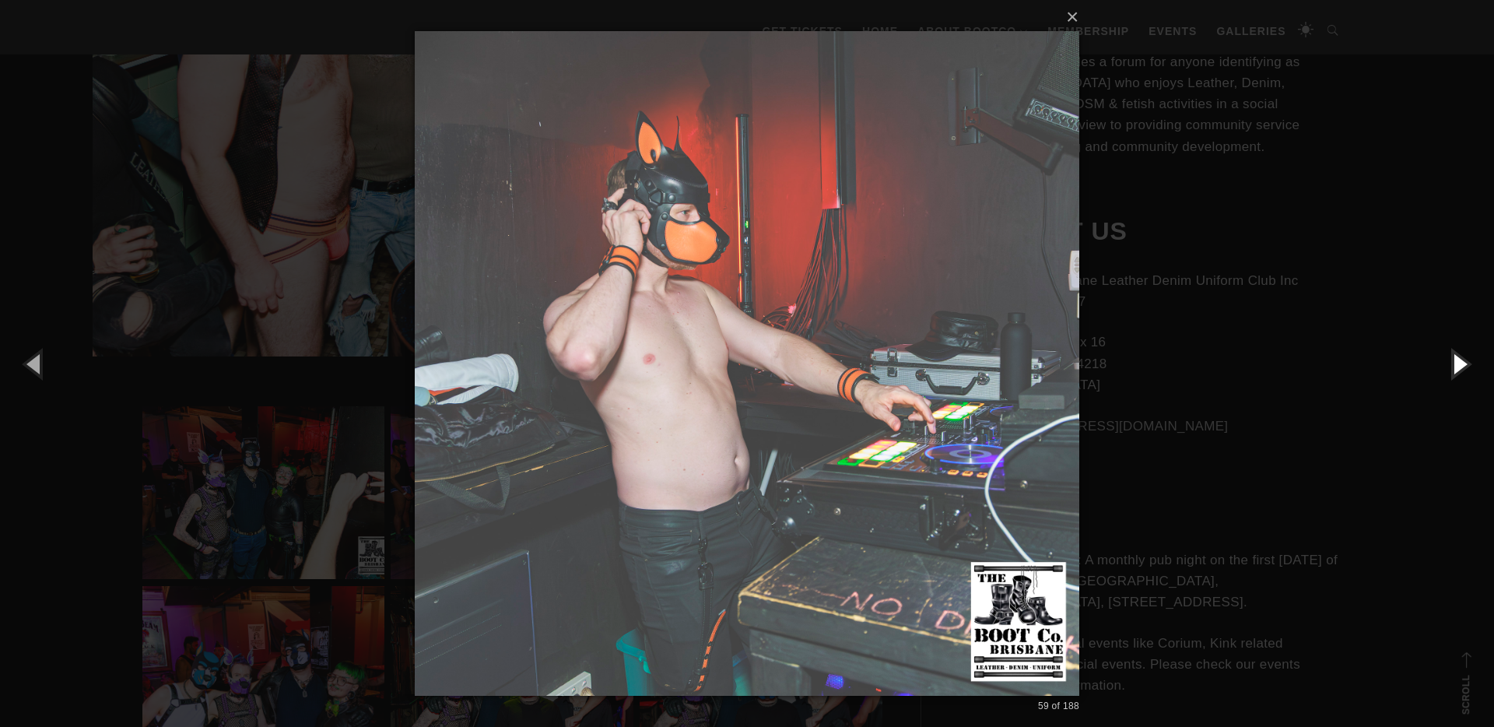
click at [1462, 364] on button "button" at bounding box center [1459, 364] width 70 height 86
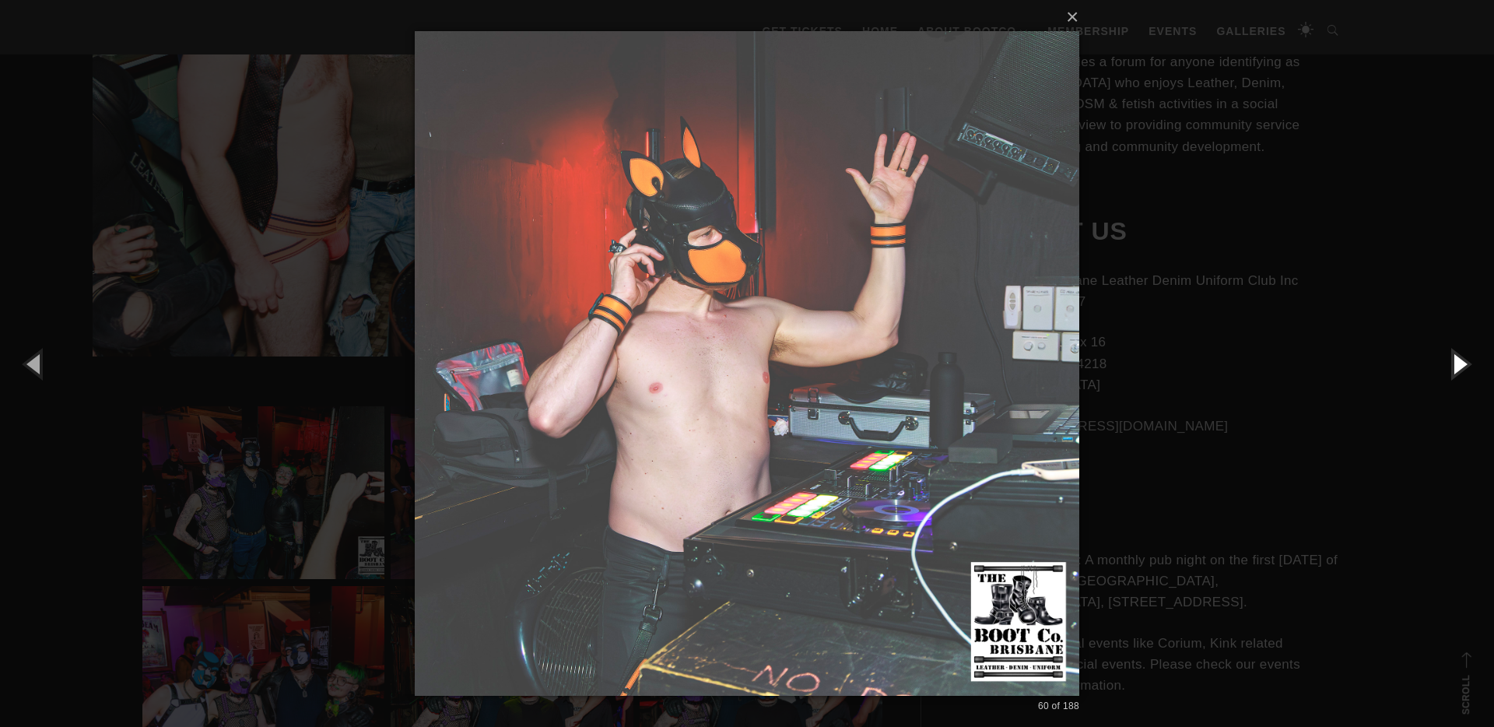
click at [1462, 364] on button "button" at bounding box center [1459, 364] width 70 height 86
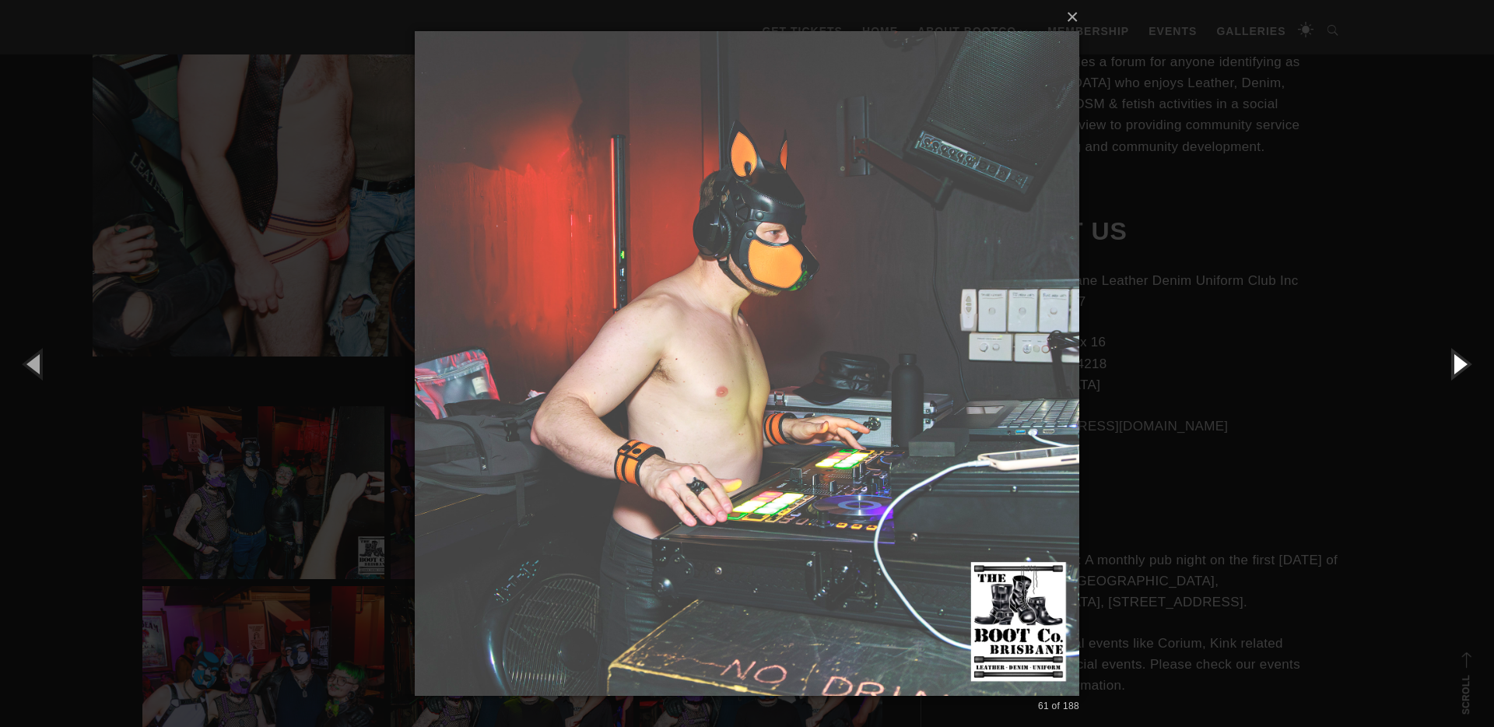
click at [1462, 364] on button "button" at bounding box center [1459, 364] width 70 height 86
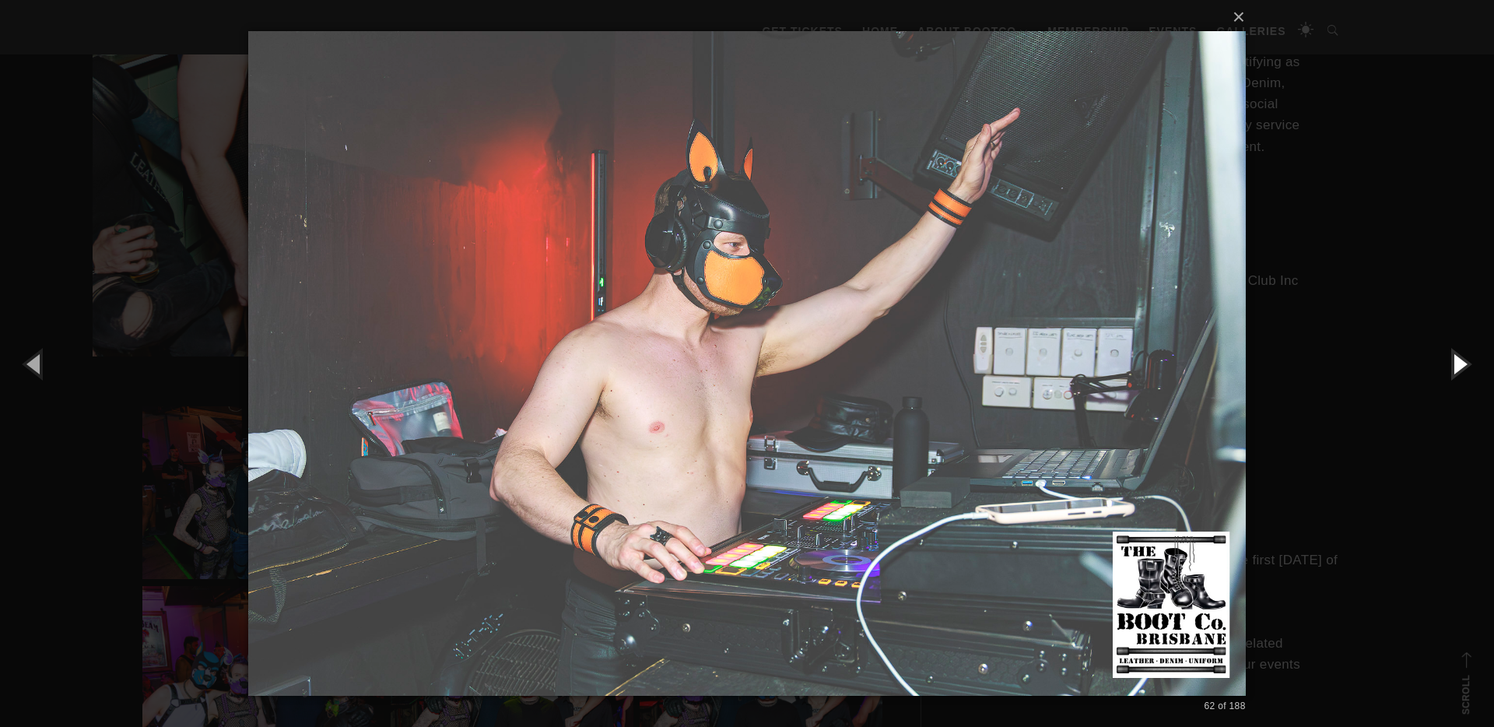
click at [1462, 364] on button "button" at bounding box center [1459, 364] width 70 height 86
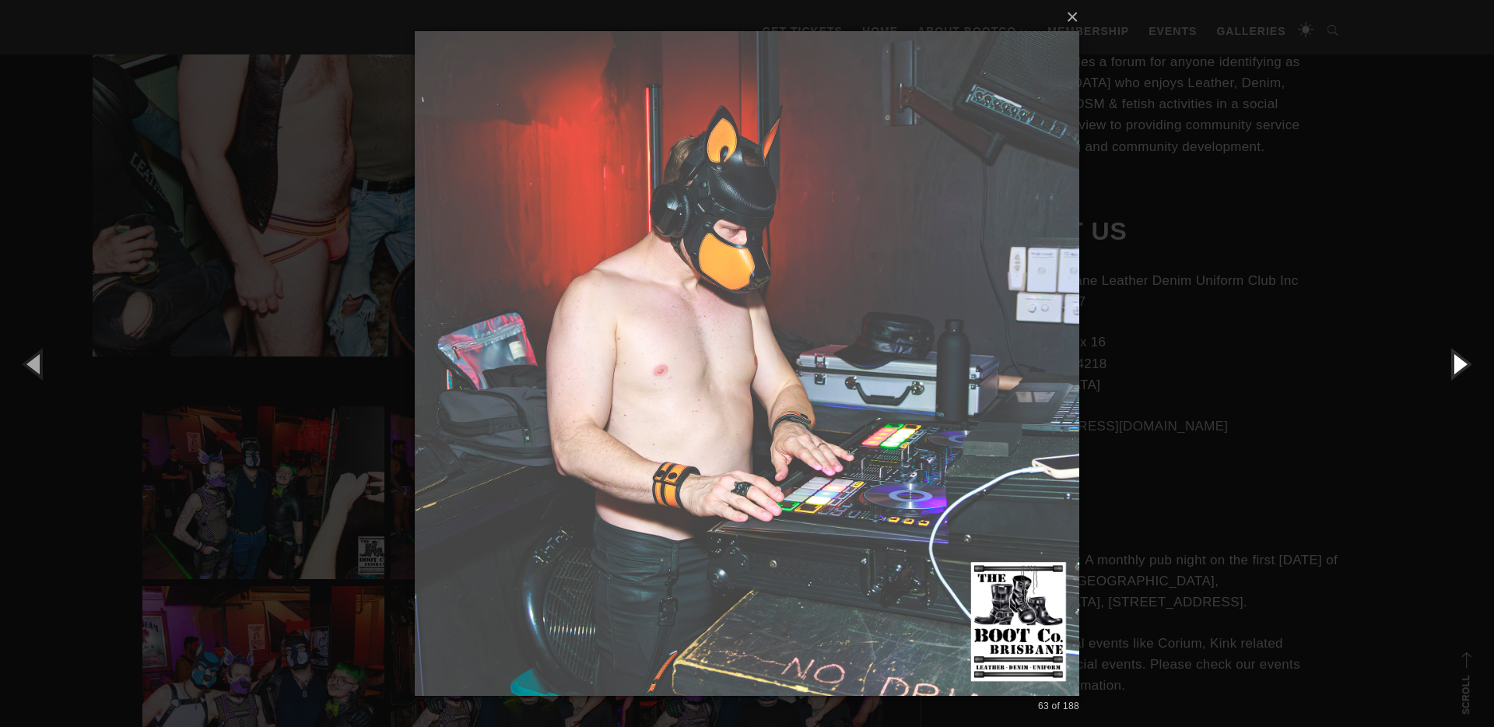
click at [1462, 364] on button "button" at bounding box center [1459, 364] width 70 height 86
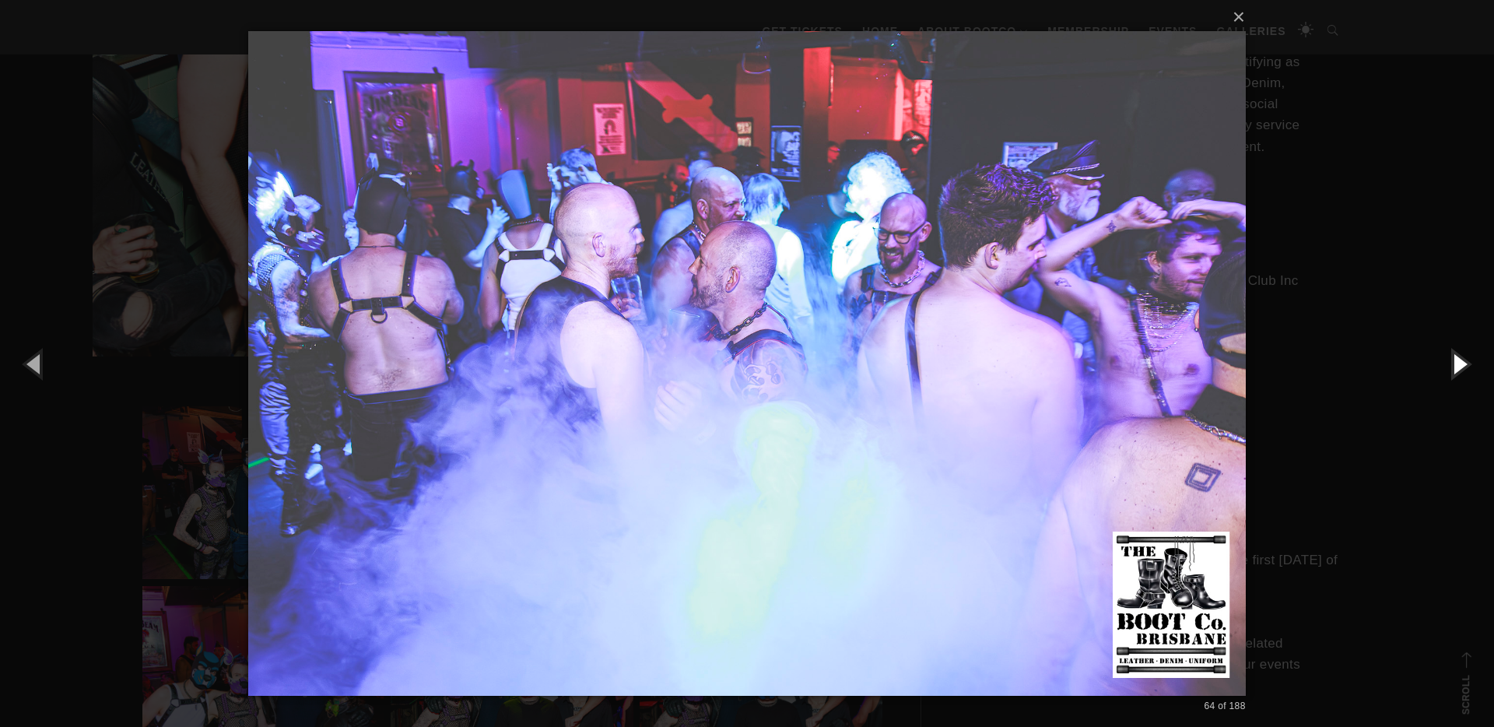
click at [1462, 364] on button "button" at bounding box center [1459, 364] width 70 height 86
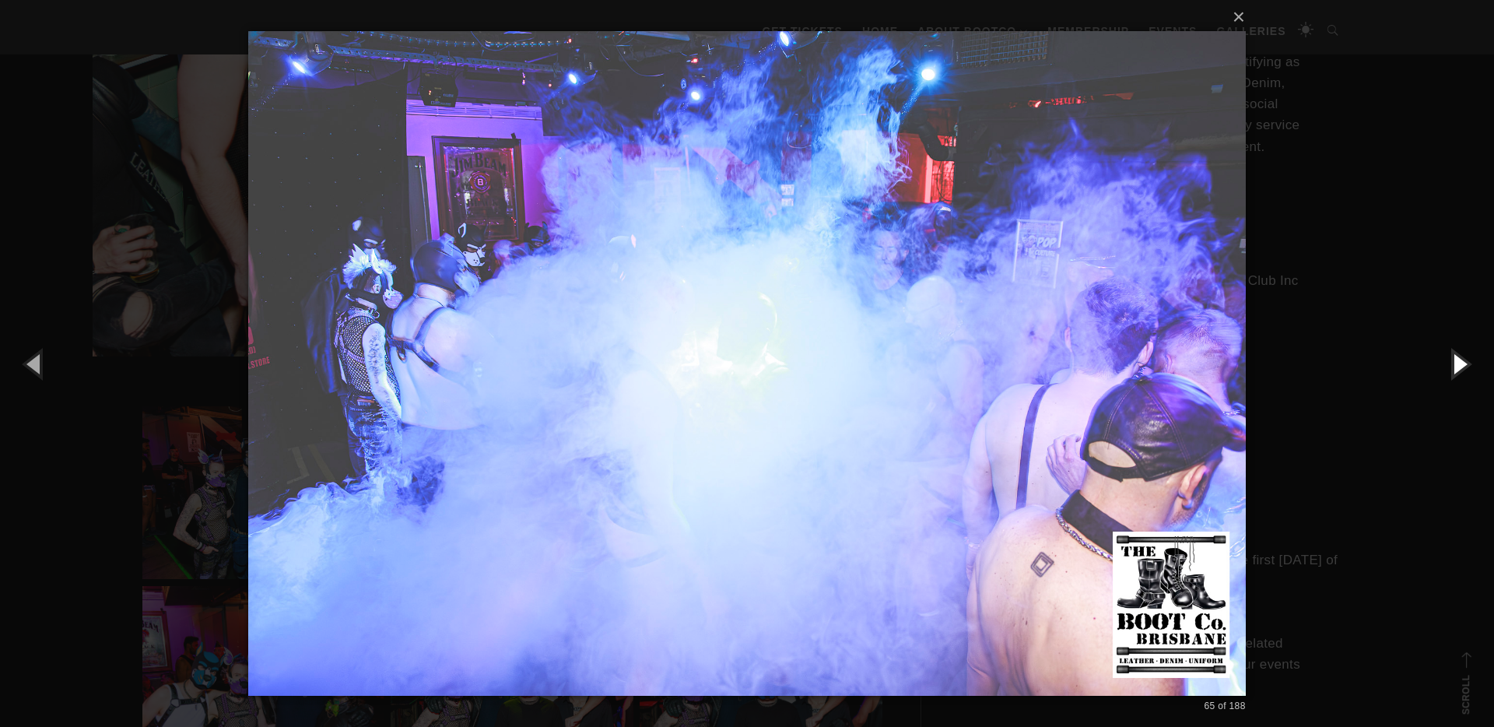
click at [1467, 363] on button "button" at bounding box center [1459, 364] width 70 height 86
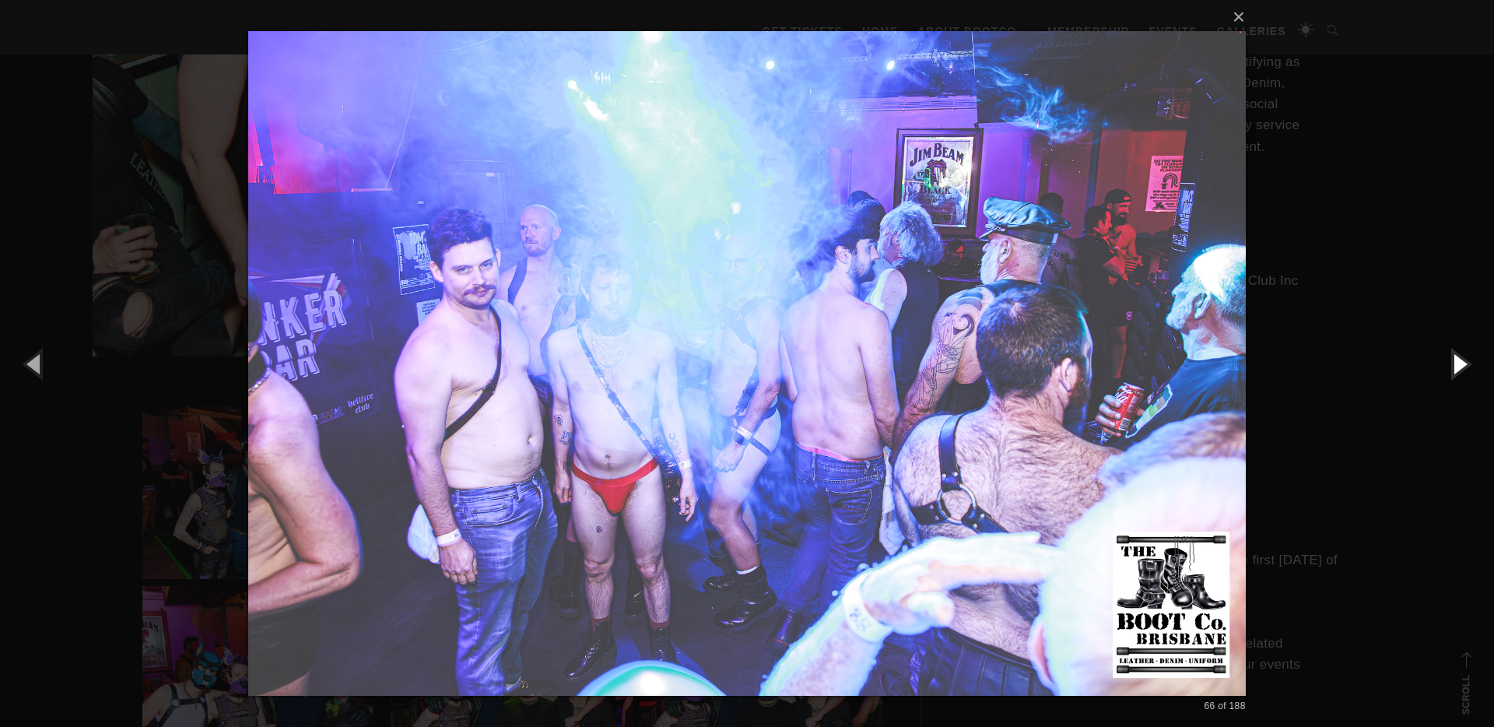
click at [1465, 363] on button "button" at bounding box center [1459, 364] width 70 height 86
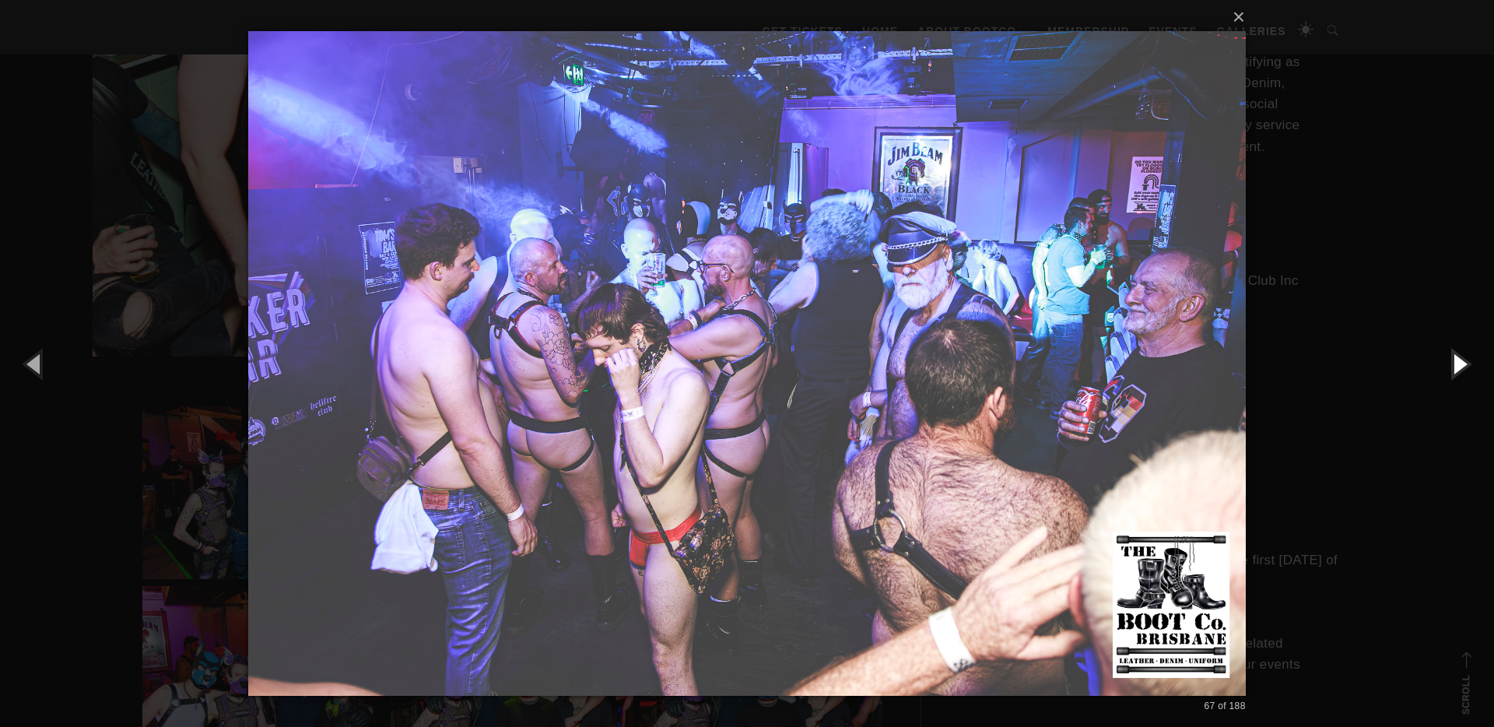
click at [1465, 363] on button "button" at bounding box center [1459, 364] width 70 height 86
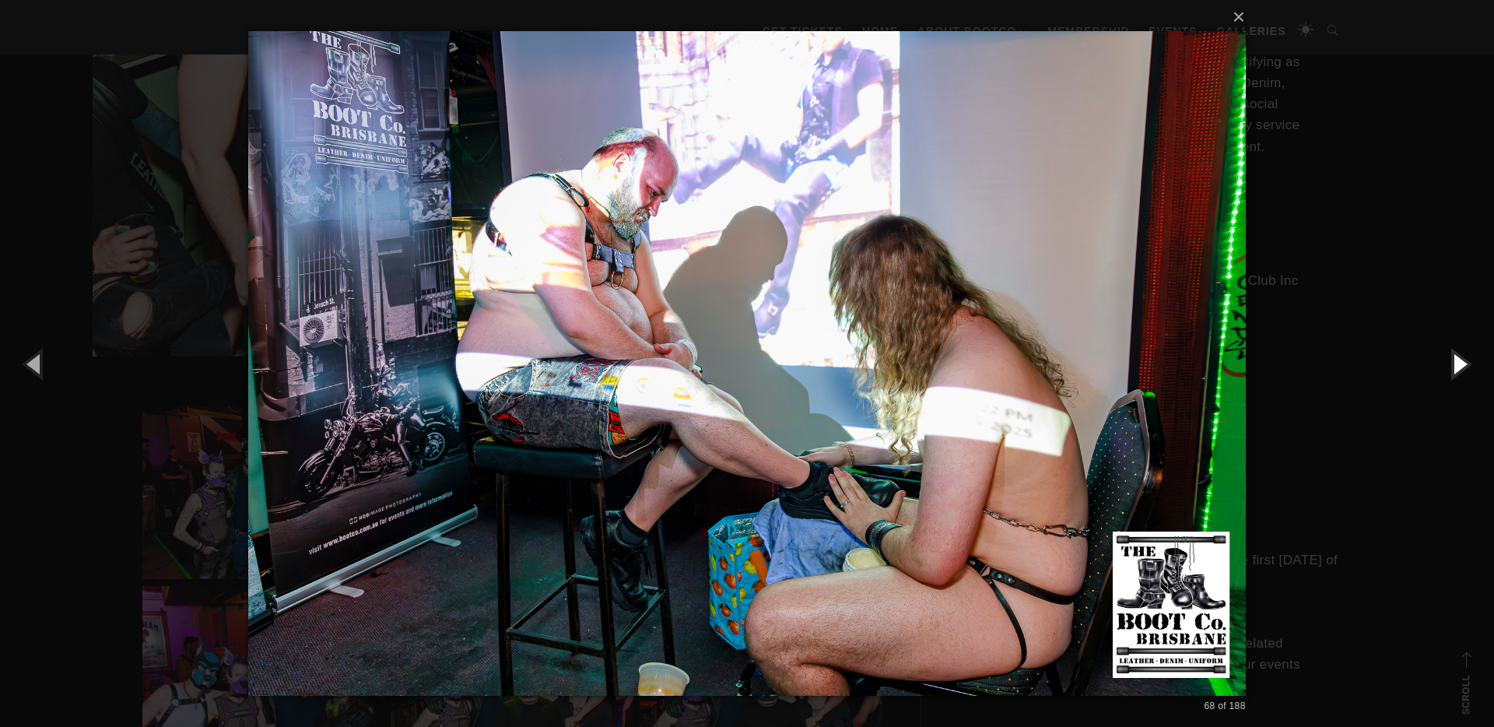
click at [1465, 363] on button "button" at bounding box center [1459, 364] width 70 height 86
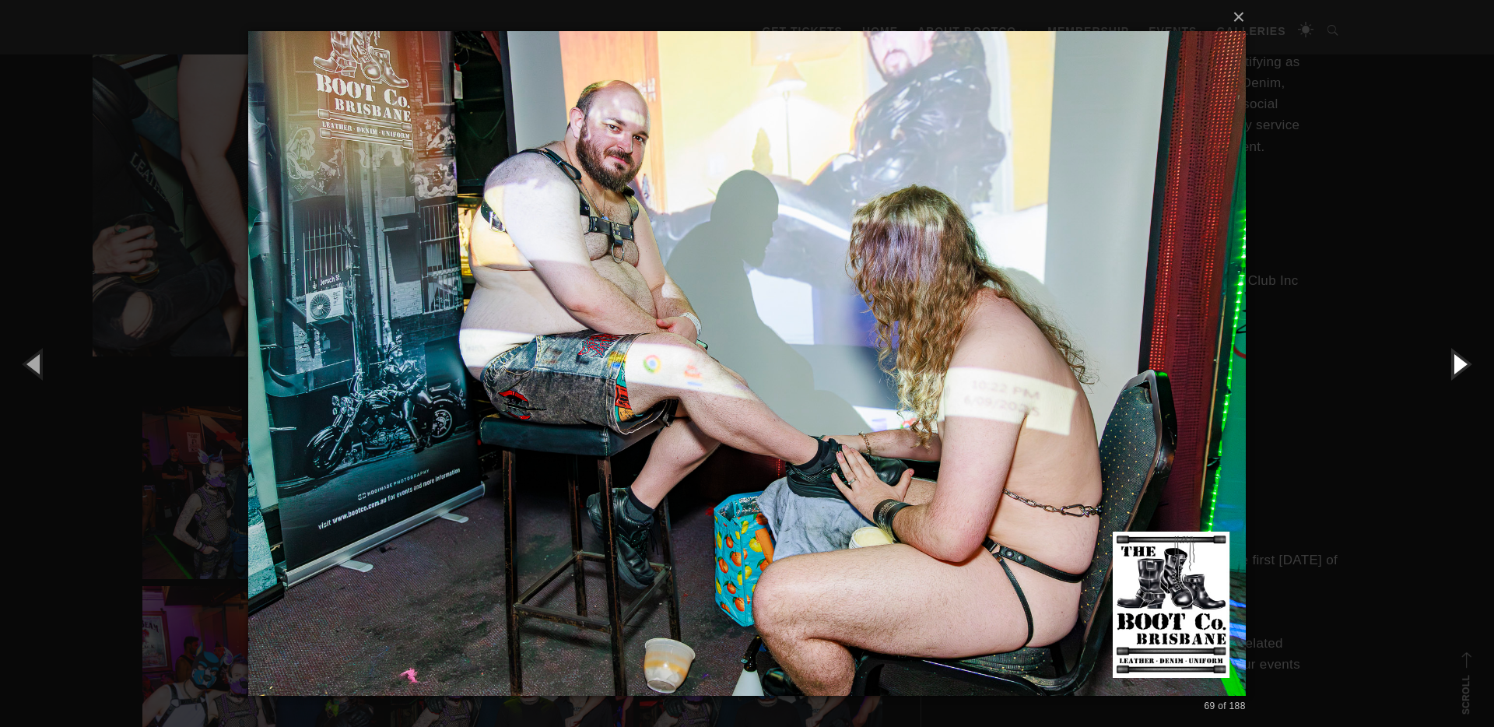
click at [1465, 363] on button "button" at bounding box center [1459, 364] width 70 height 86
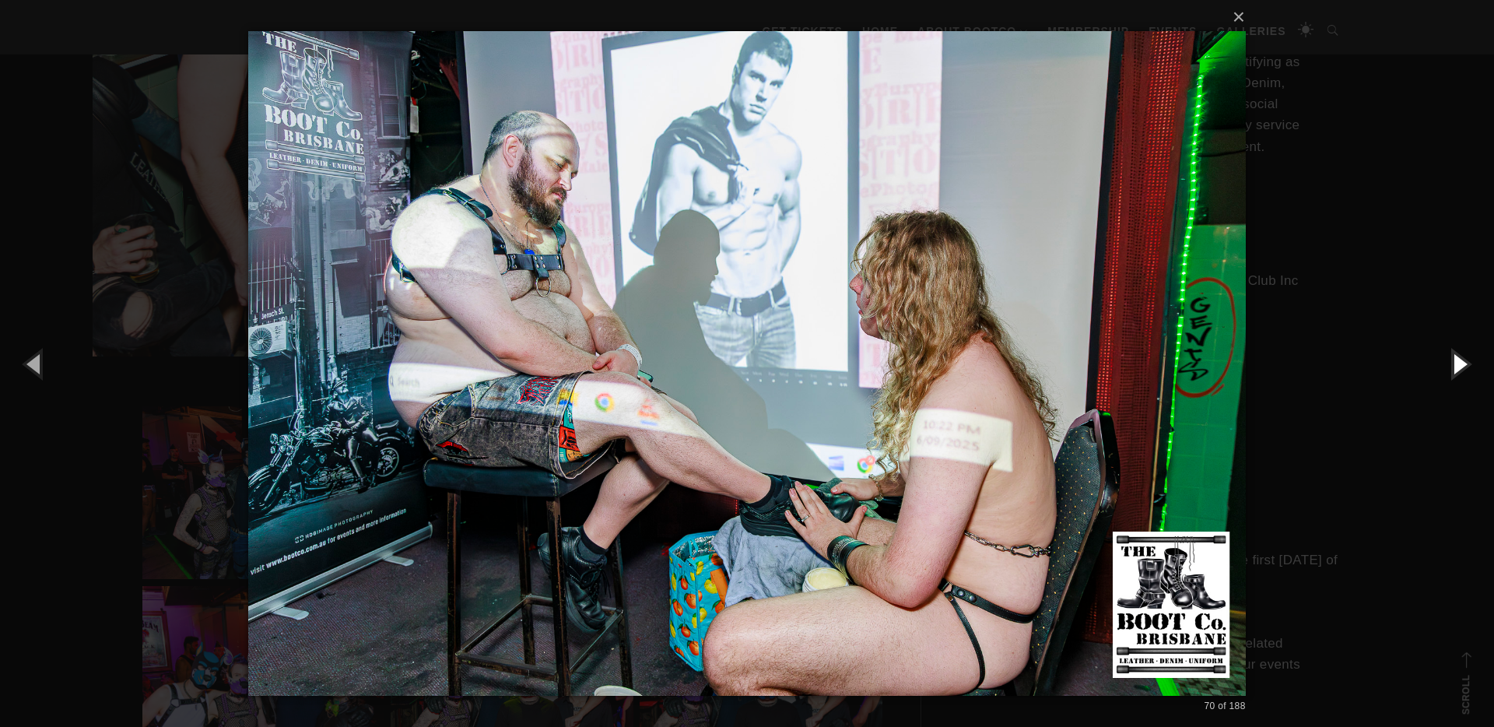
click at [1465, 363] on button "button" at bounding box center [1459, 364] width 70 height 86
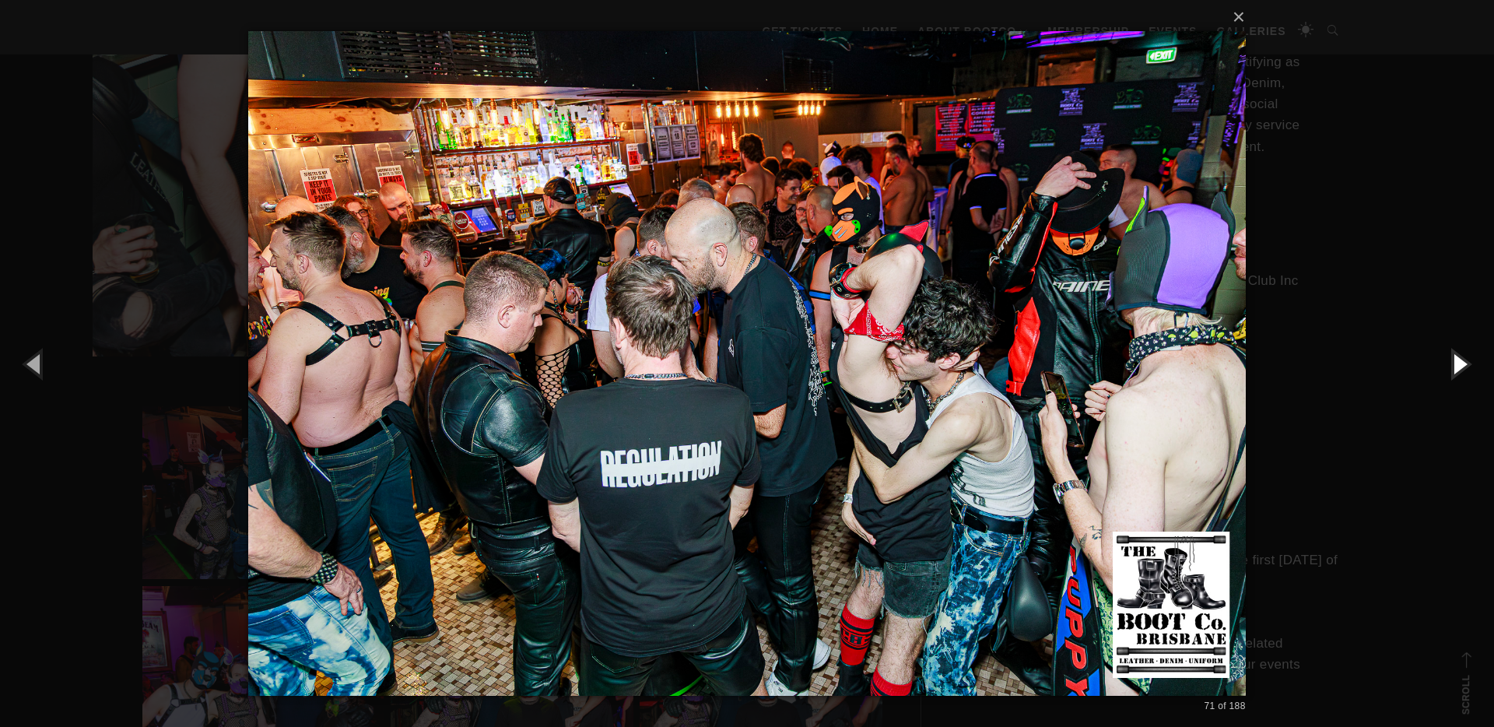
click at [1465, 363] on button "button" at bounding box center [1459, 364] width 70 height 86
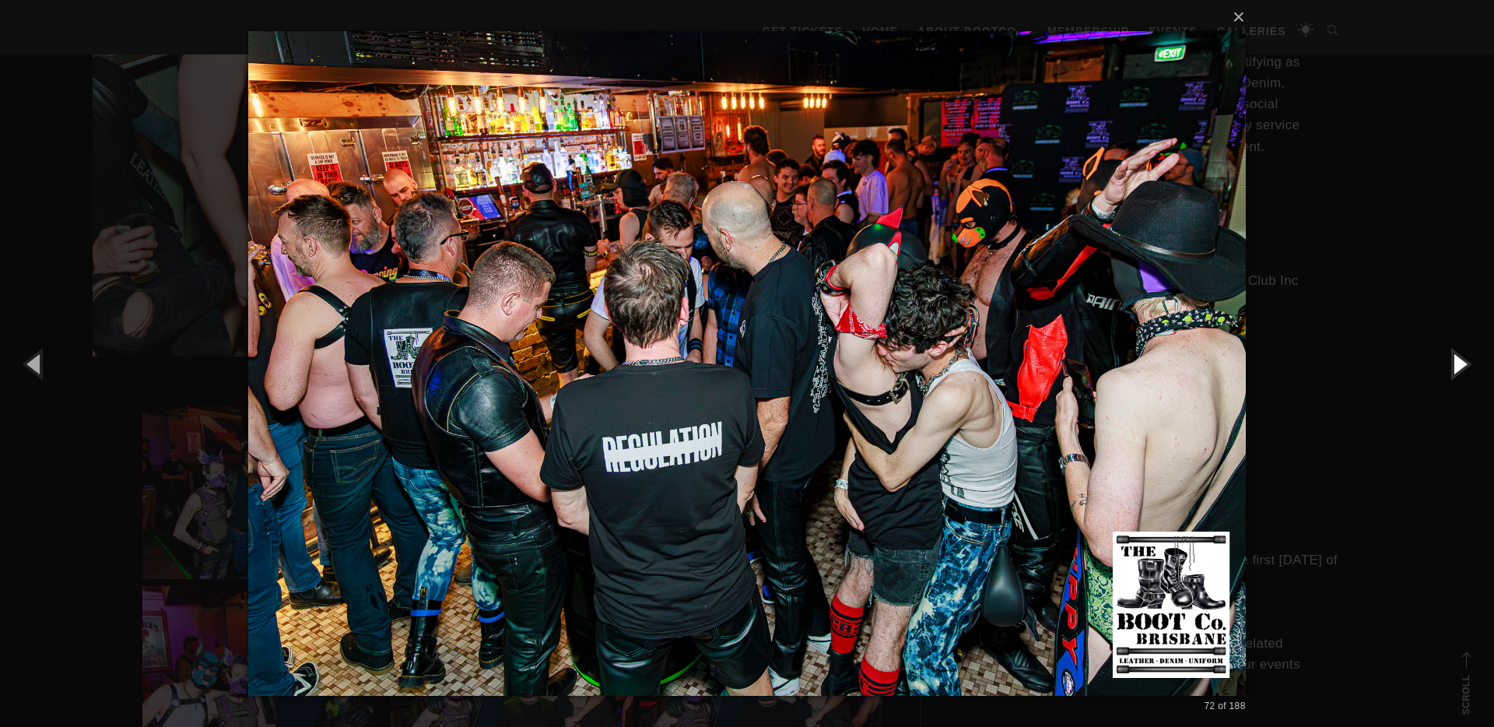
click at [1466, 363] on button "button" at bounding box center [1459, 364] width 70 height 86
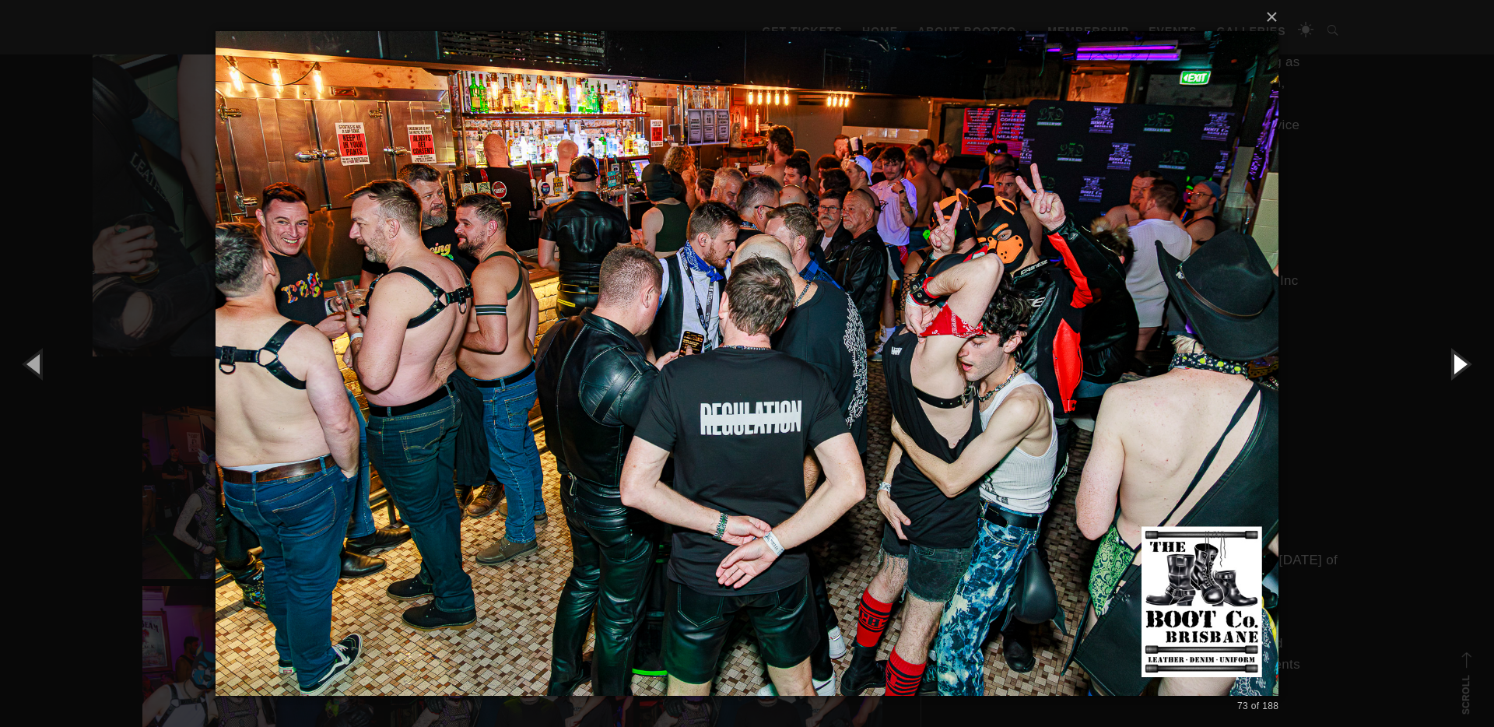
click at [1465, 363] on button "button" at bounding box center [1459, 364] width 70 height 86
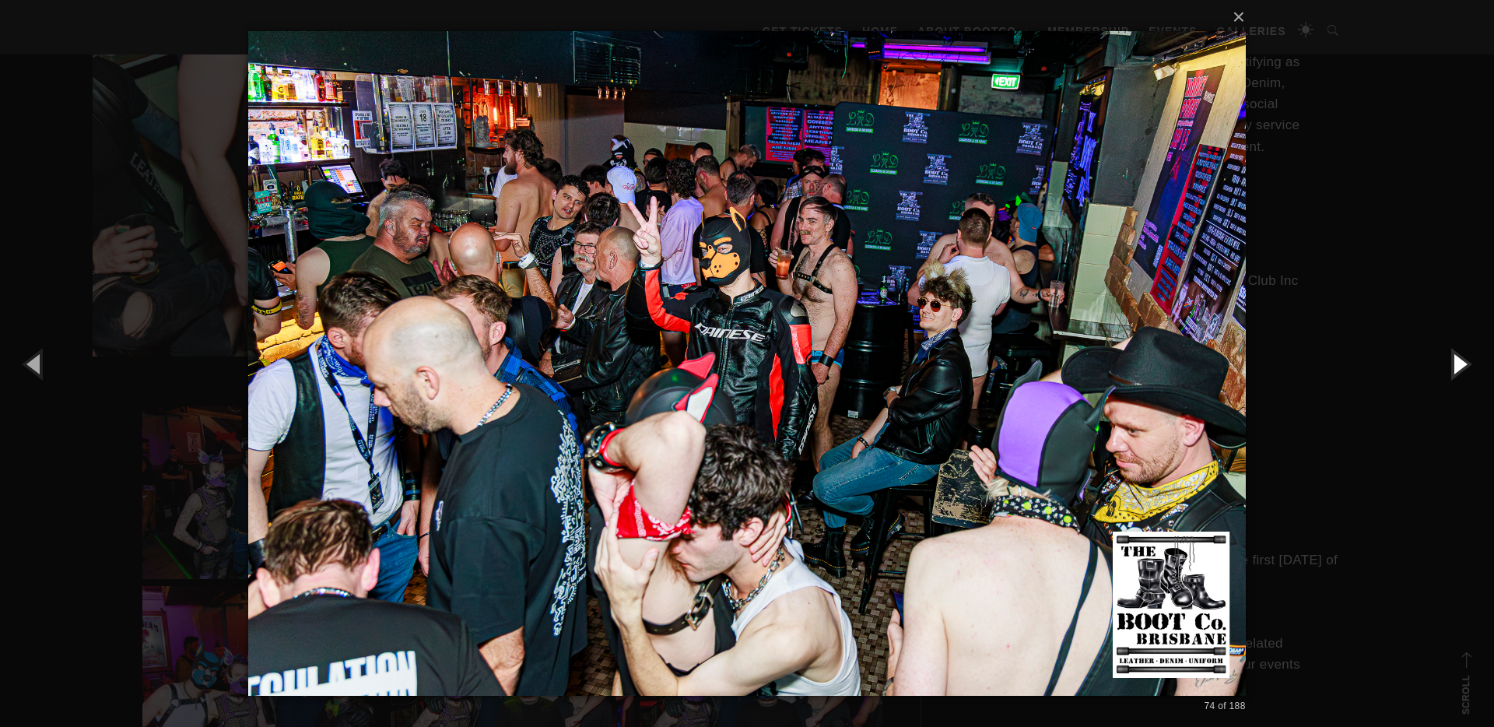
click at [1465, 363] on button "button" at bounding box center [1459, 364] width 70 height 86
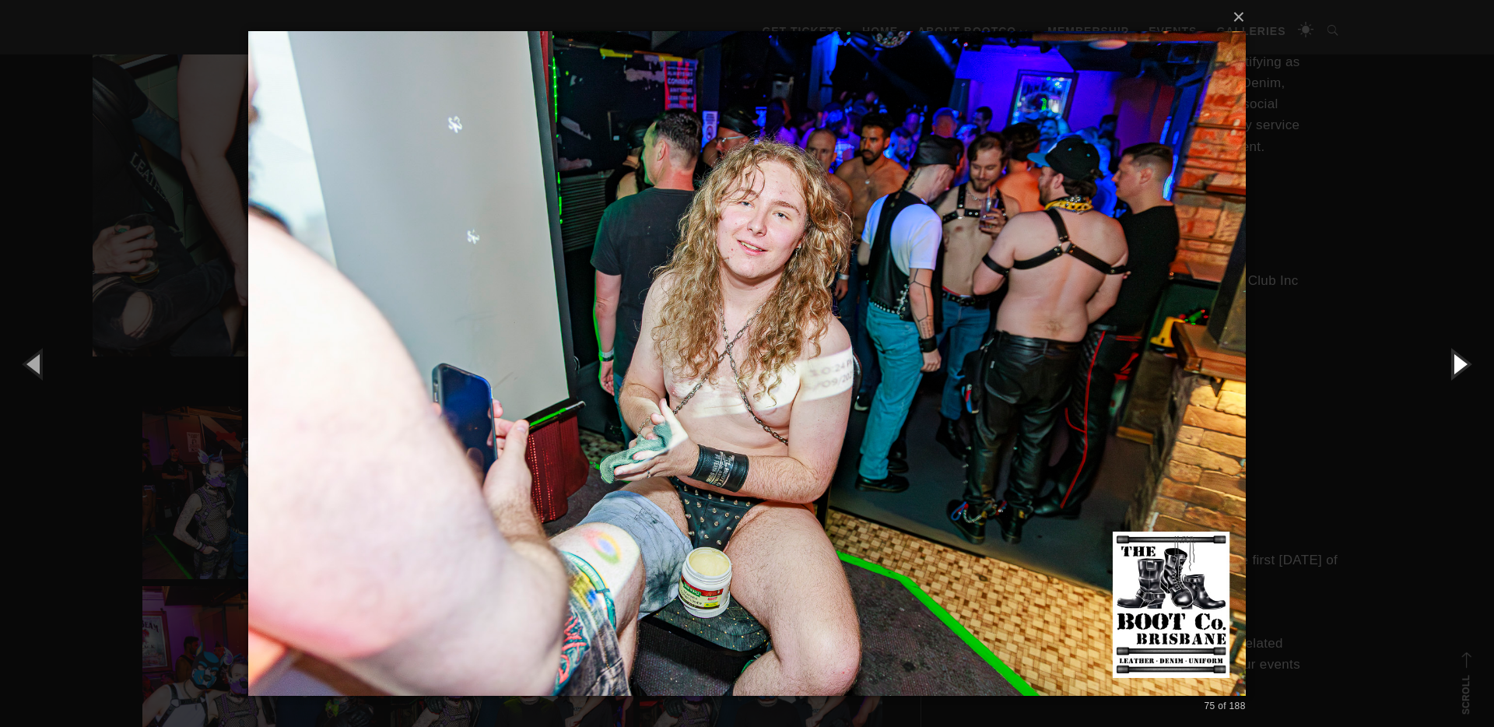
click at [1465, 363] on button "button" at bounding box center [1459, 364] width 70 height 86
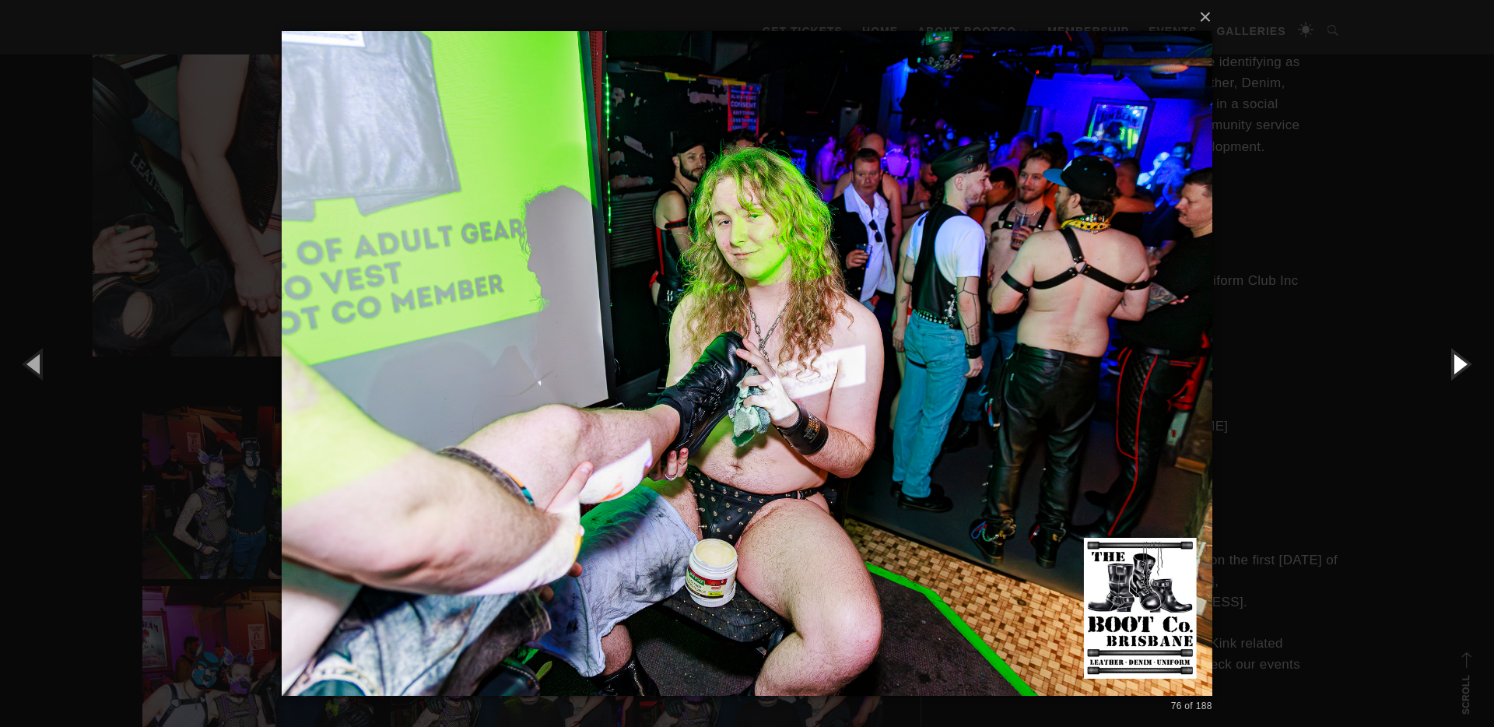
click at [1465, 363] on button "button" at bounding box center [1459, 364] width 70 height 86
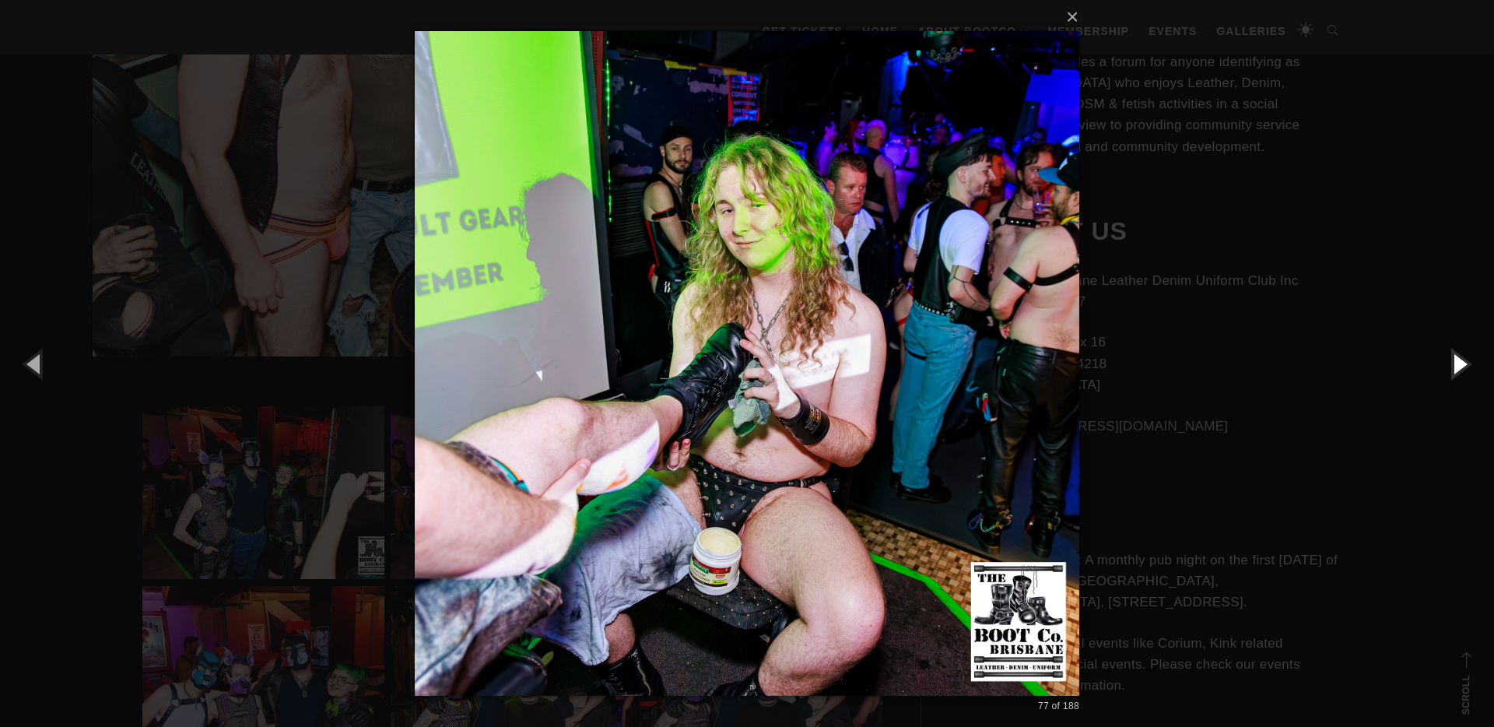
click at [1465, 363] on button "button" at bounding box center [1459, 364] width 70 height 86
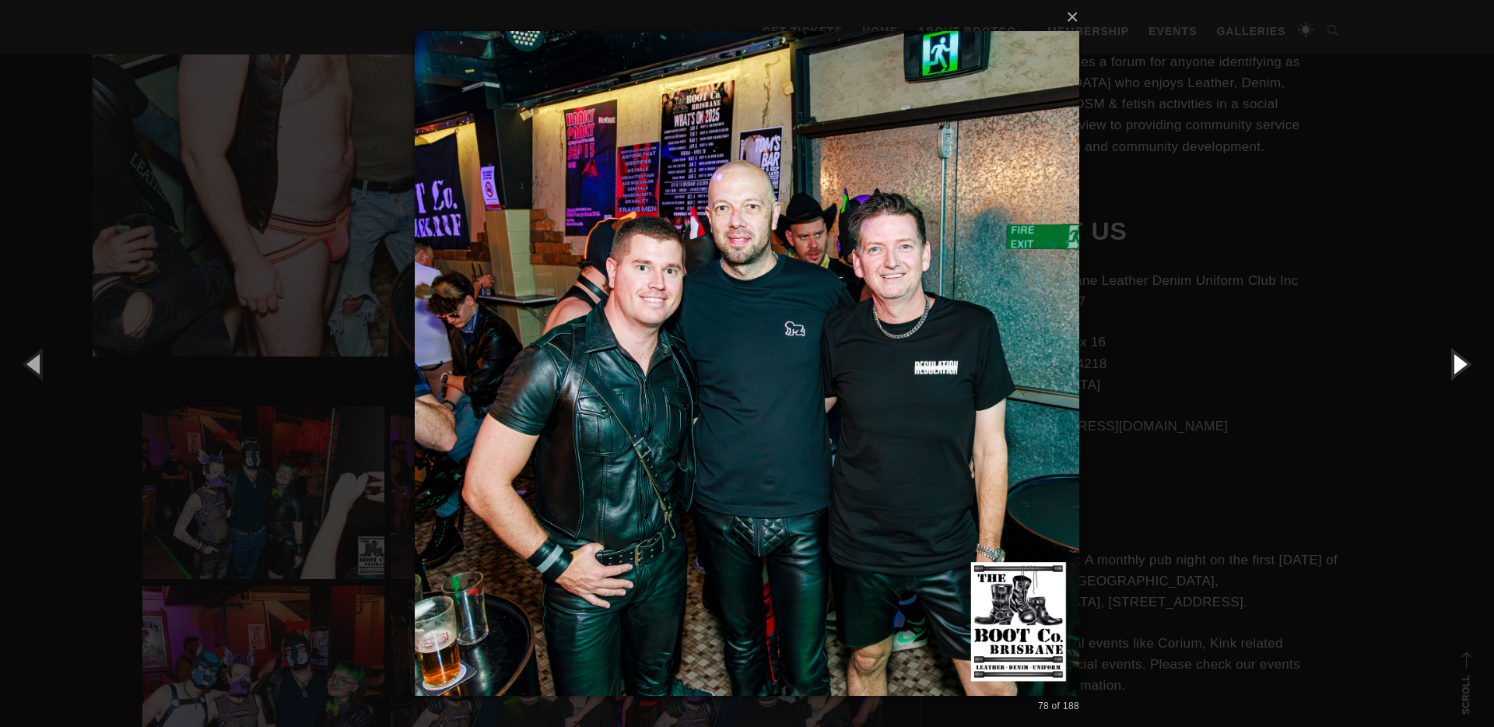
click at [1465, 363] on button "button" at bounding box center [1459, 364] width 70 height 86
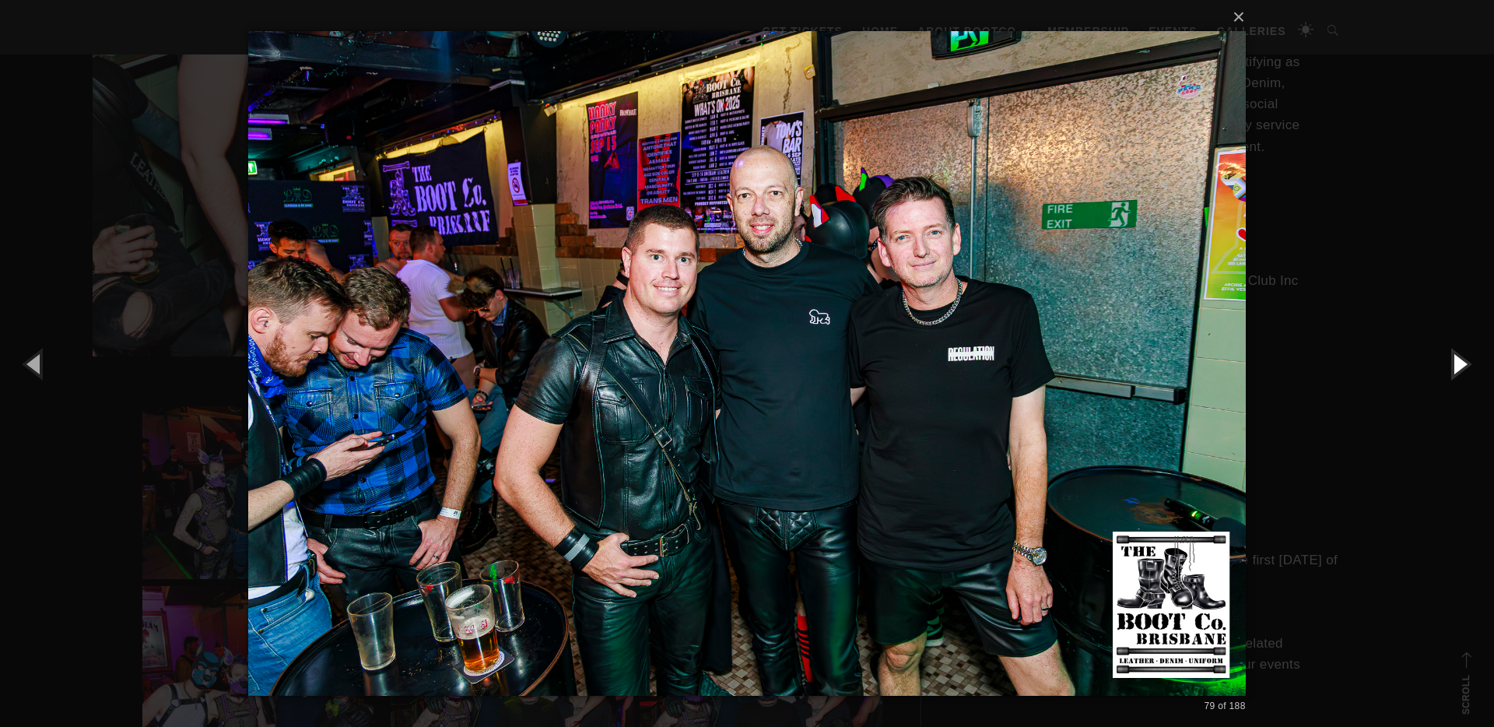
click at [1465, 363] on button "button" at bounding box center [1459, 364] width 70 height 86
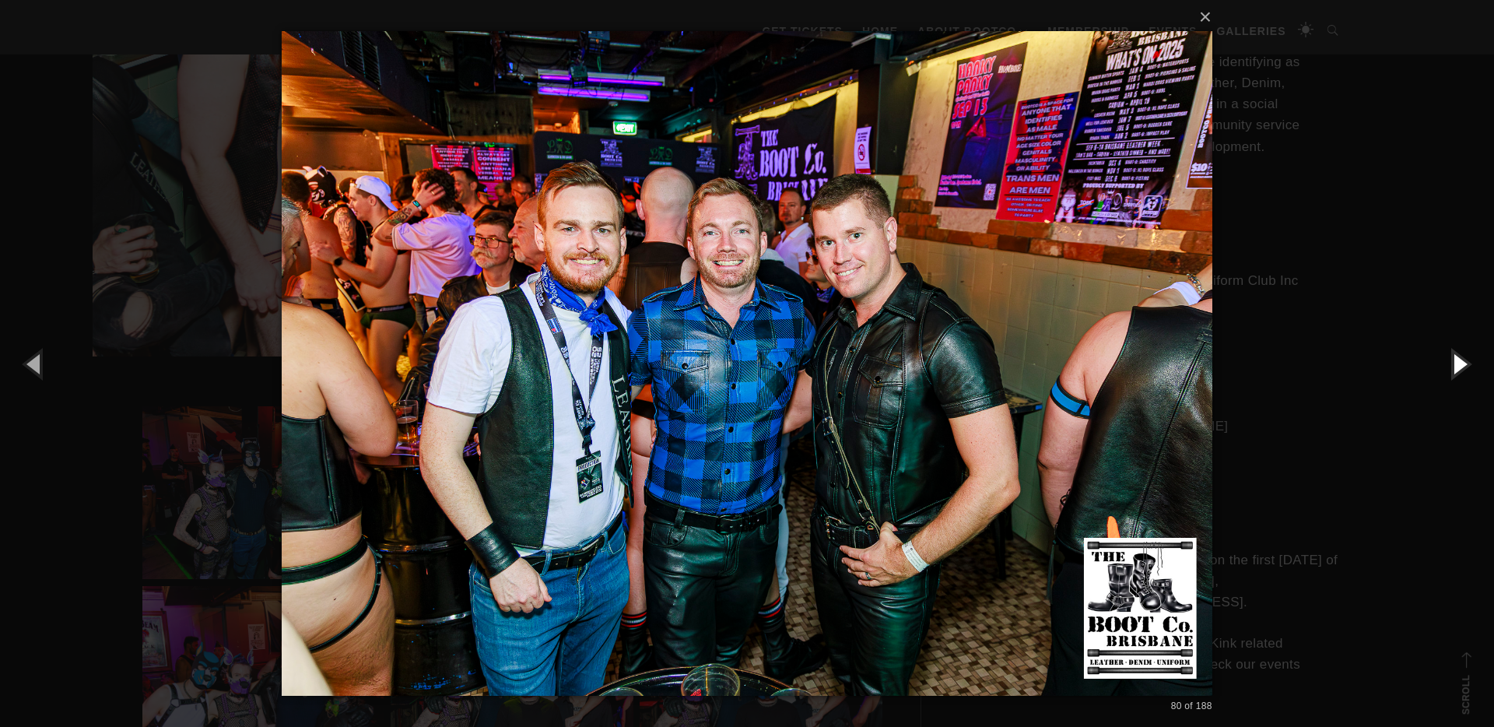
click at [1465, 363] on button "button" at bounding box center [1459, 364] width 70 height 86
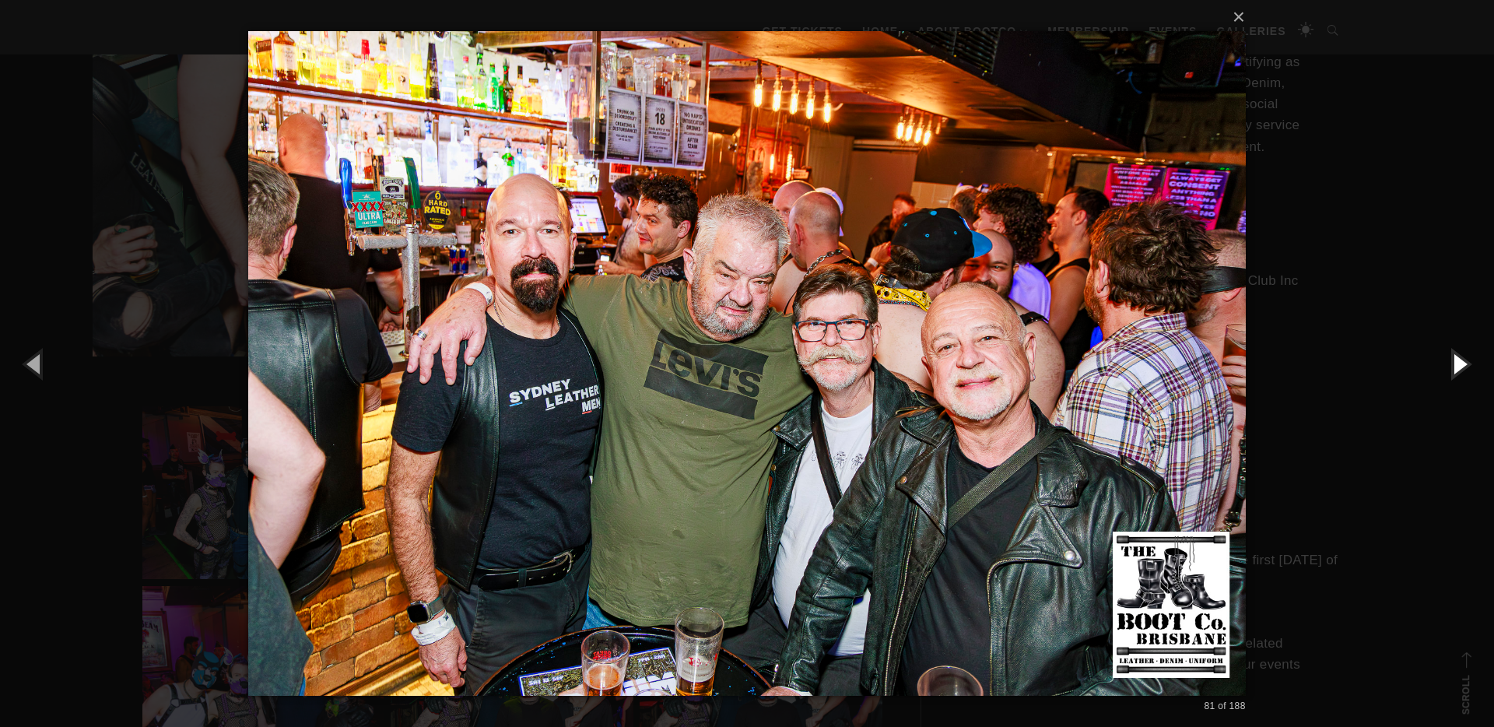
click at [1465, 363] on button "button" at bounding box center [1459, 364] width 70 height 86
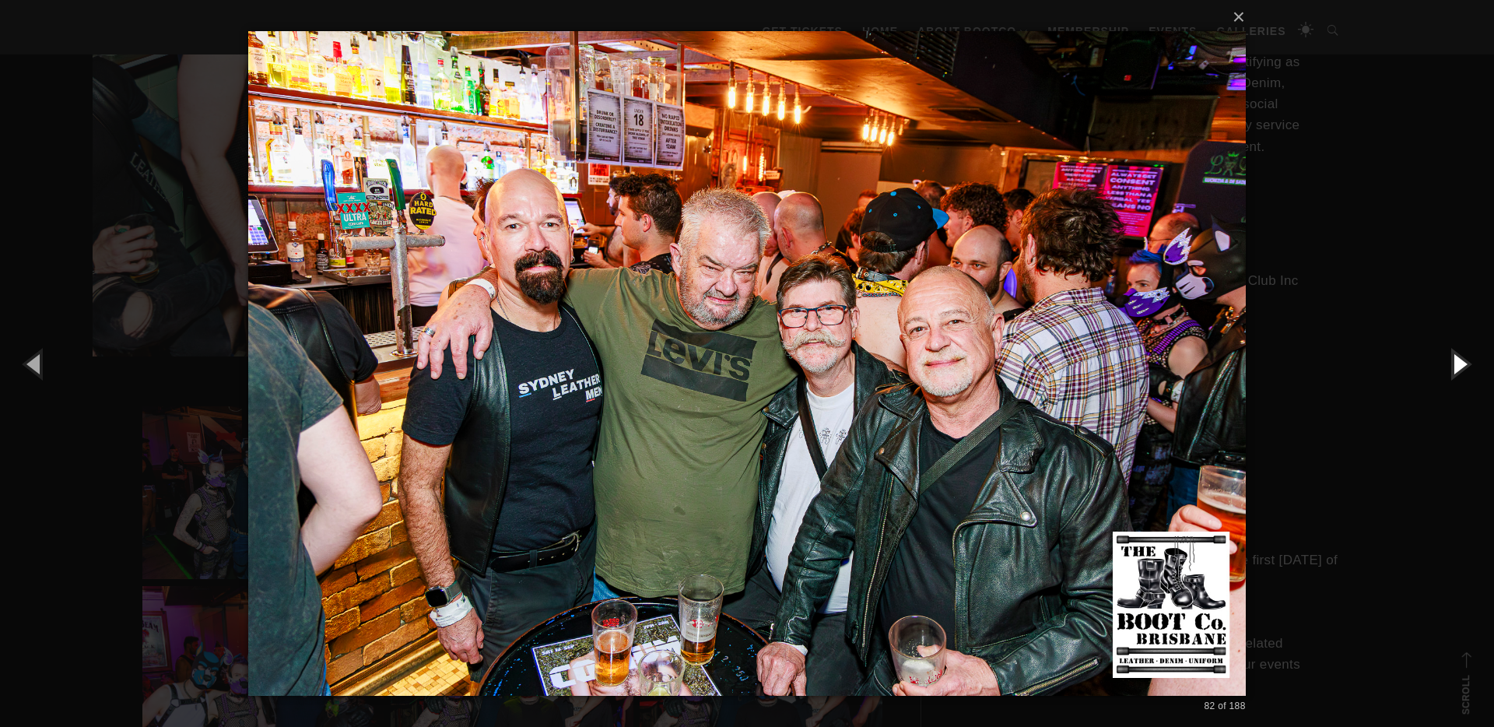
click at [1465, 363] on button "button" at bounding box center [1459, 364] width 70 height 86
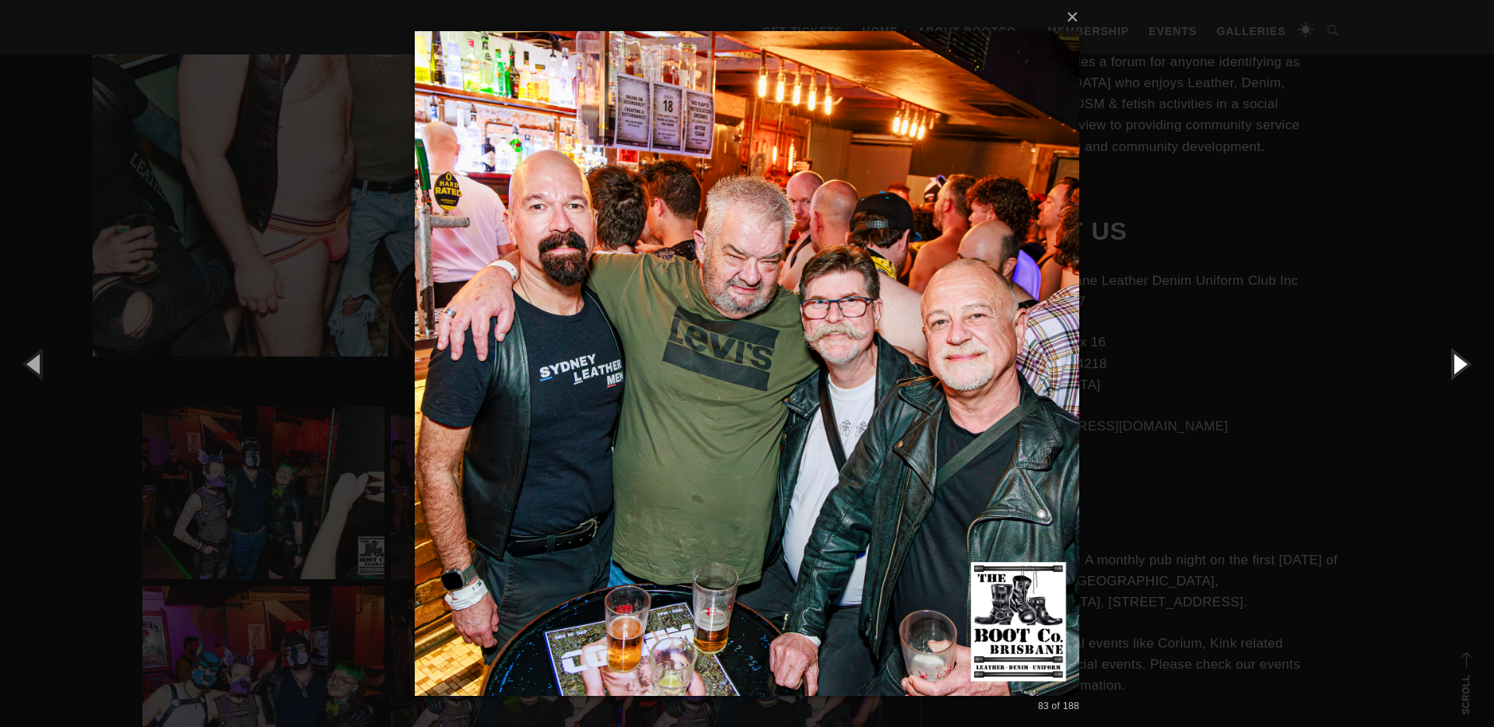
click at [1465, 363] on button "button" at bounding box center [1459, 364] width 70 height 86
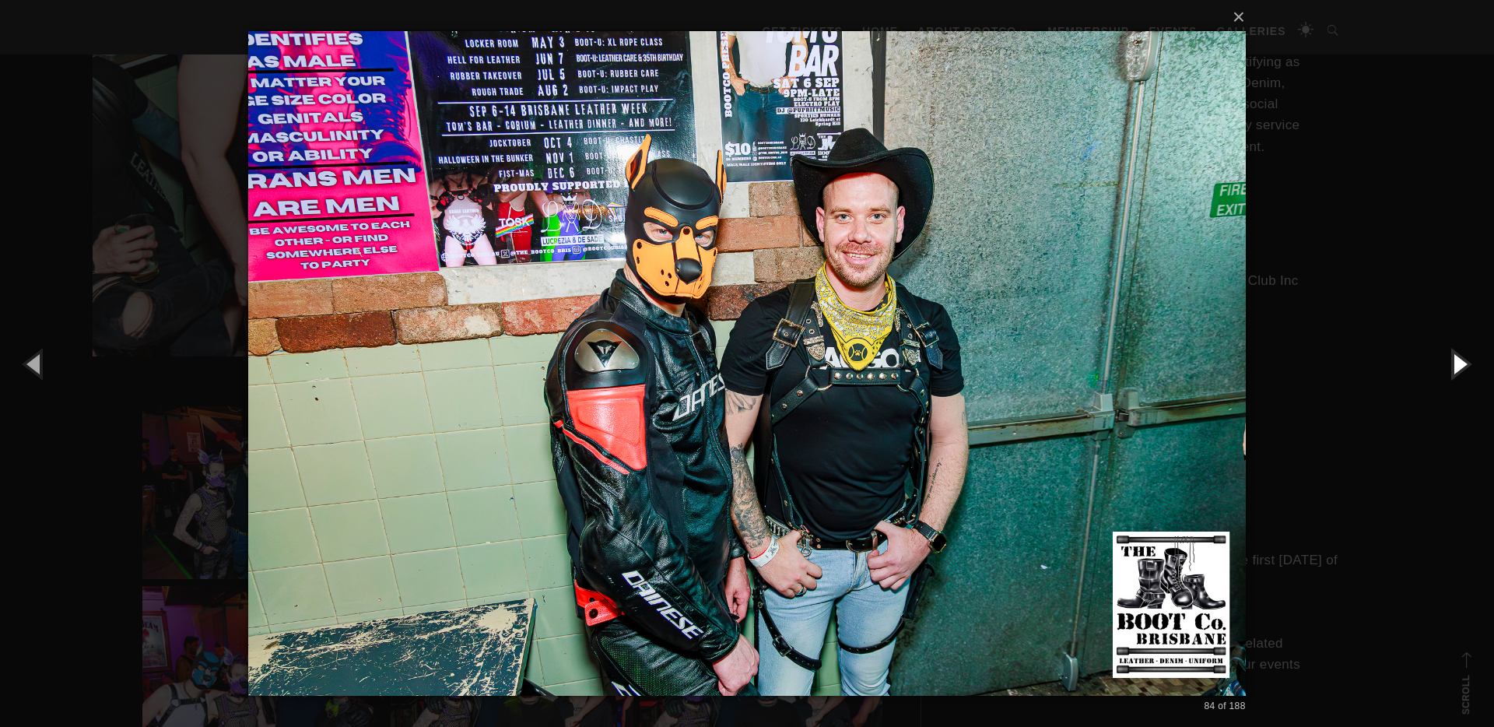
click at [1465, 363] on button "button" at bounding box center [1459, 364] width 70 height 86
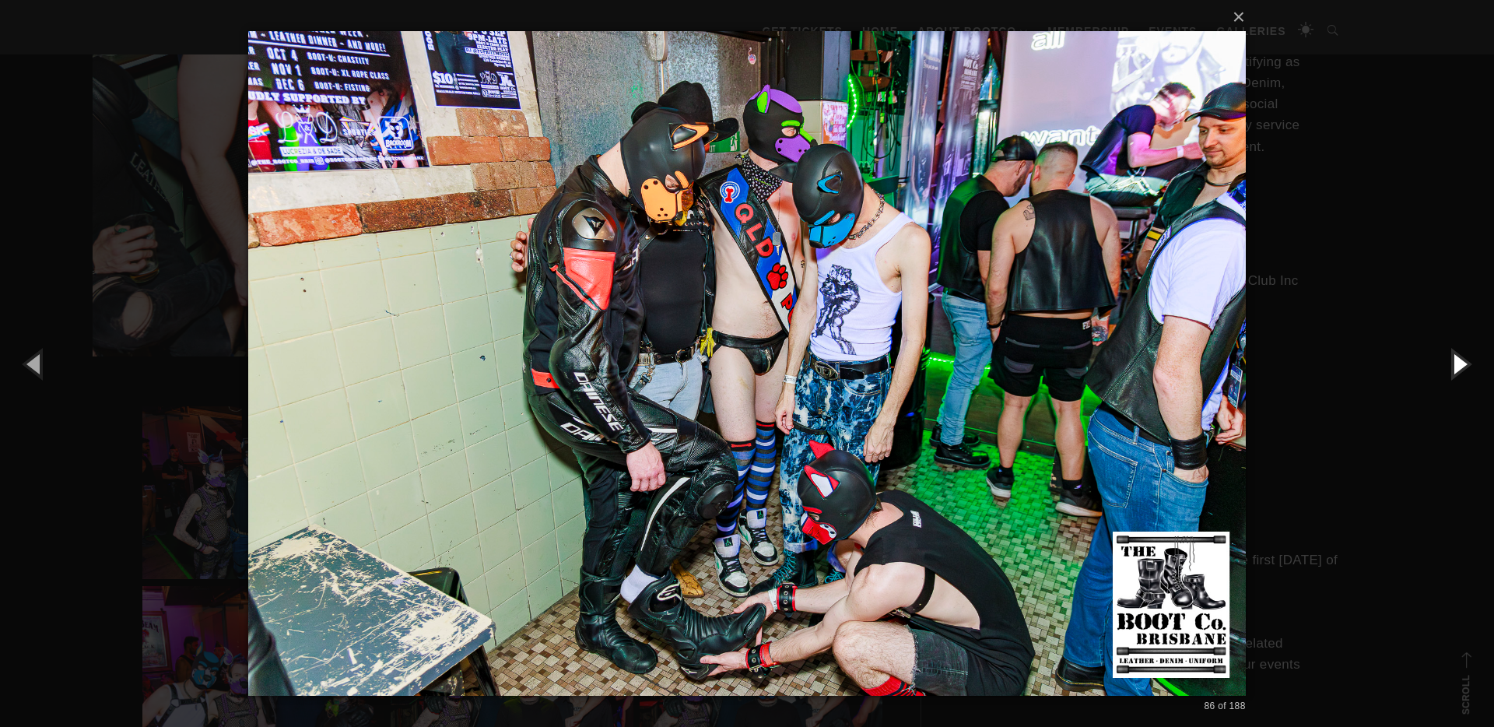
click at [1465, 363] on button "button" at bounding box center [1459, 364] width 70 height 86
